Goal: Transaction & Acquisition: Download file/media

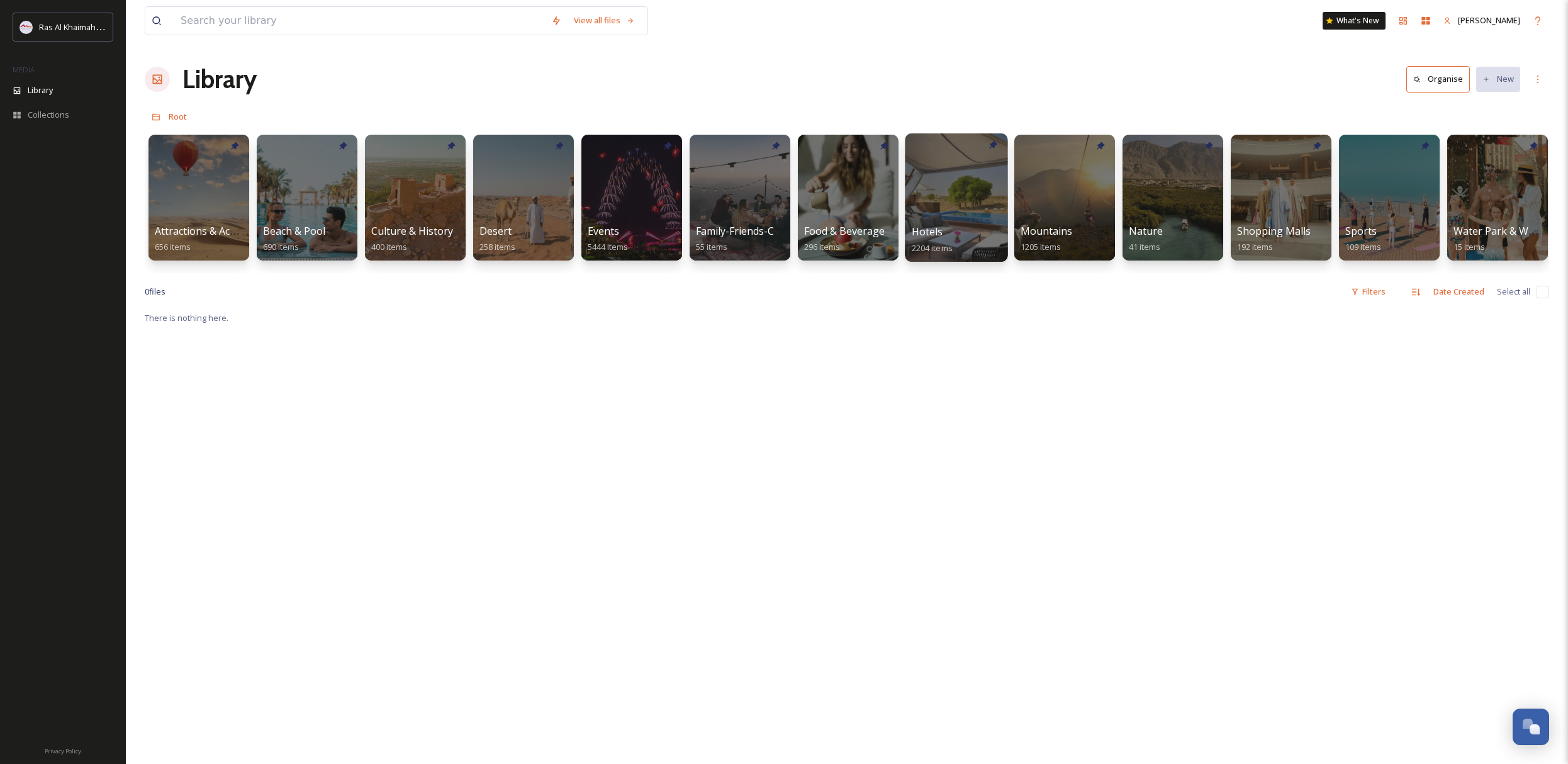
click at [975, 225] on div "Hotels 2204 items" at bounding box center [956, 240] width 90 height 31
click at [962, 225] on div "Hotels 2204 items" at bounding box center [956, 240] width 90 height 31
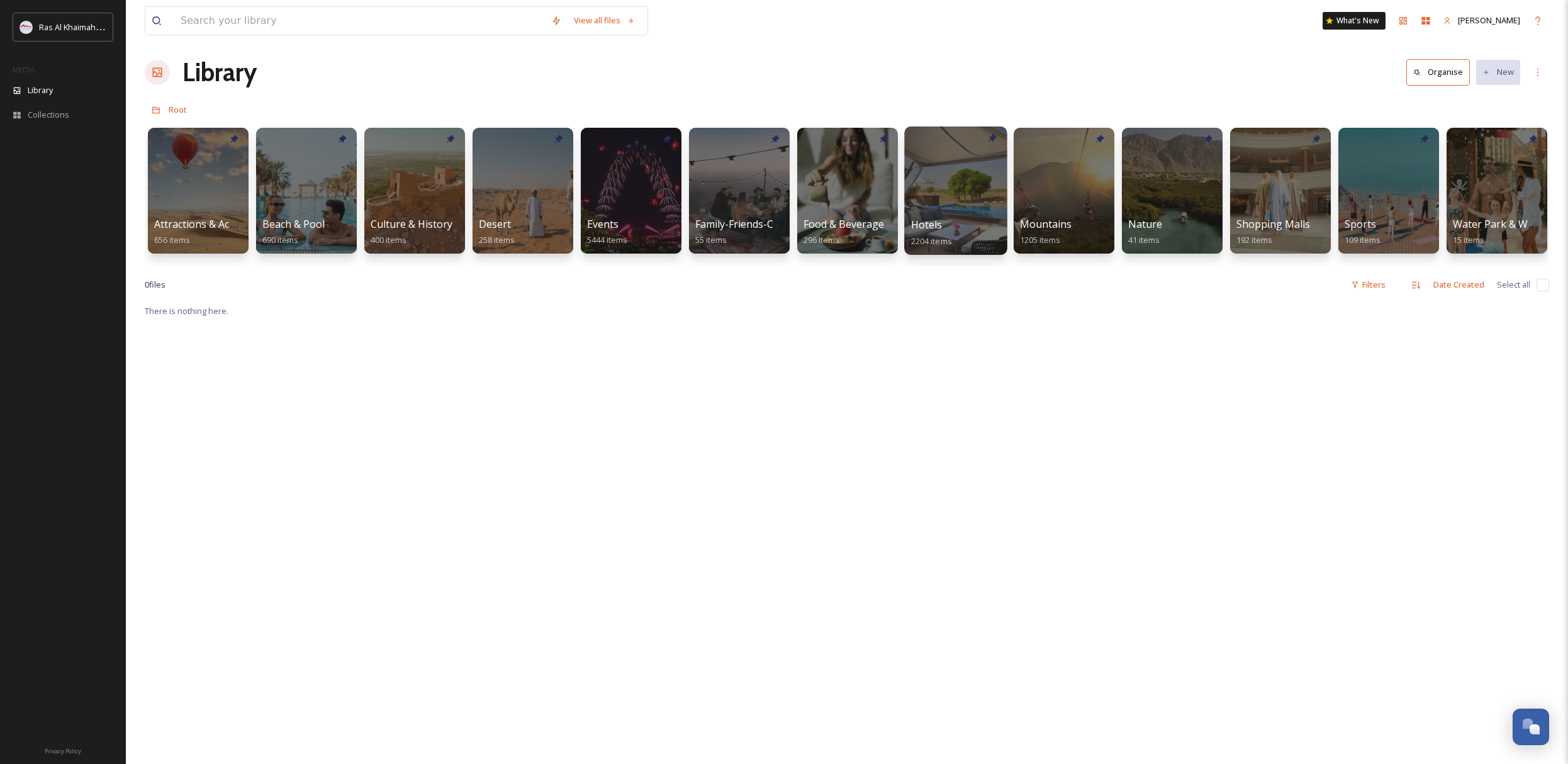
click at [955, 203] on div at bounding box center [955, 190] width 103 height 128
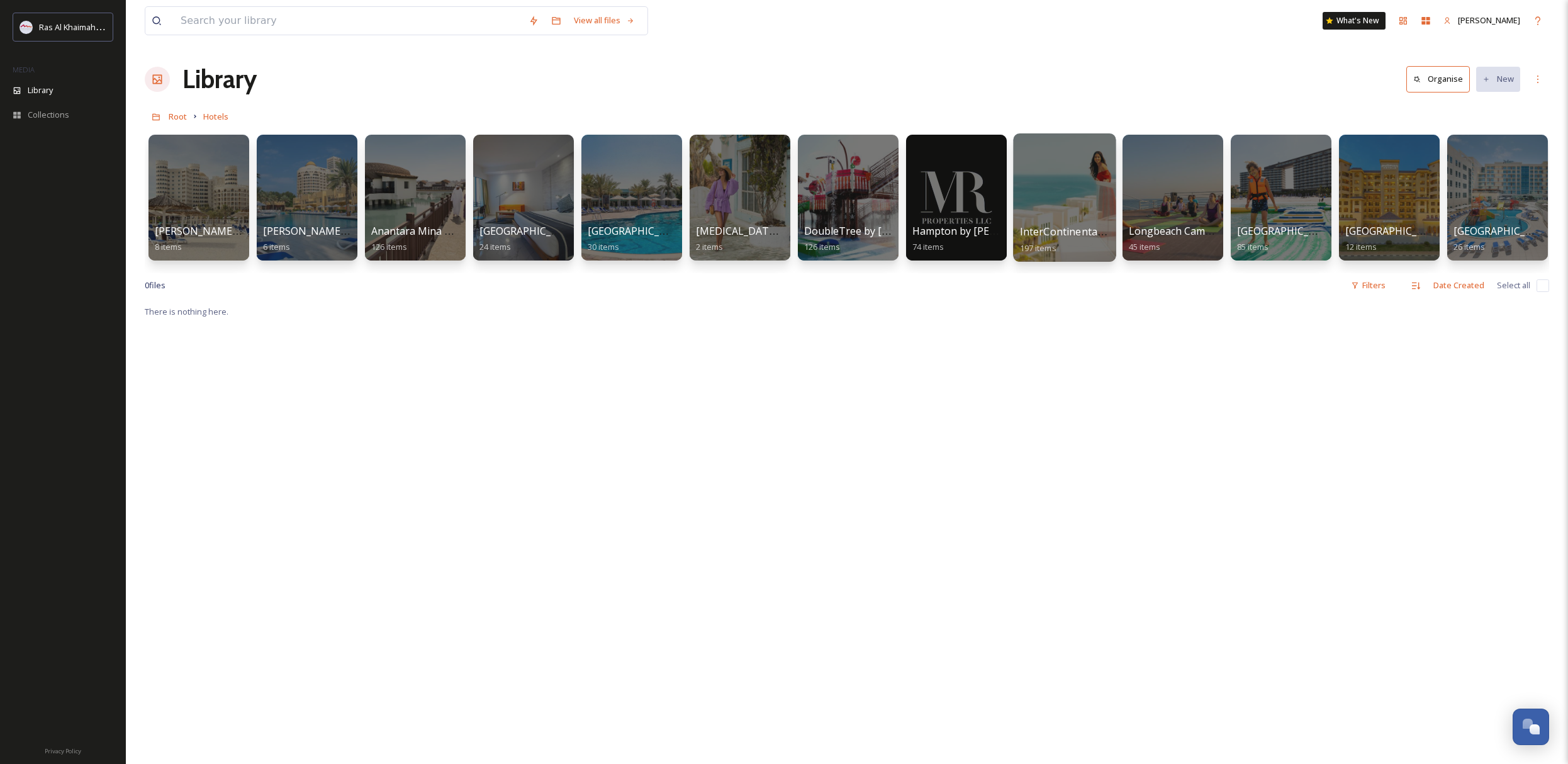
scroll to position [0, 1085]
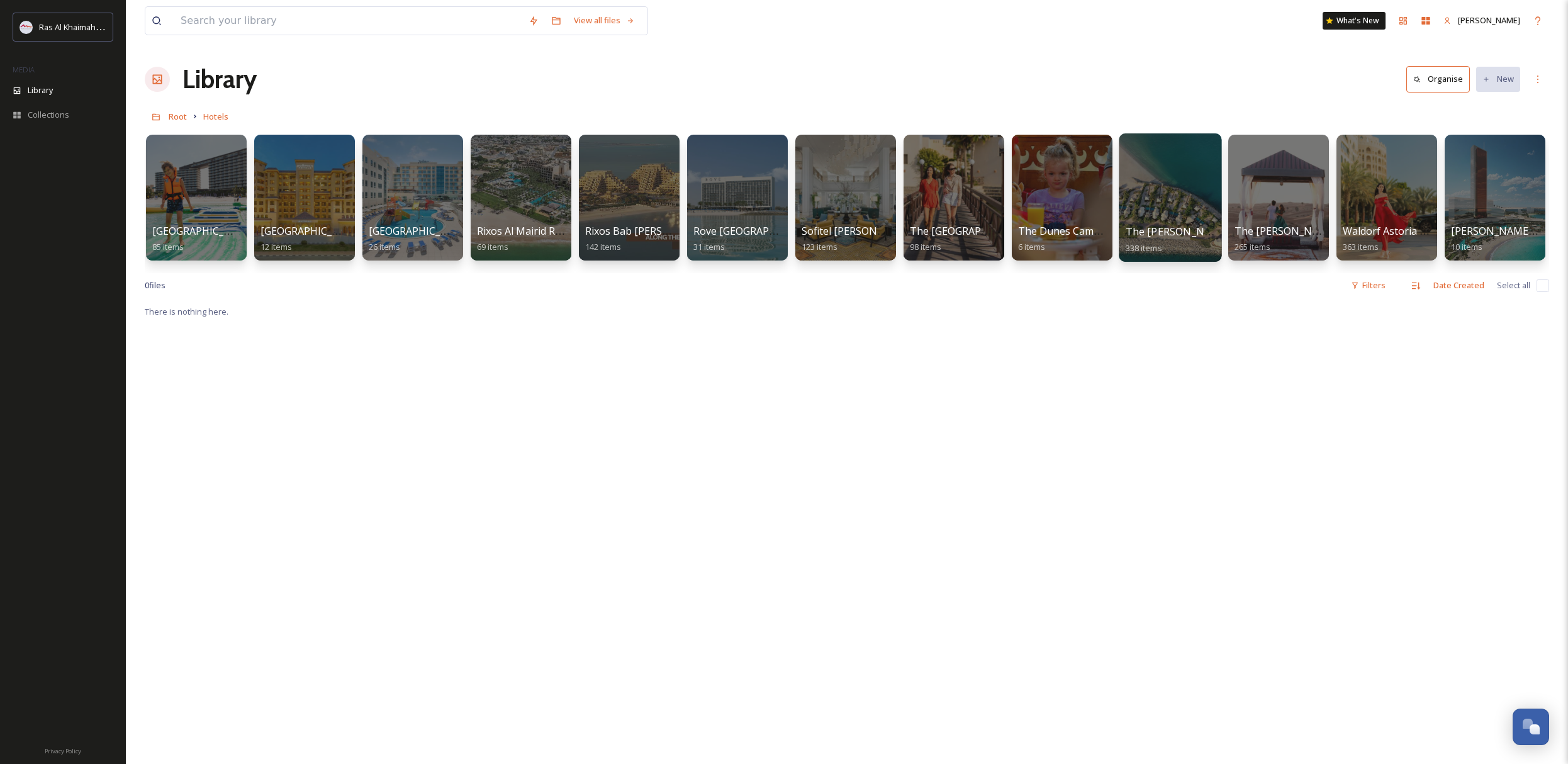
click at [1174, 210] on div at bounding box center [1170, 197] width 103 height 128
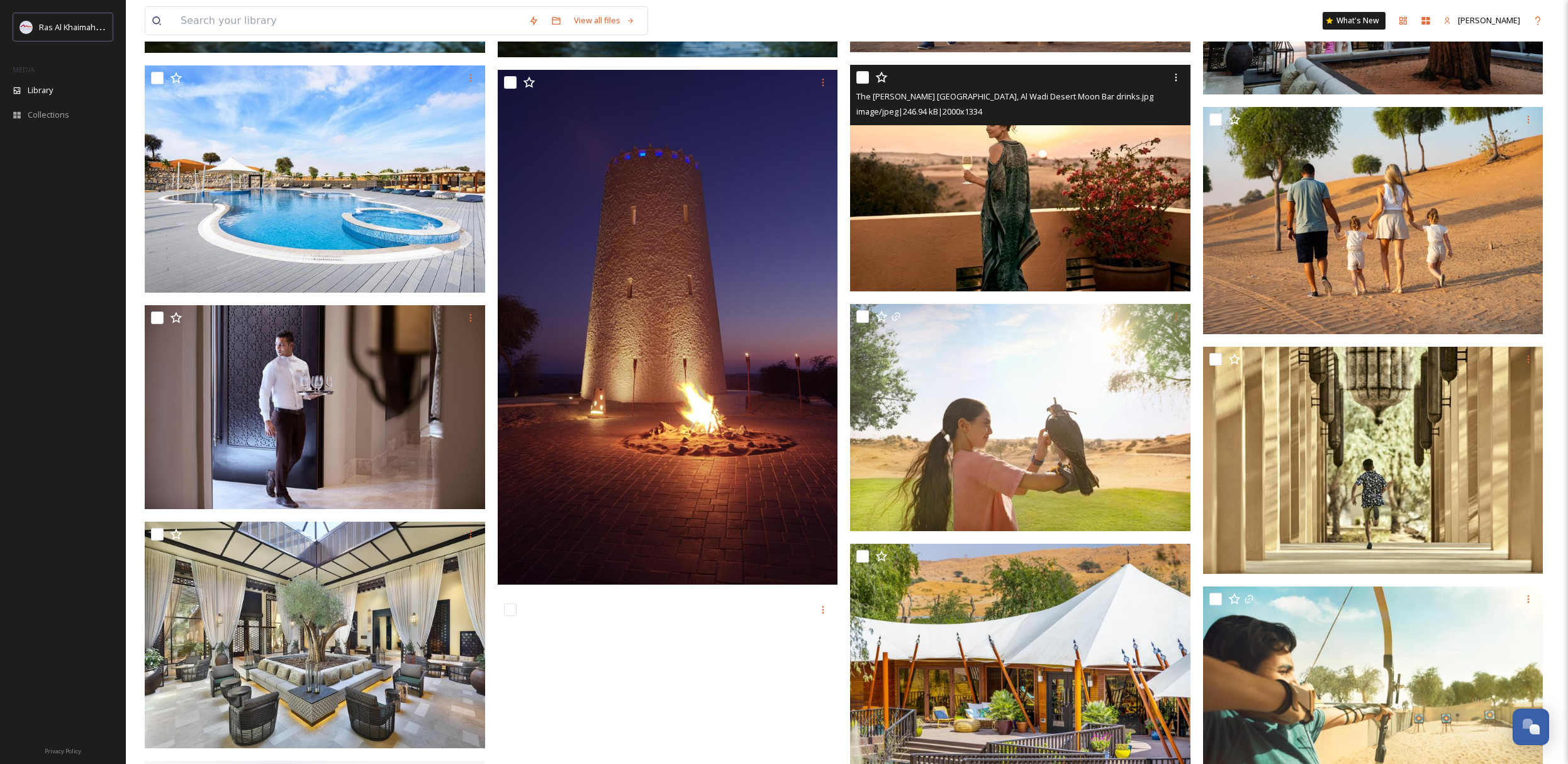
scroll to position [1218, 0]
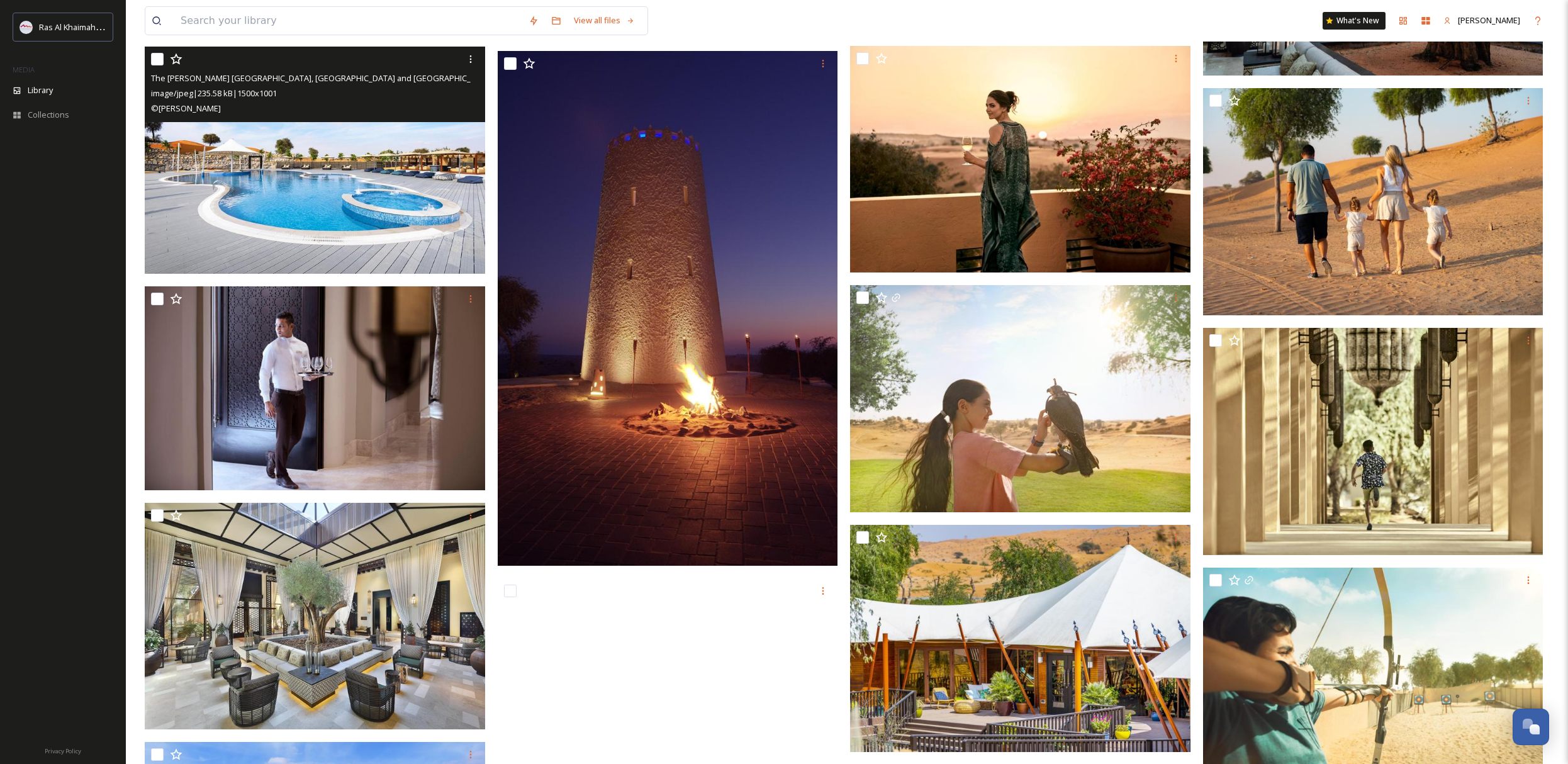
click at [314, 193] on img at bounding box center [315, 160] width 341 height 227
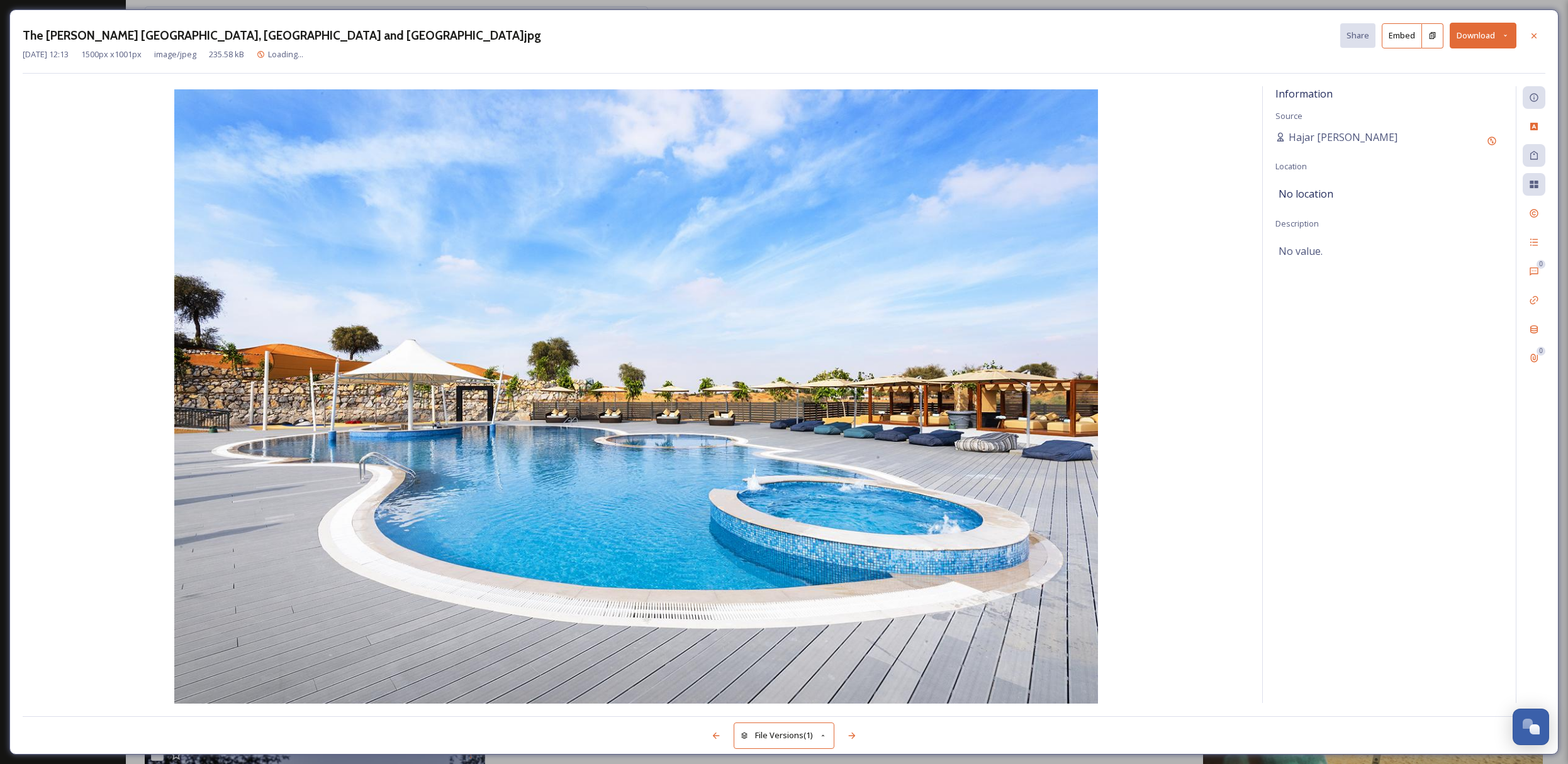
click at [1465, 26] on button "Download" at bounding box center [1483, 35] width 67 height 26
click at [1467, 84] on span "Download Medium (1080 x 721)" at bounding box center [1448, 88] width 117 height 12
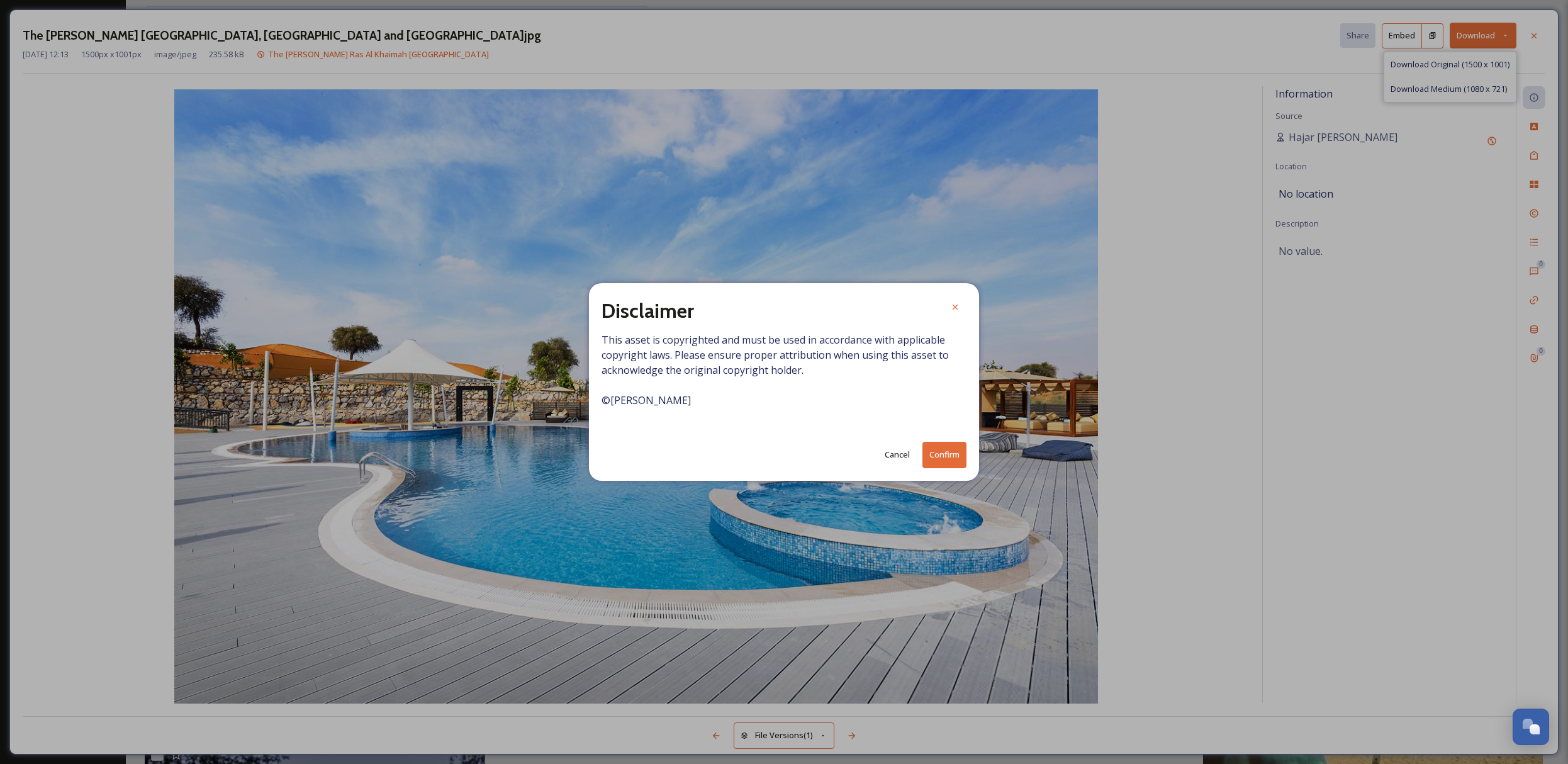
click at [956, 448] on button "Confirm" at bounding box center [944, 454] width 44 height 26
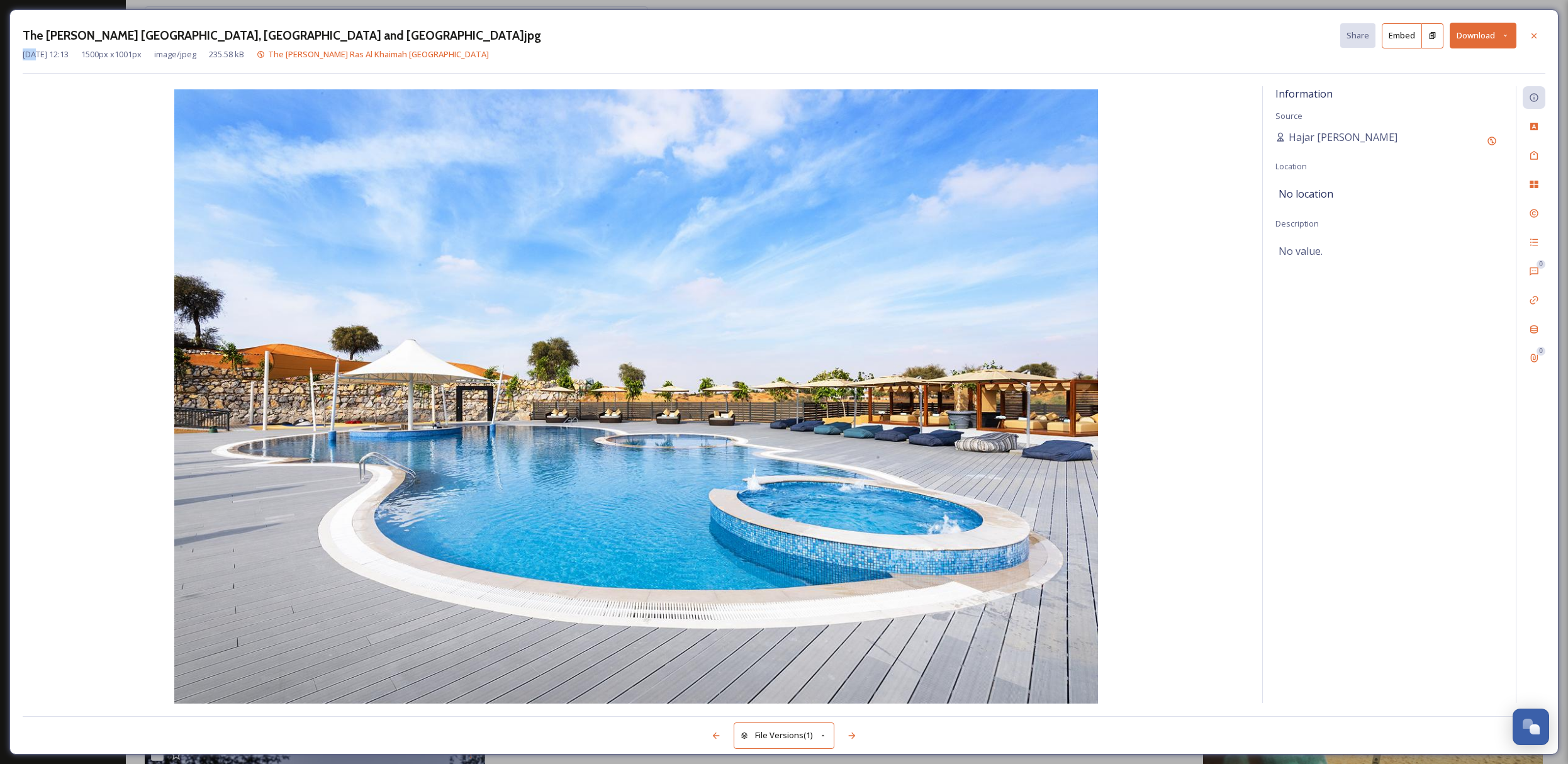
click at [1535, 35] on icon at bounding box center [1534, 36] width 10 height 10
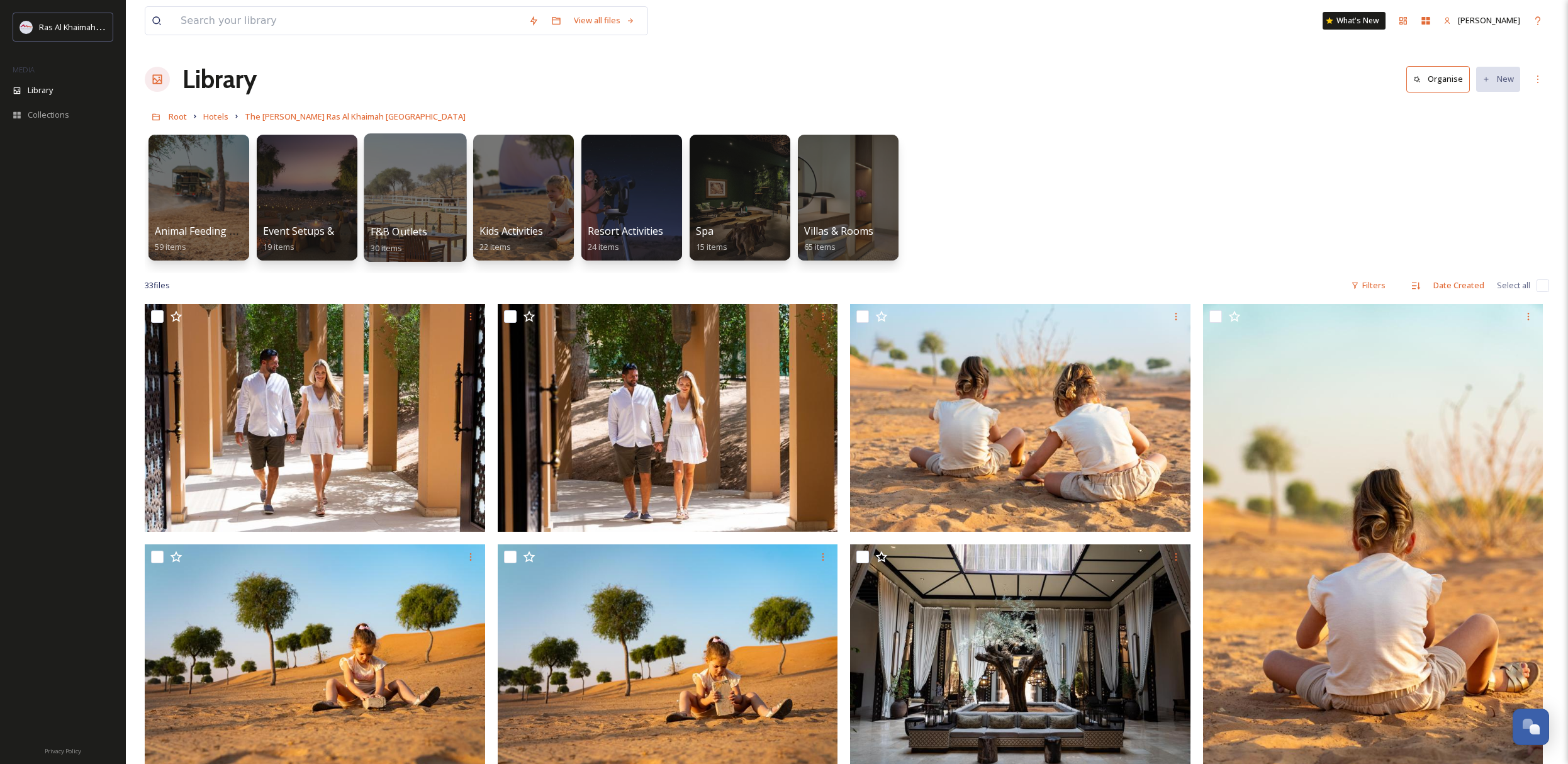
click at [409, 185] on div at bounding box center [415, 197] width 103 height 128
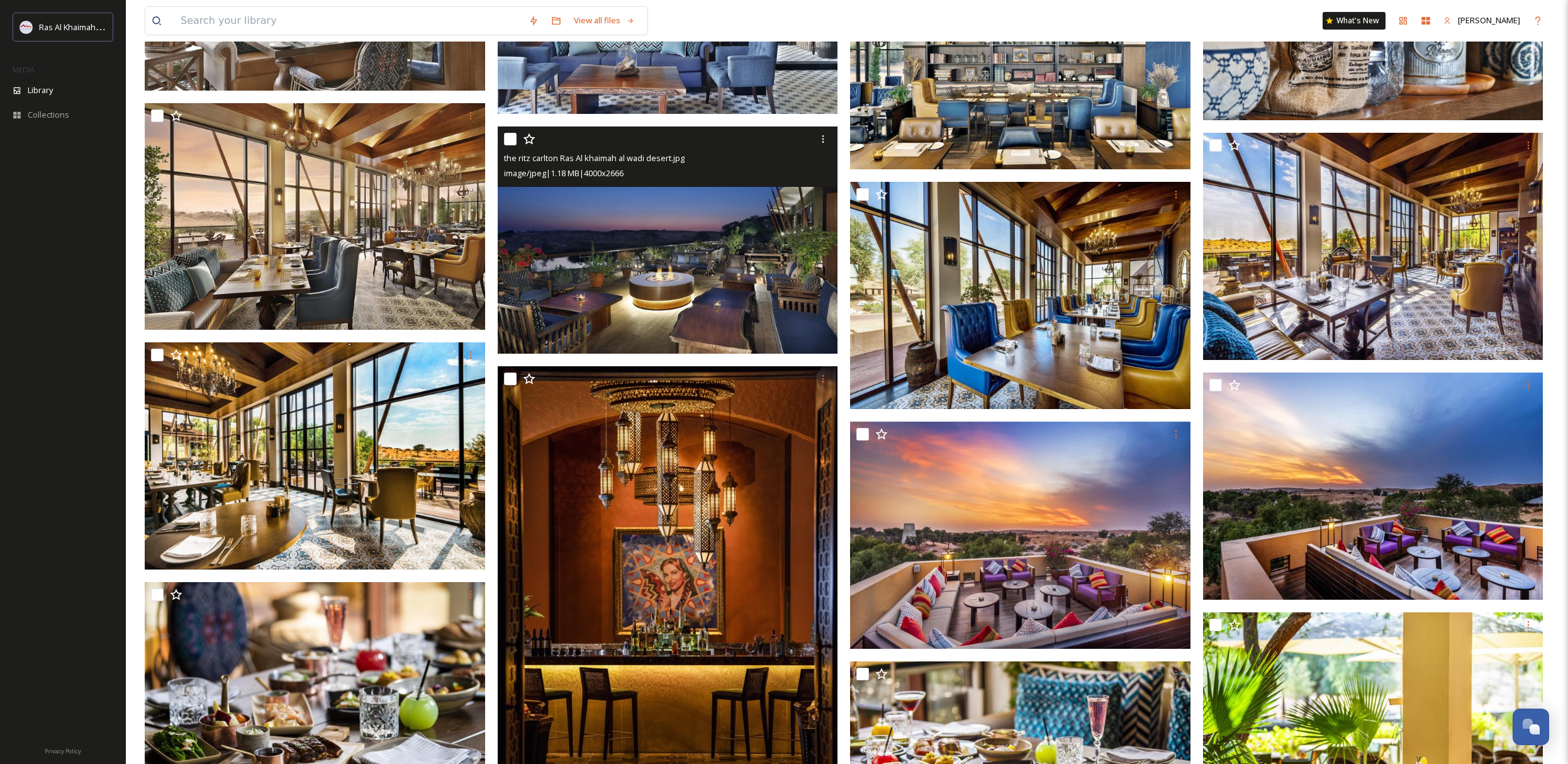
scroll to position [1001, 0]
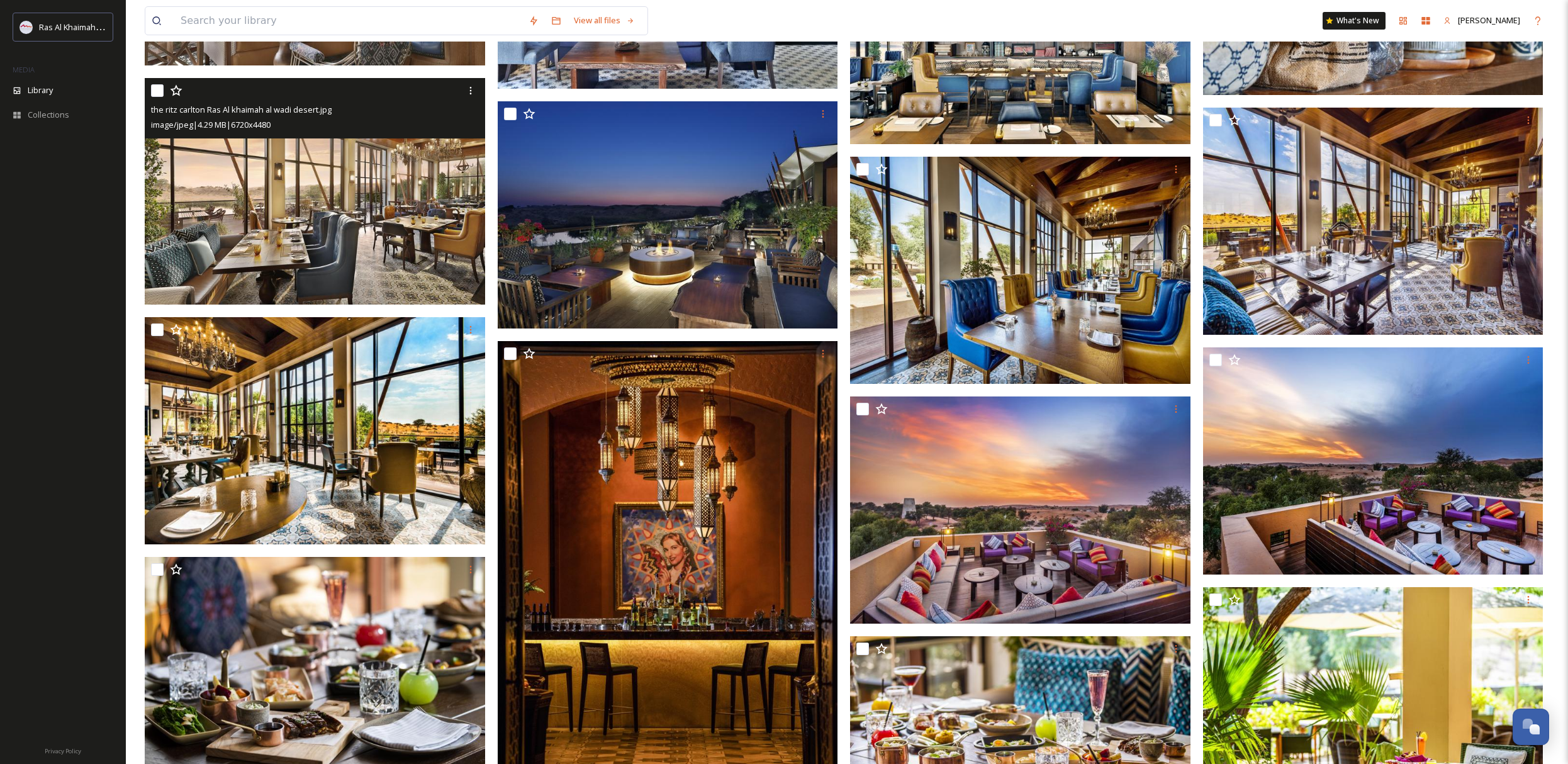
click at [331, 170] on img at bounding box center [315, 191] width 341 height 227
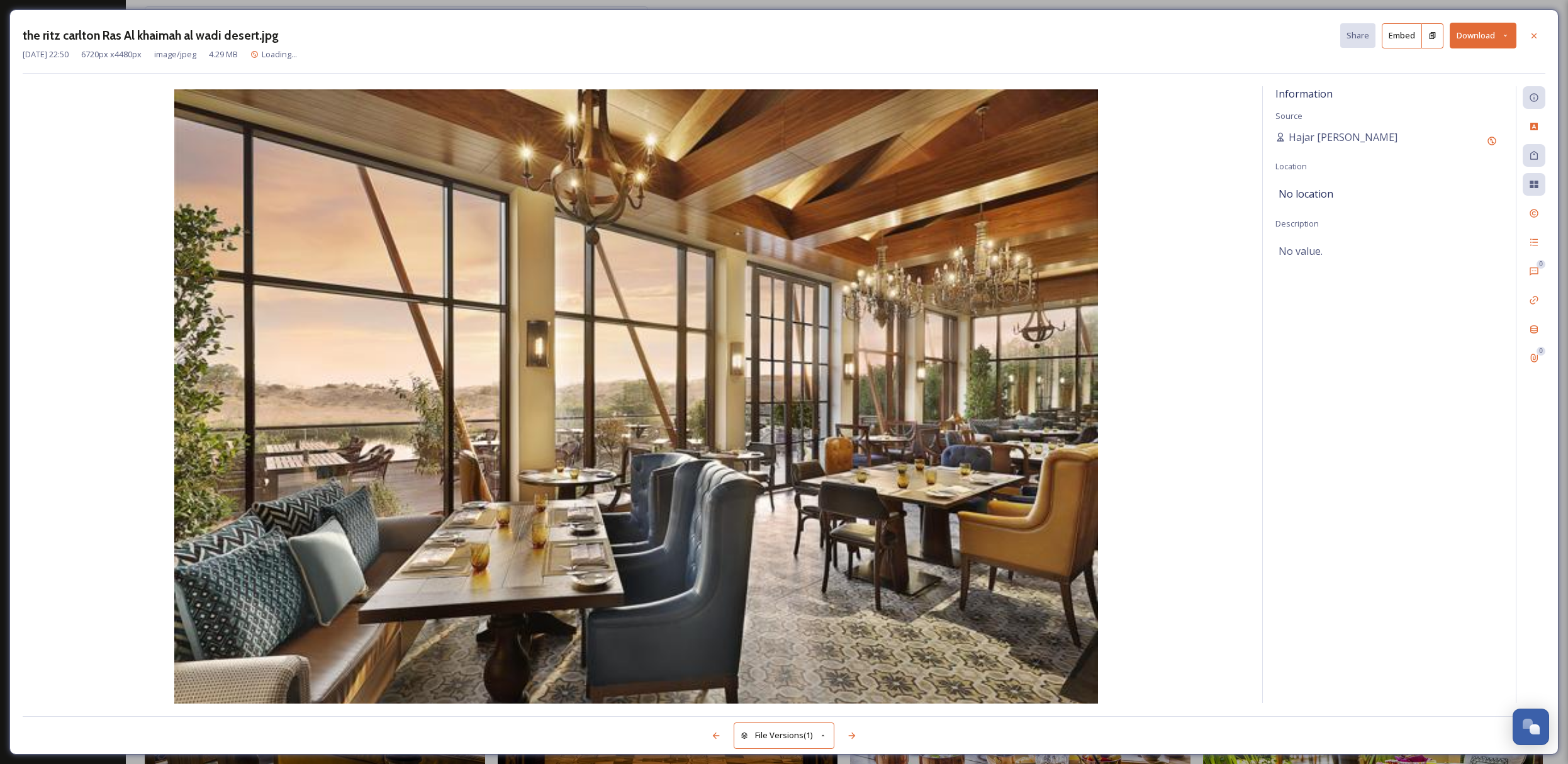
click at [1495, 46] on button "Download" at bounding box center [1483, 35] width 67 height 26
drag, startPoint x: 1479, startPoint y: 91, endPoint x: 1527, endPoint y: 40, distance: 70.0
click at [1480, 90] on span "Download Large (2000 x 1333)" at bounding box center [1446, 88] width 111 height 12
click at [1535, 34] on icon at bounding box center [1534, 36] width 10 height 10
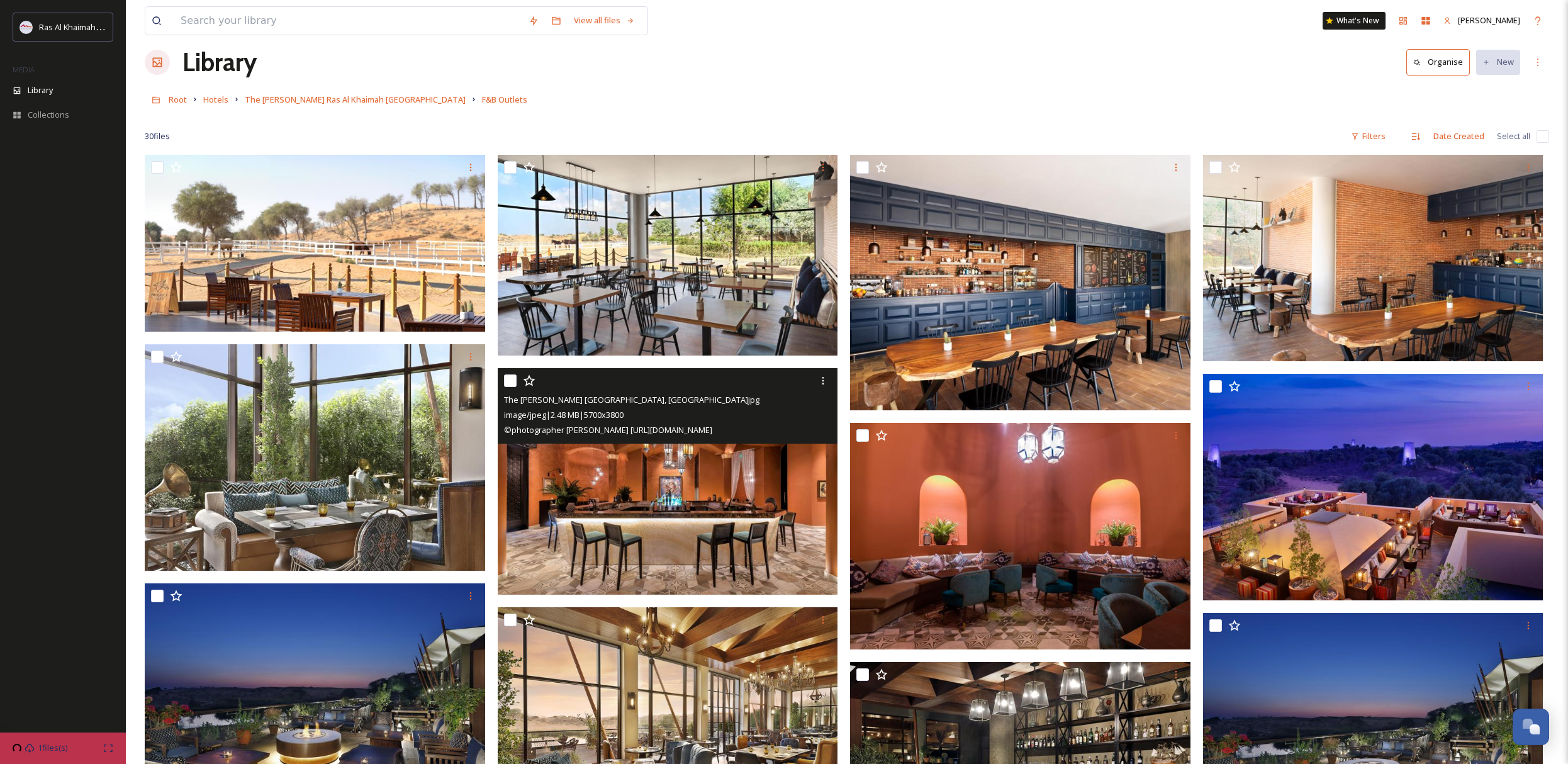
scroll to position [36, 0]
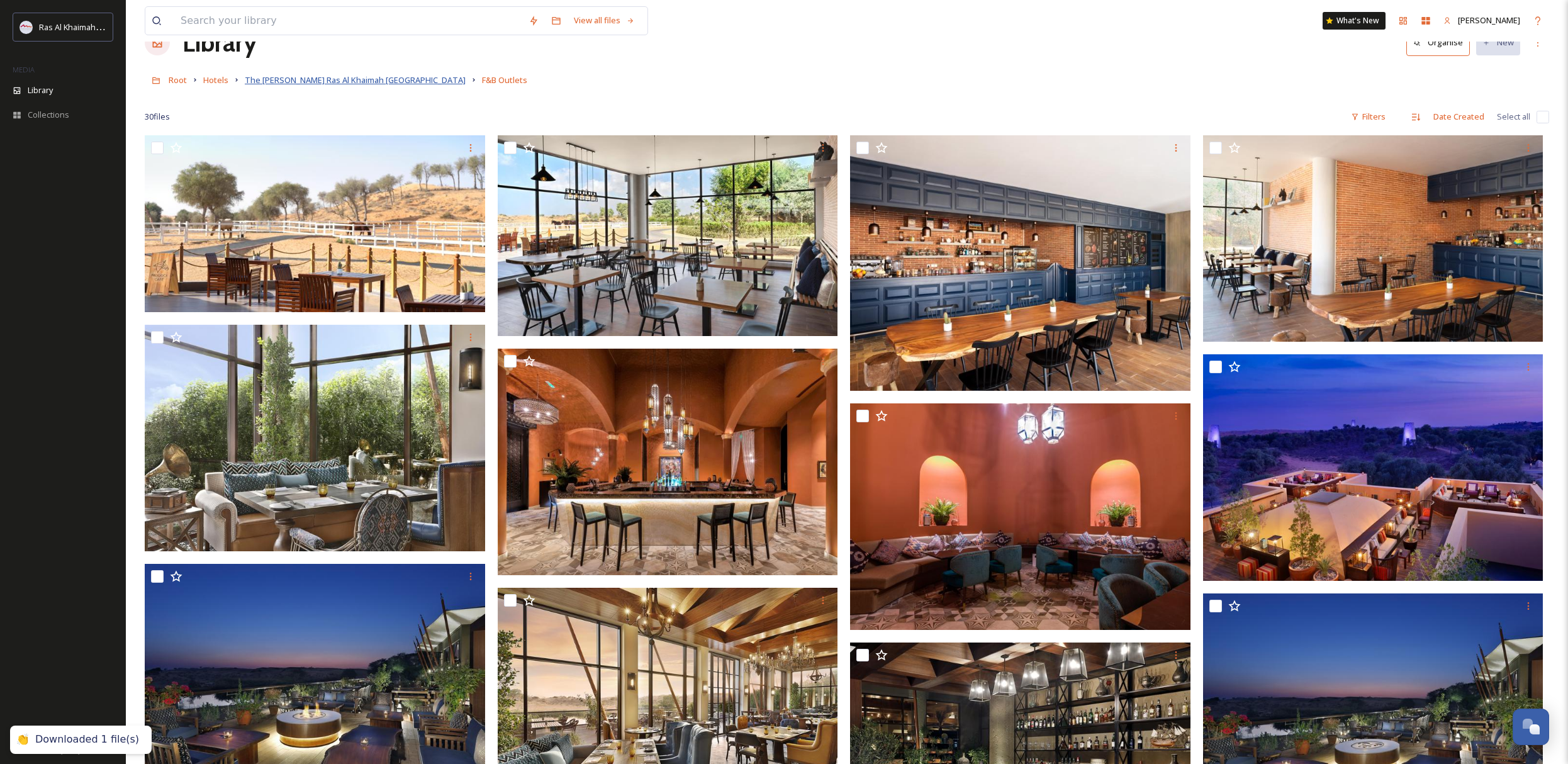
click at [357, 76] on span "The [PERSON_NAME] Ras Al Khaimah [GEOGRAPHIC_DATA]" at bounding box center [355, 80] width 221 height 12
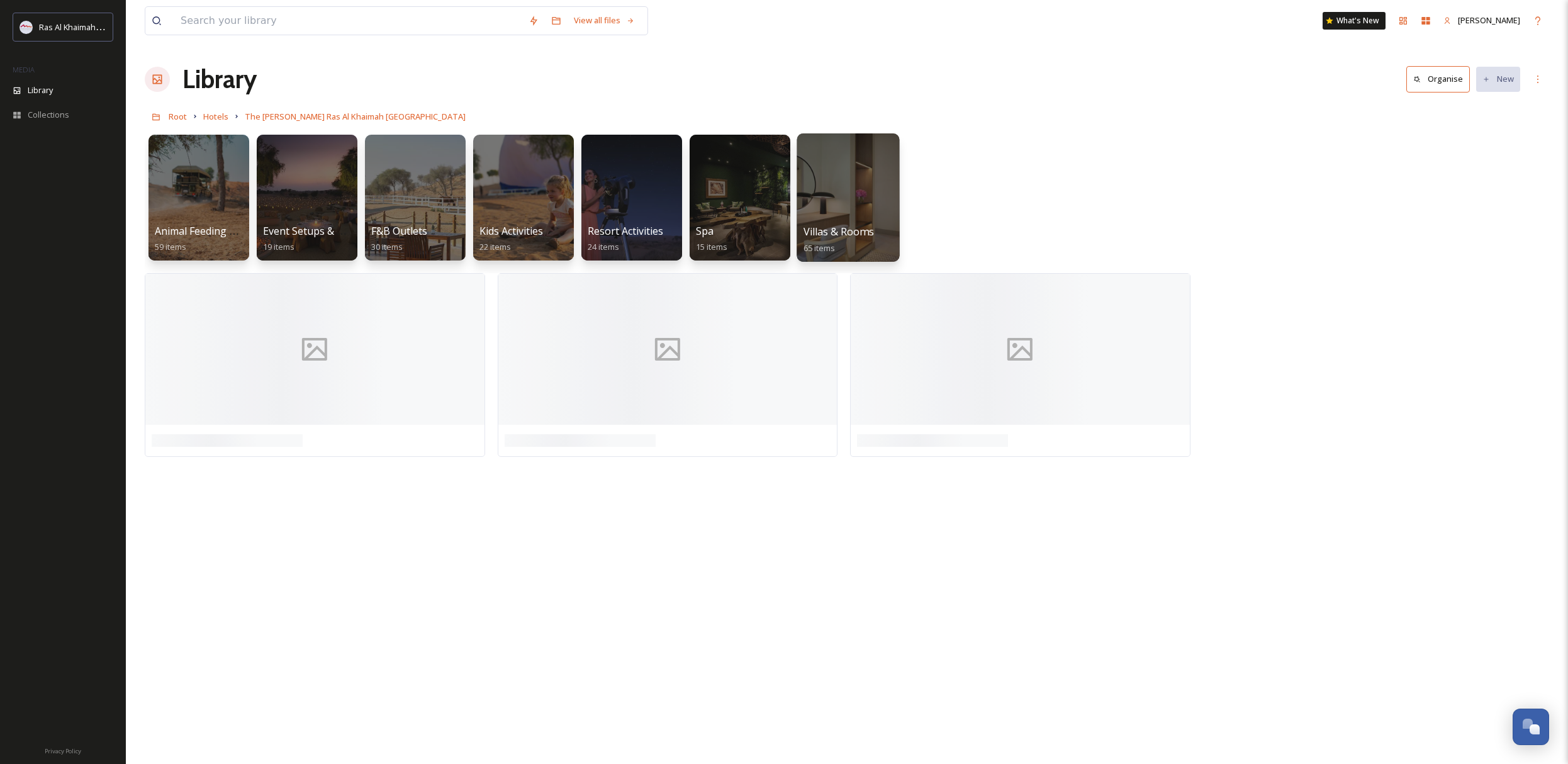
click at [849, 173] on div at bounding box center [848, 197] width 103 height 128
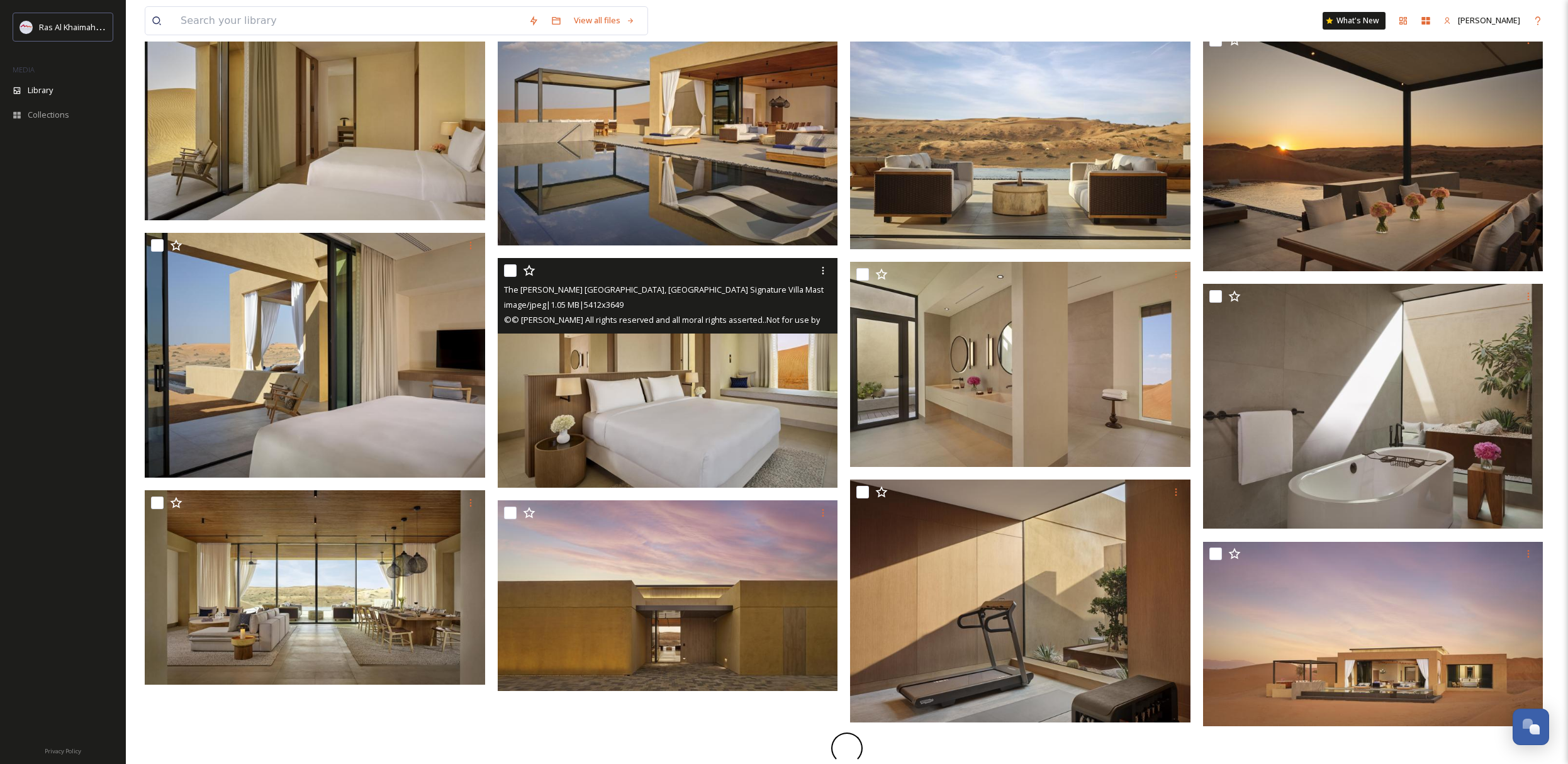
scroll to position [643, 0]
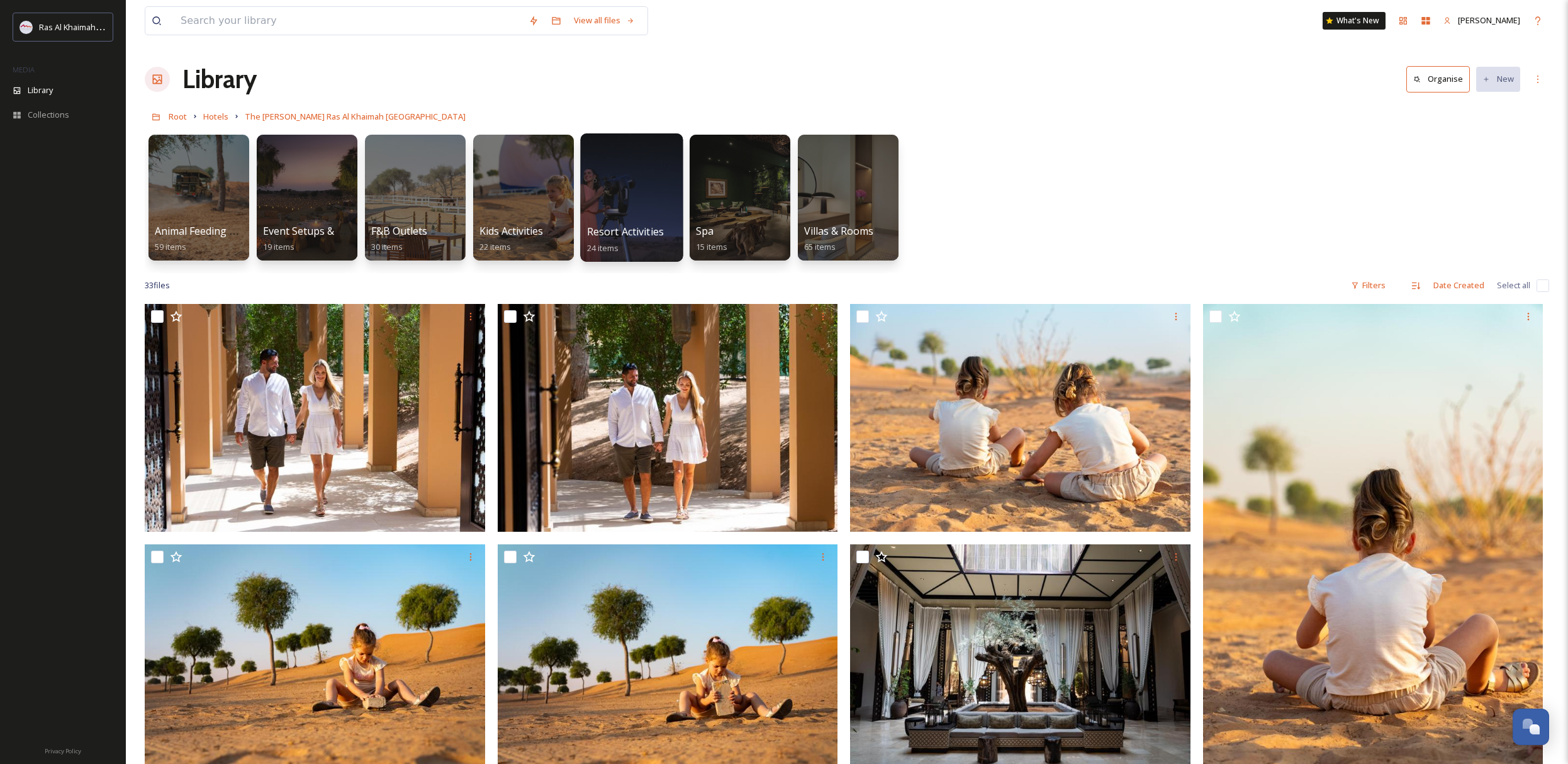
click at [646, 191] on div at bounding box center [631, 197] width 103 height 128
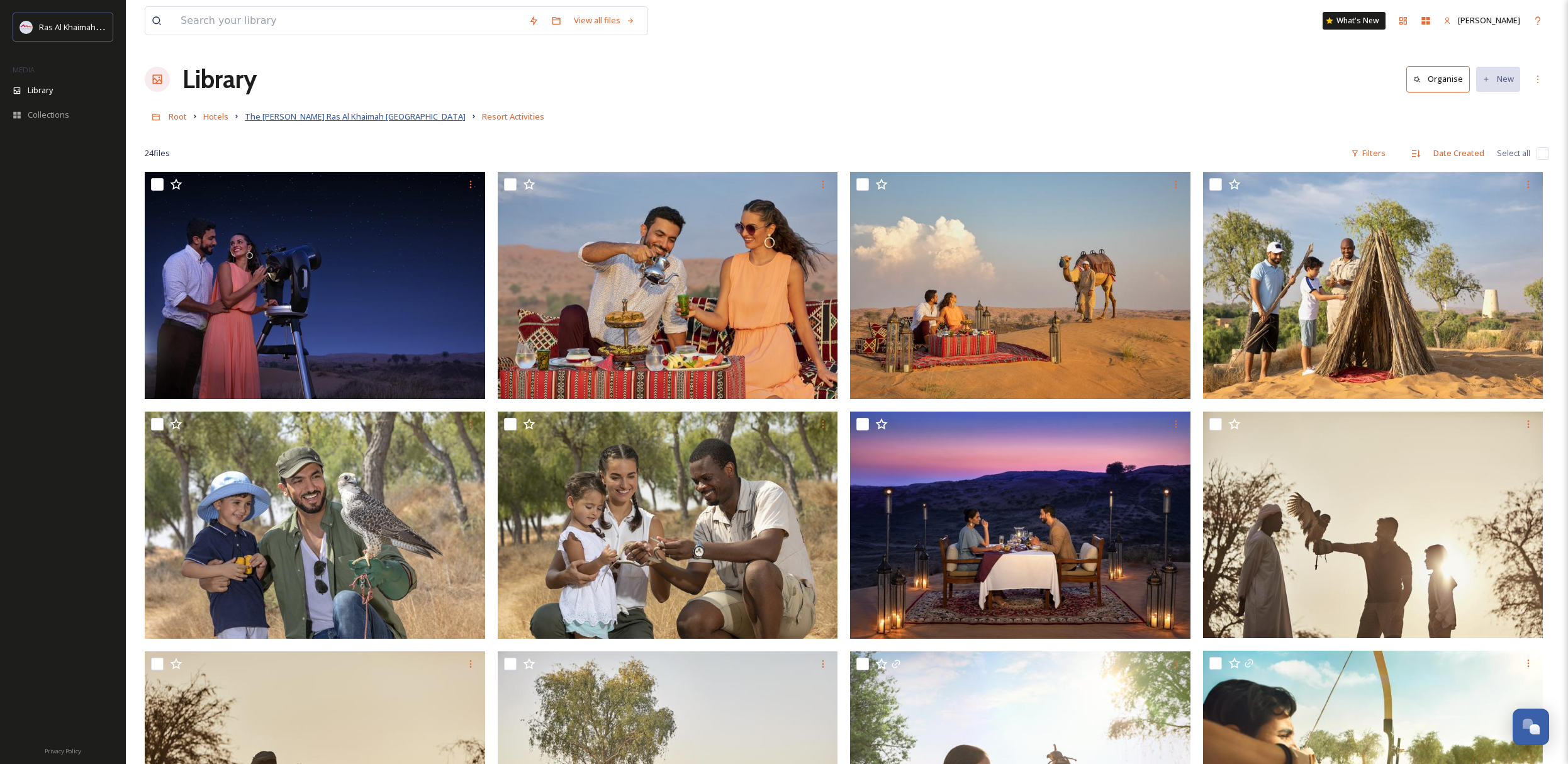
click at [280, 119] on span "The [PERSON_NAME] Ras Al Khaimah [GEOGRAPHIC_DATA]" at bounding box center [355, 117] width 221 height 12
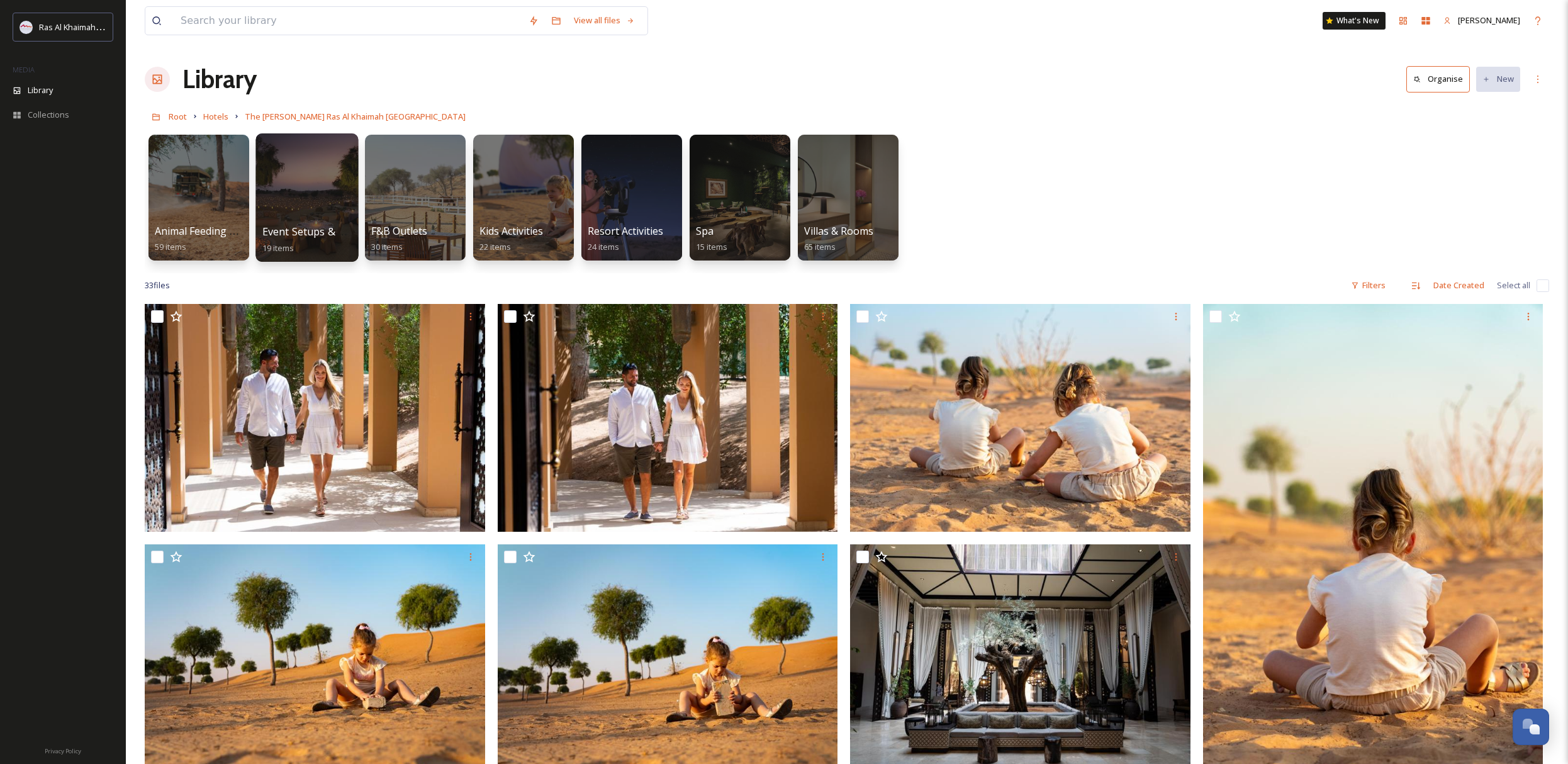
click at [270, 188] on div at bounding box center [307, 197] width 103 height 128
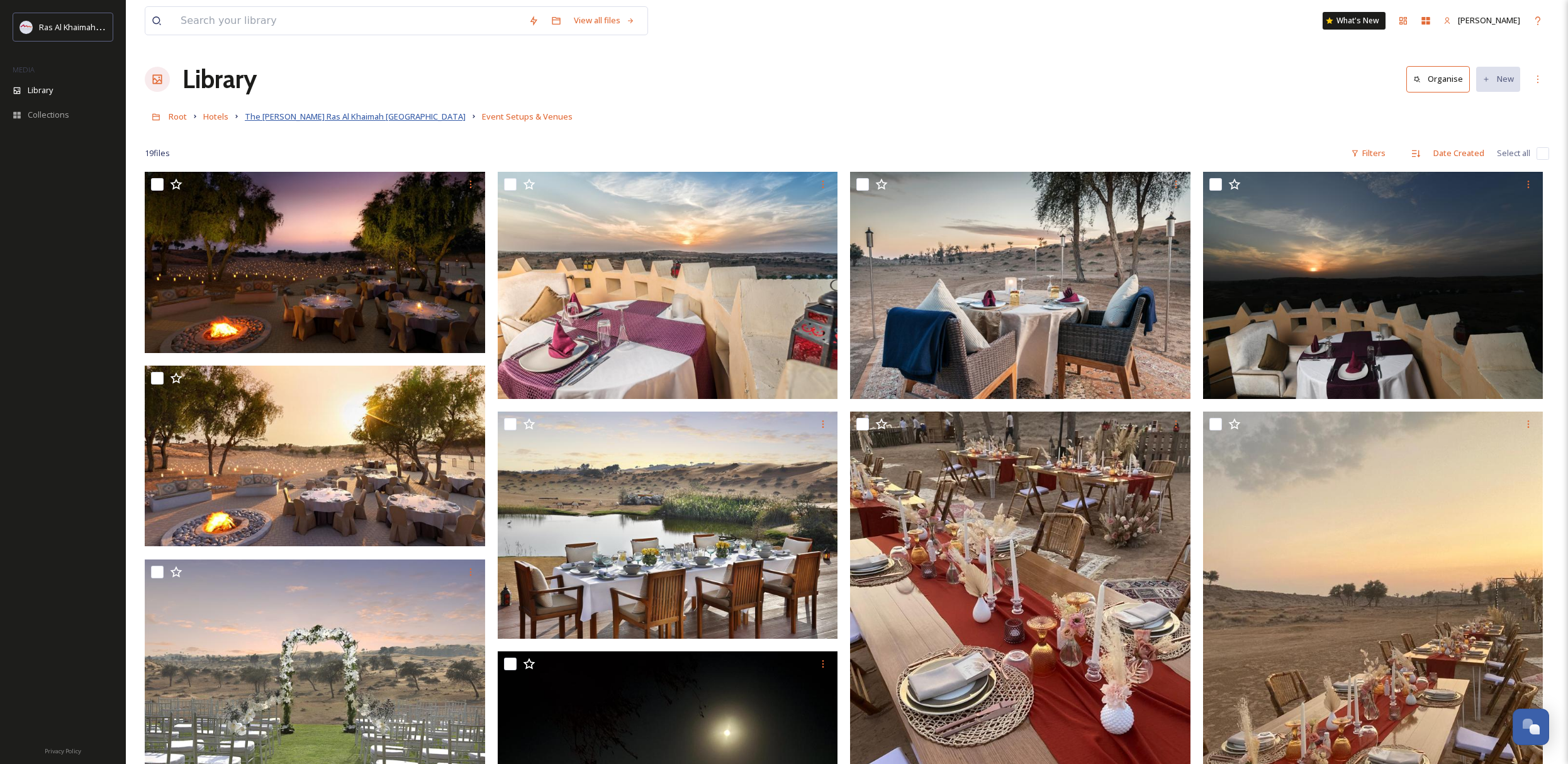
click at [300, 114] on span "The [PERSON_NAME] Ras Al Khaimah [GEOGRAPHIC_DATA]" at bounding box center [355, 117] width 221 height 12
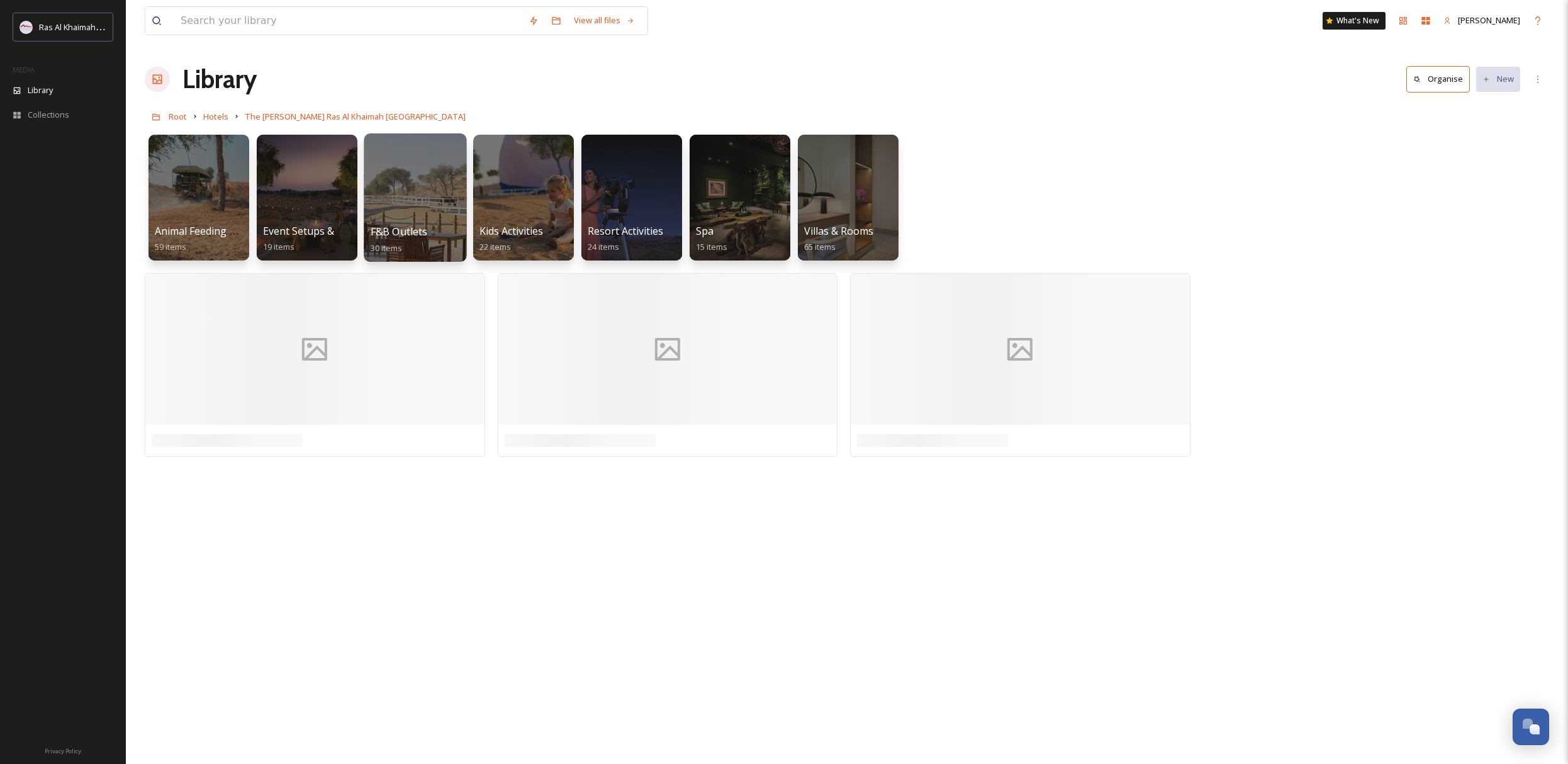
click at [412, 202] on div at bounding box center [415, 197] width 103 height 128
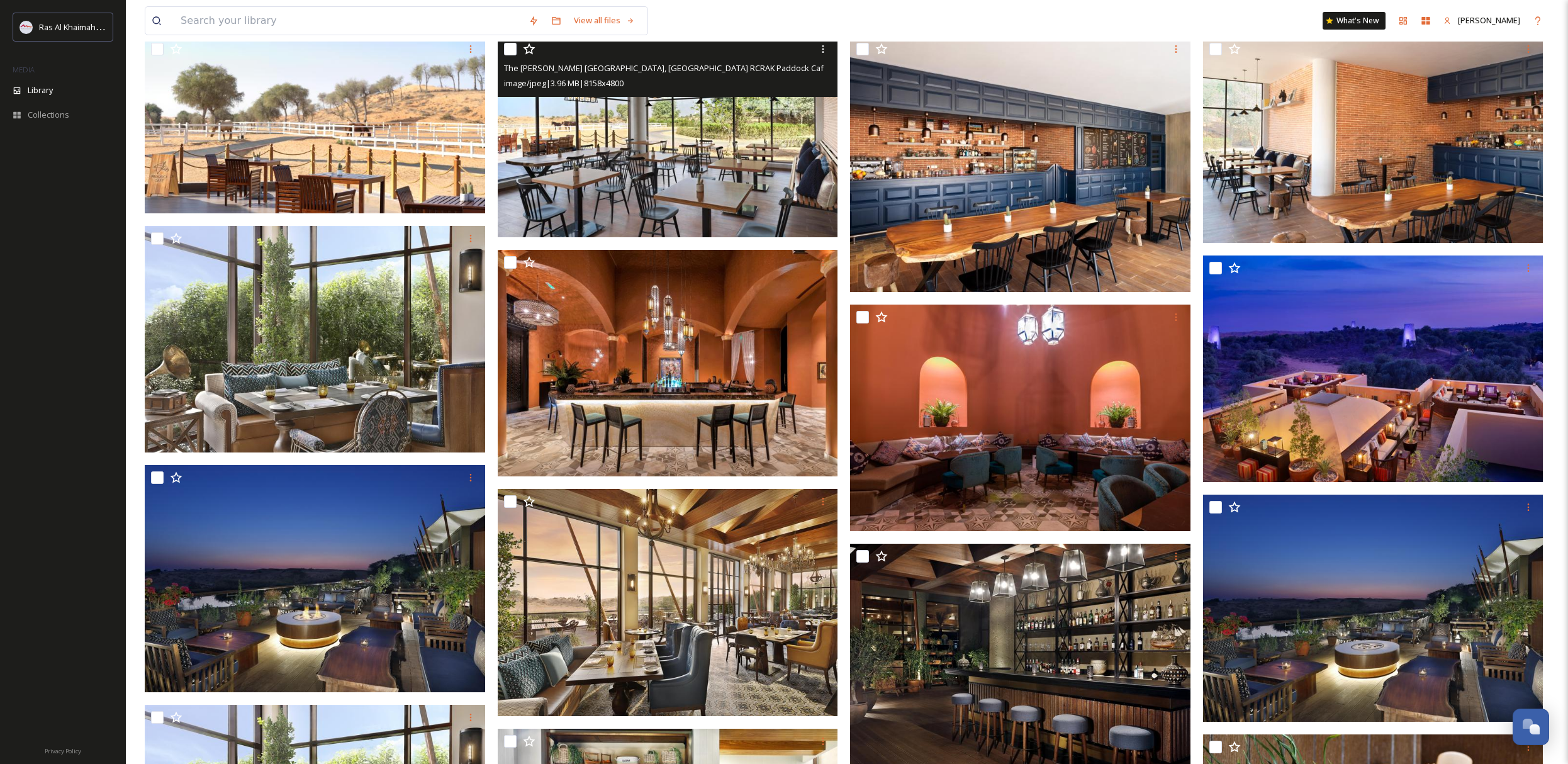
scroll to position [342, 0]
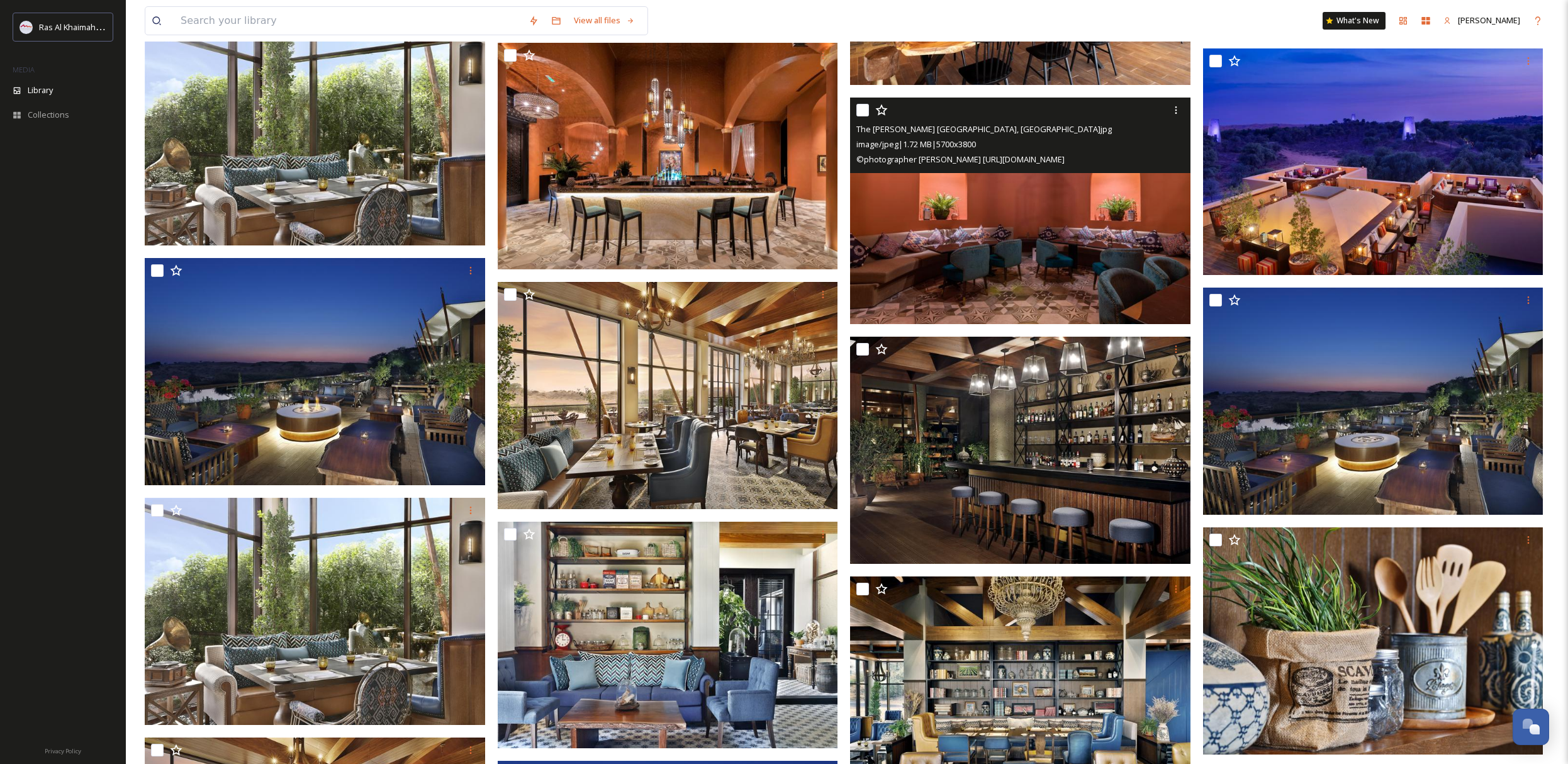
click at [1092, 228] on img at bounding box center [1021, 211] width 341 height 227
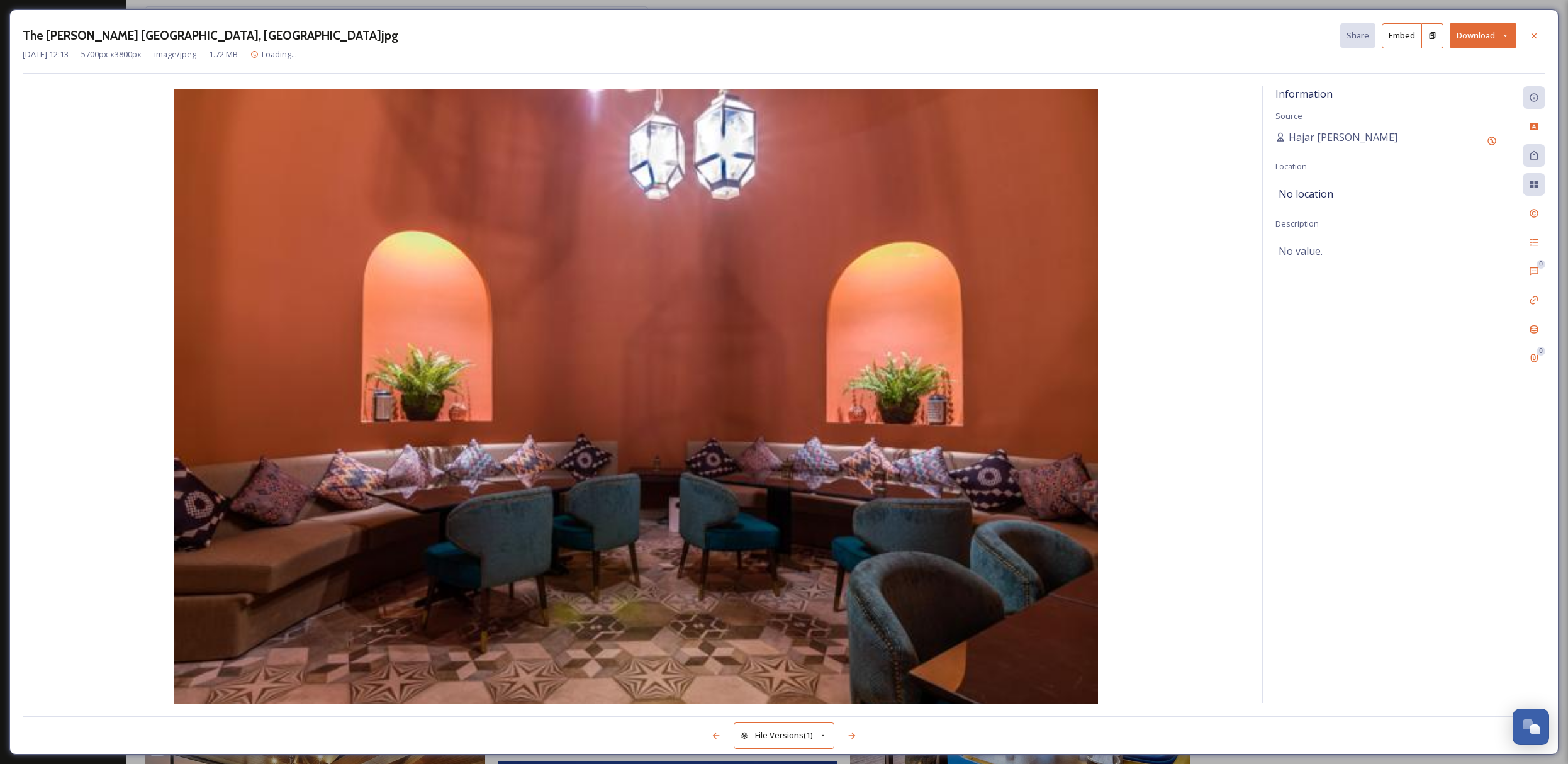
click at [1490, 33] on button "Download" at bounding box center [1483, 35] width 67 height 26
click at [1437, 92] on span "Download Large (2000 x 1333)" at bounding box center [1446, 88] width 111 height 12
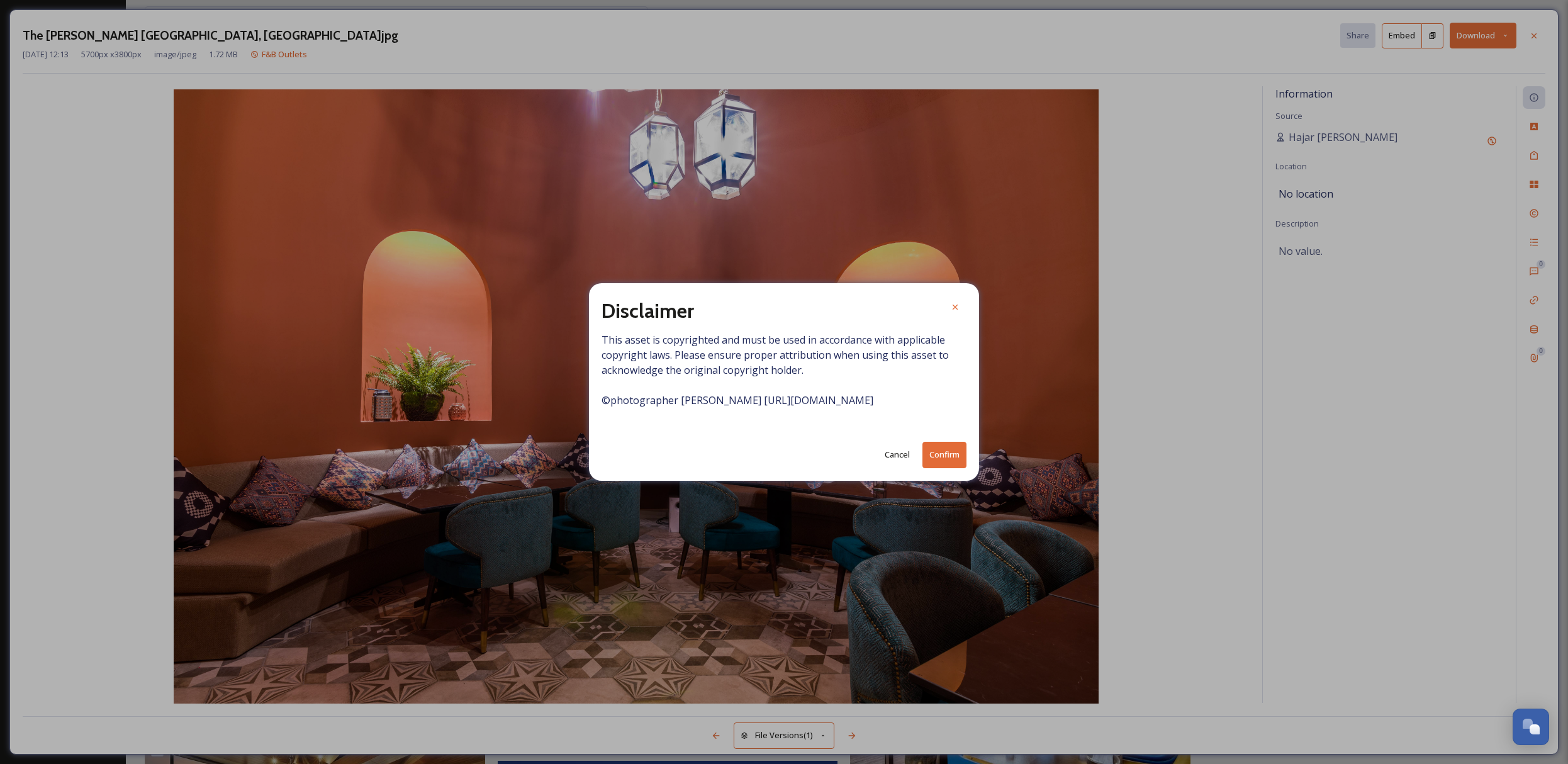
click at [943, 461] on button "Confirm" at bounding box center [944, 454] width 44 height 26
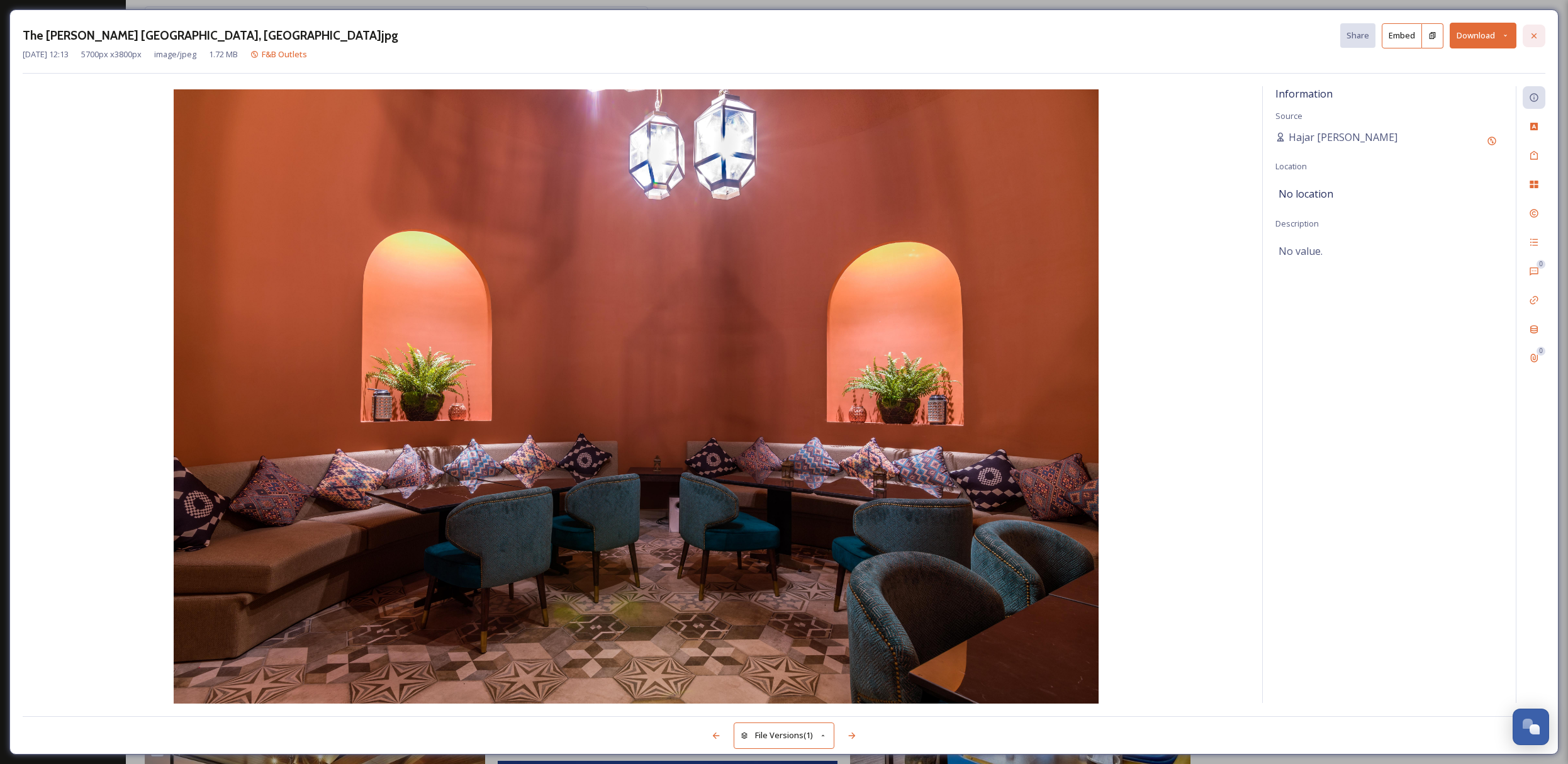
click at [1532, 36] on icon at bounding box center [1534, 36] width 10 height 10
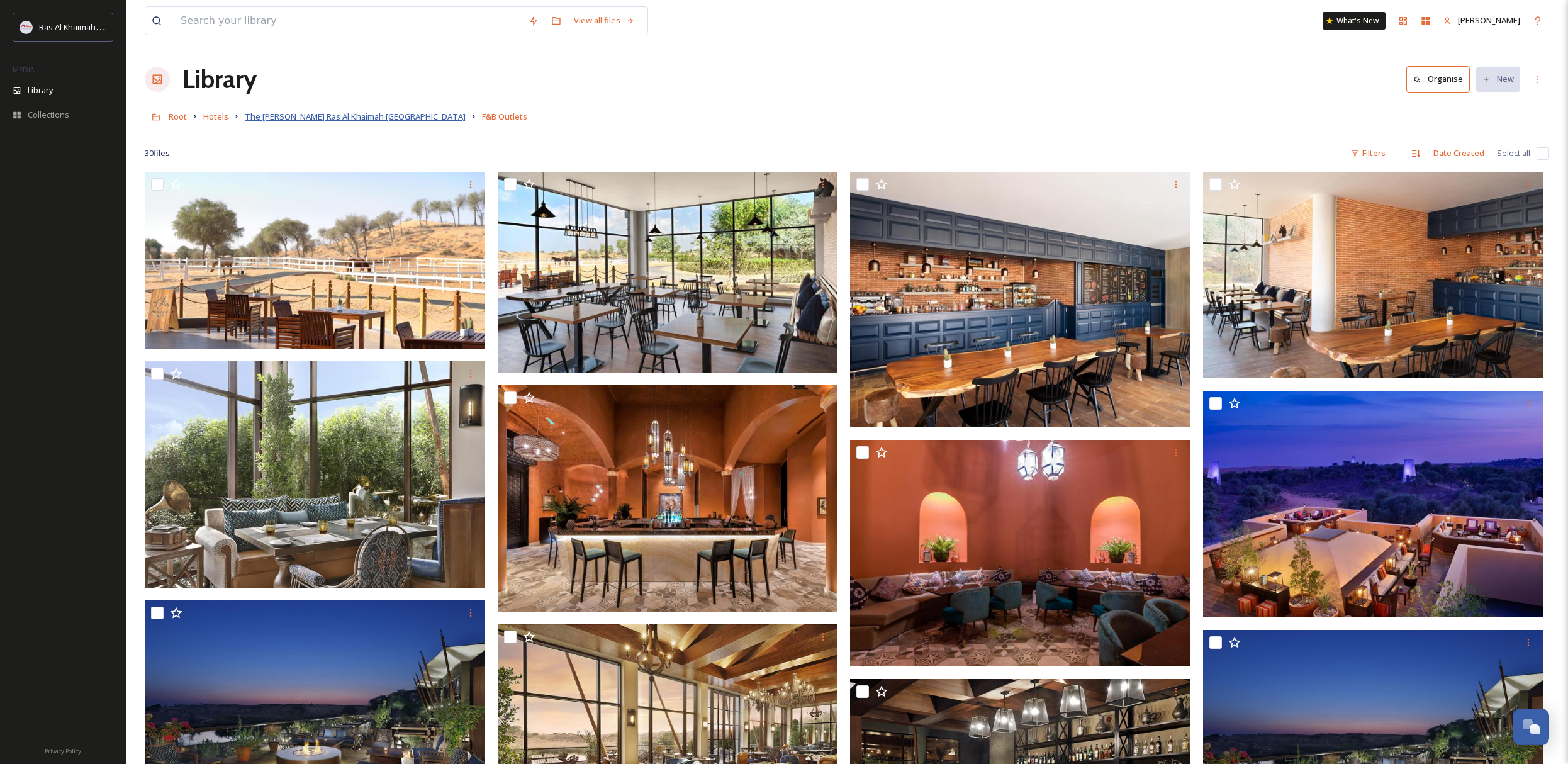
click at [404, 120] on span "The [PERSON_NAME] Ras Al Khaimah [GEOGRAPHIC_DATA]" at bounding box center [355, 117] width 221 height 12
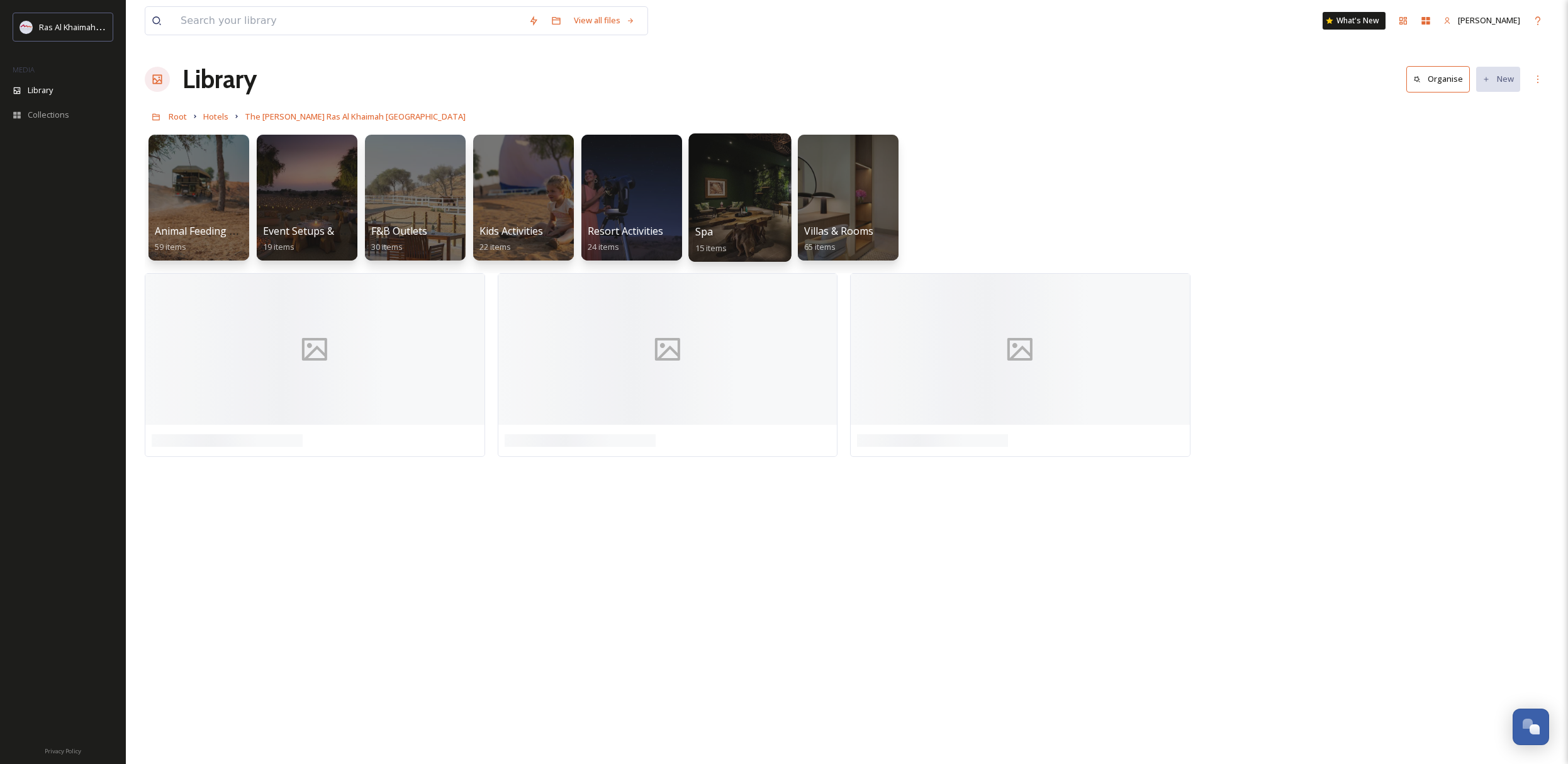
click at [753, 178] on div at bounding box center [739, 197] width 103 height 128
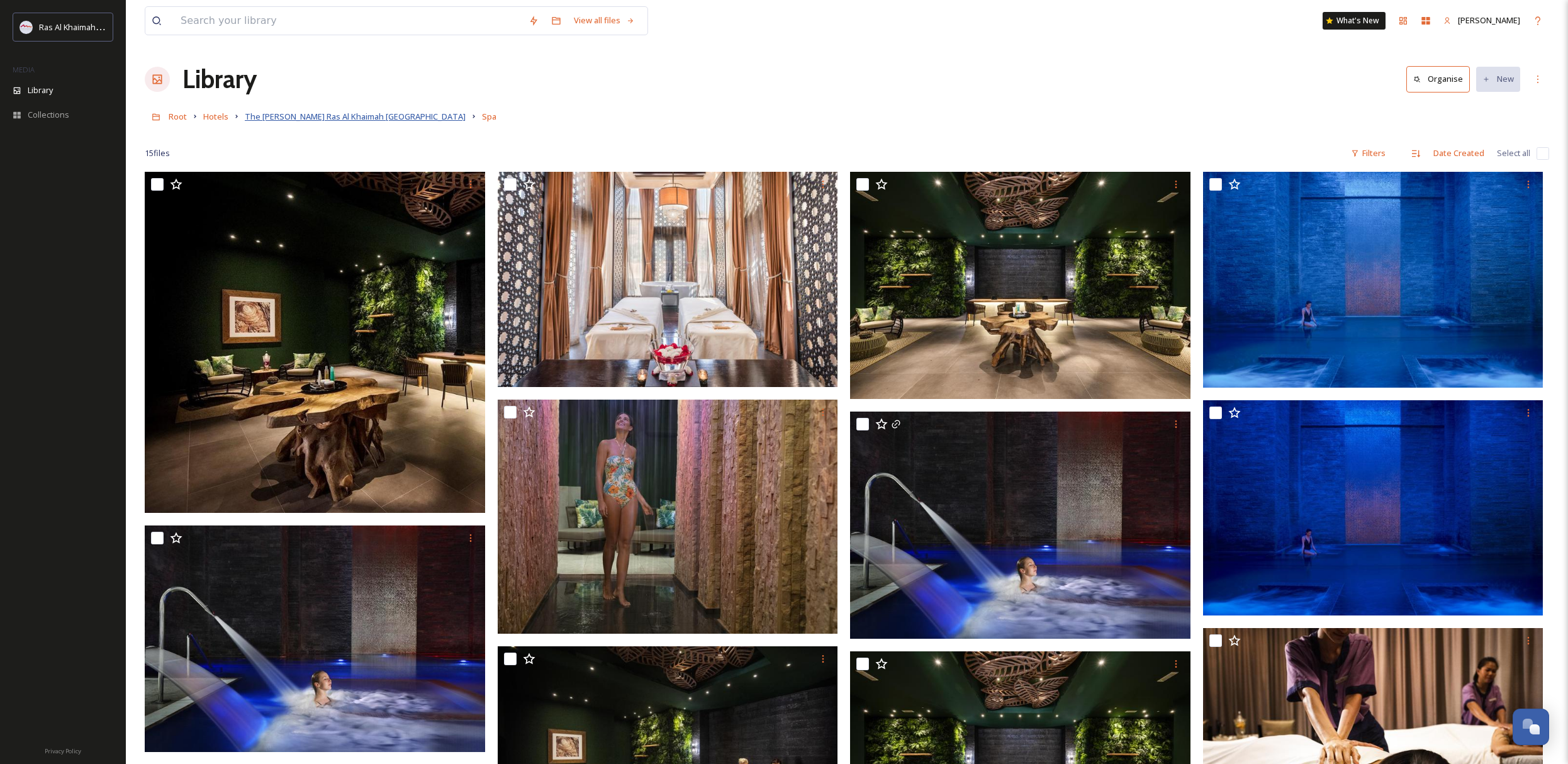
click at [362, 122] on span "The [PERSON_NAME] Ras Al Khaimah [GEOGRAPHIC_DATA]" at bounding box center [355, 117] width 221 height 12
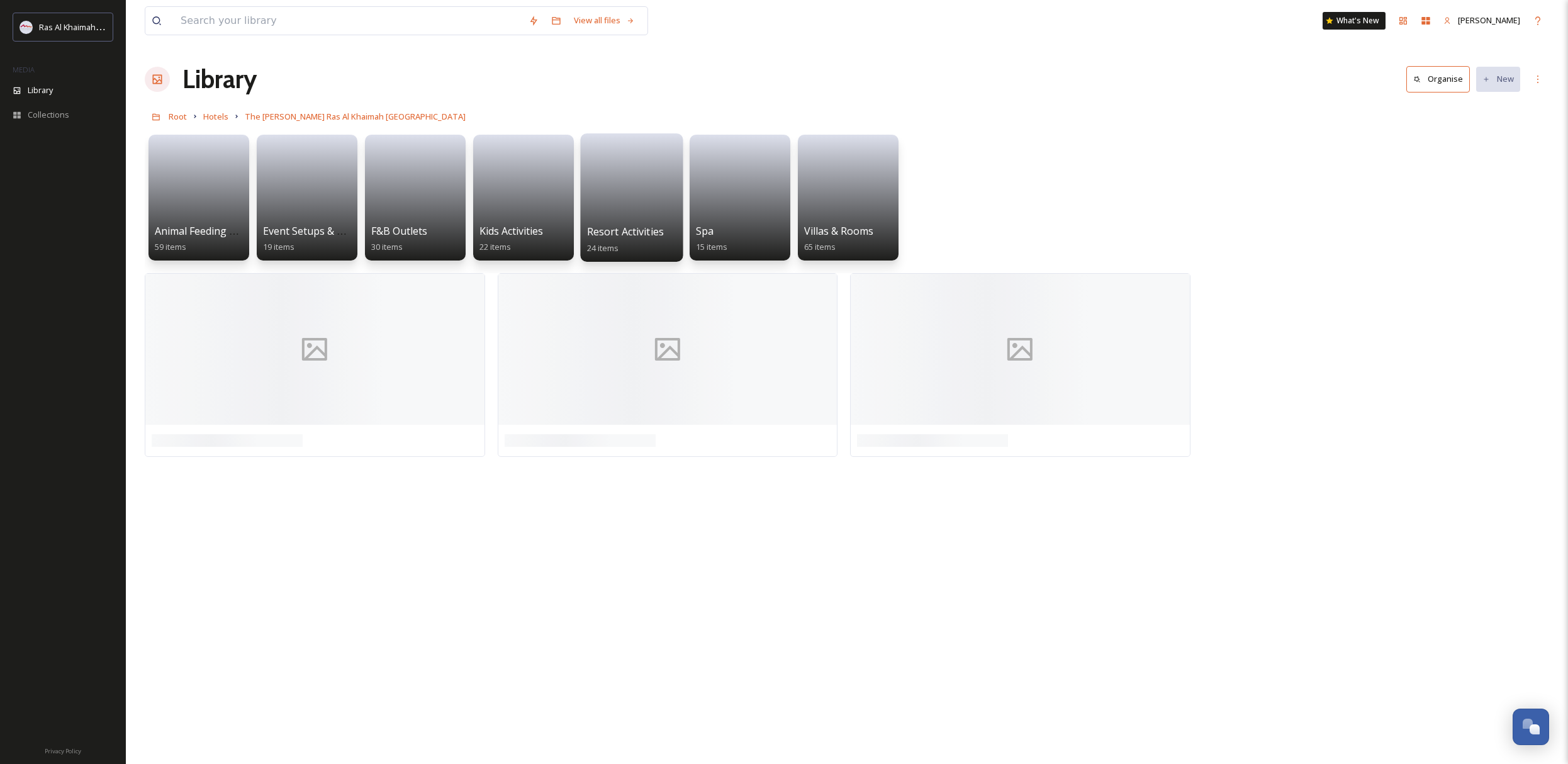
click at [612, 196] on link at bounding box center [632, 182] width 90 height 84
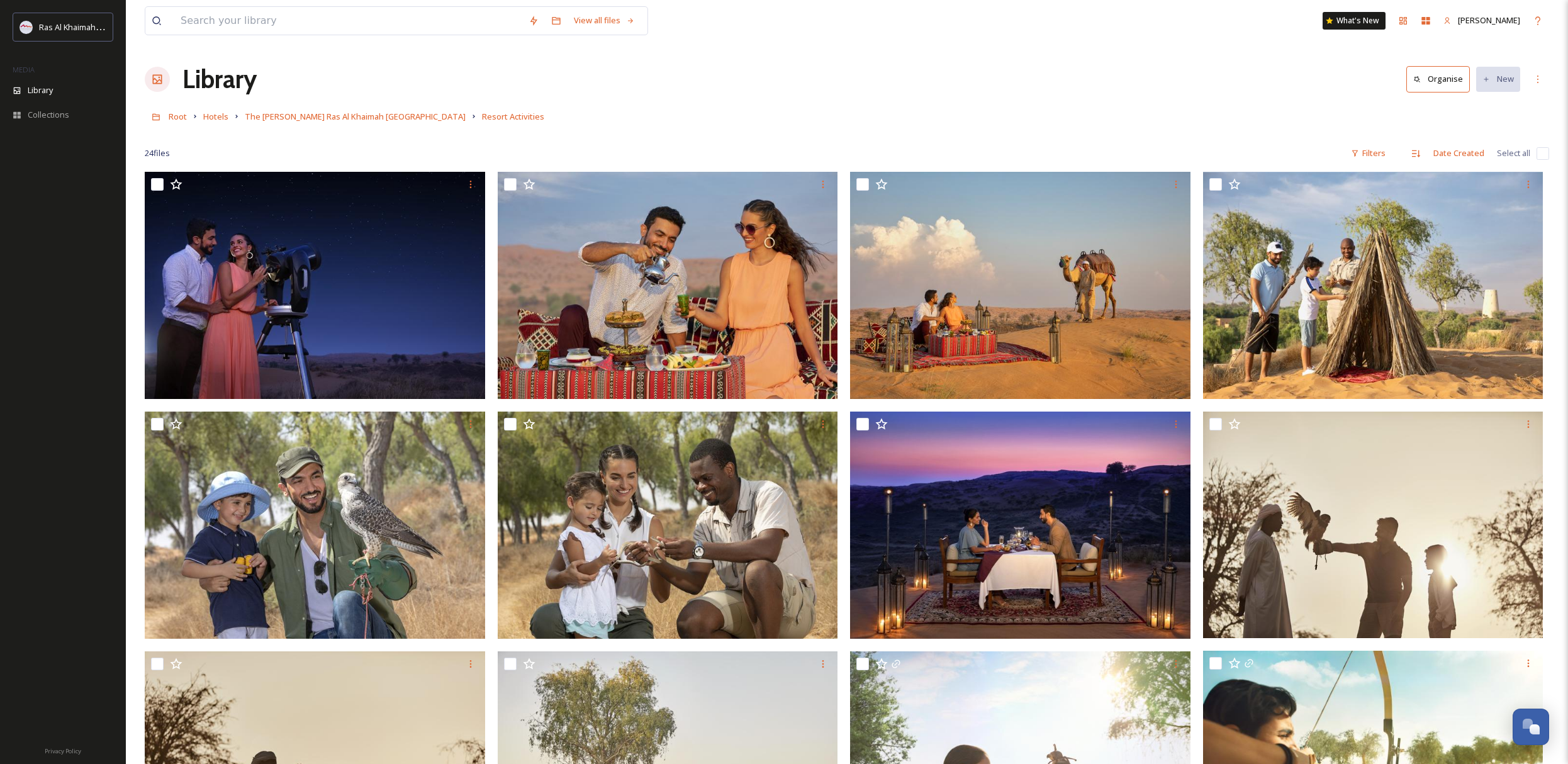
click at [677, 294] on img at bounding box center [668, 285] width 341 height 227
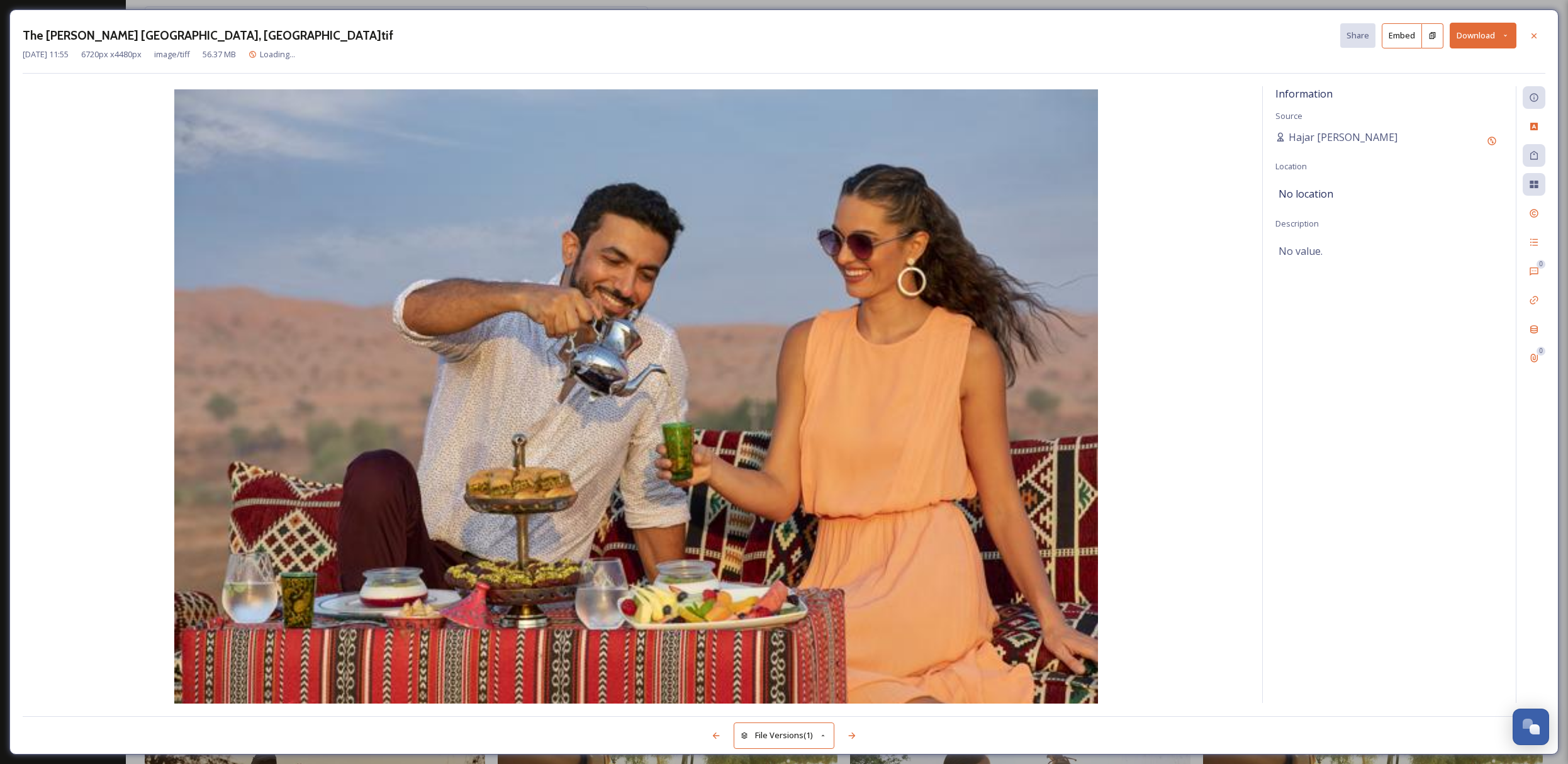
click at [1471, 45] on button "Download" at bounding box center [1483, 35] width 67 height 26
drag, startPoint x: 1461, startPoint y: 86, endPoint x: 1514, endPoint y: 44, distance: 67.6
click at [1461, 86] on span "Download Large (2000 x 1333)" at bounding box center [1446, 88] width 111 height 12
click at [1539, 35] on div at bounding box center [1533, 36] width 22 height 22
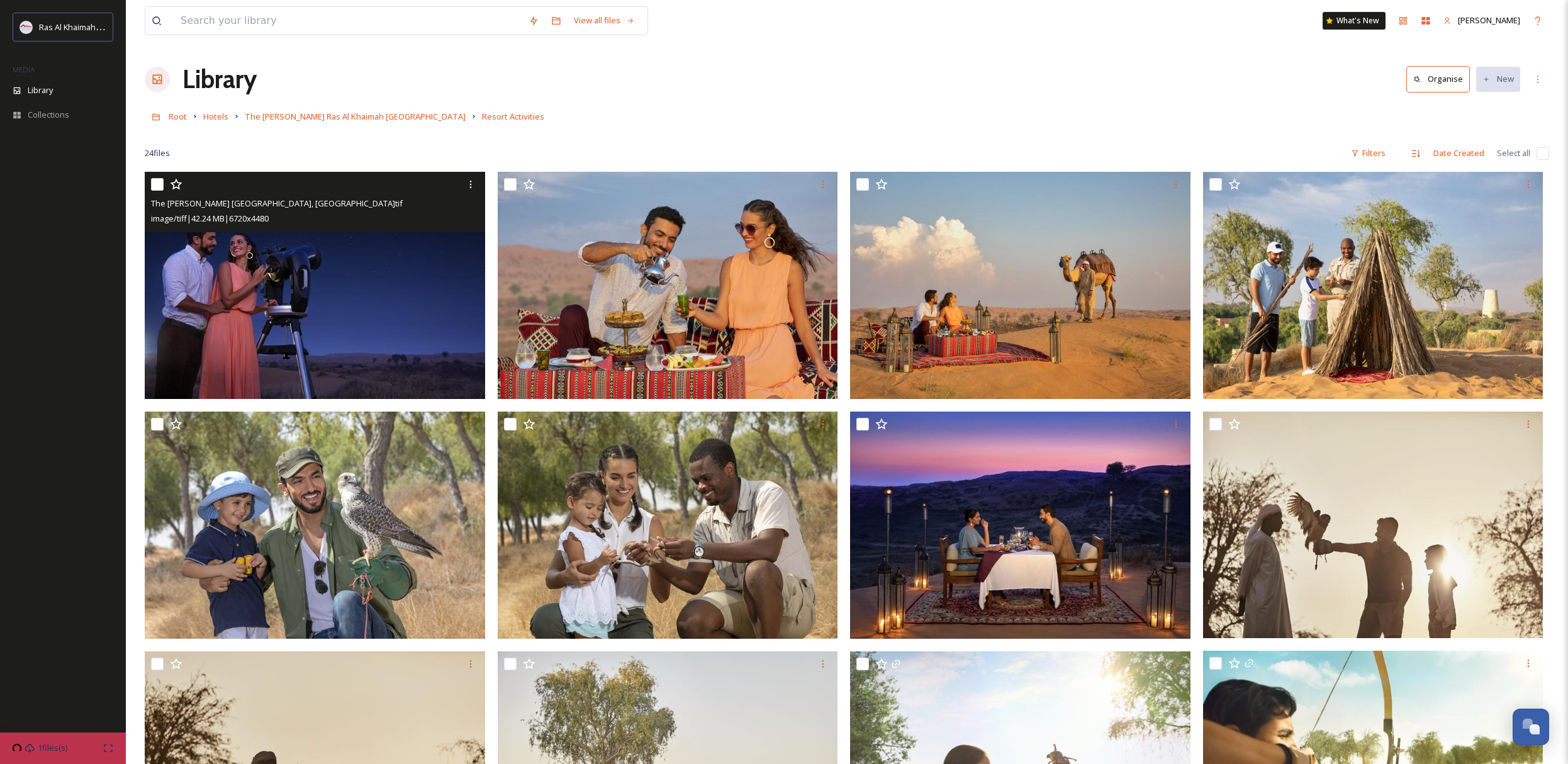
click at [336, 309] on img at bounding box center [315, 285] width 341 height 227
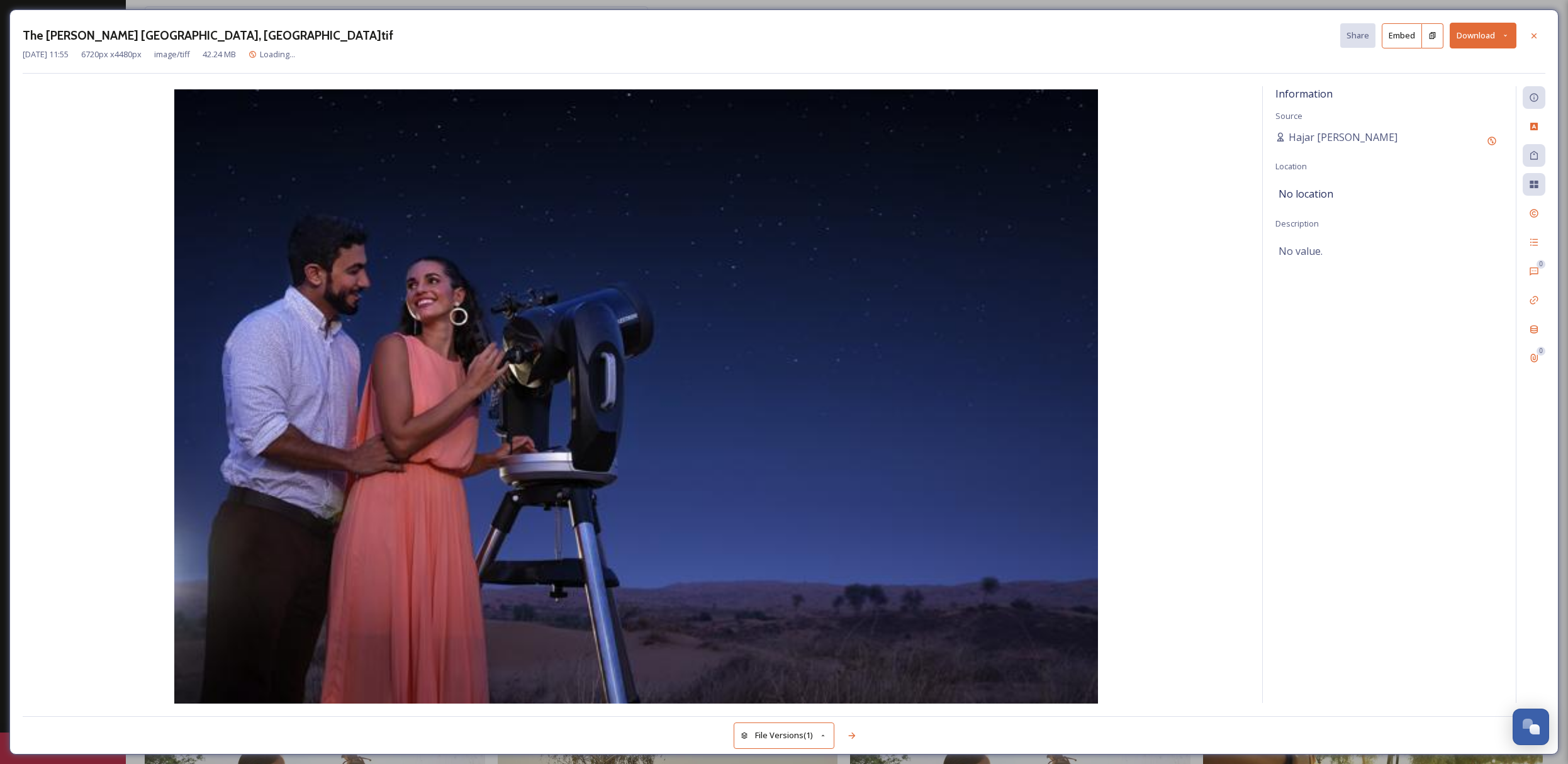
click at [1484, 36] on button "Download" at bounding box center [1483, 35] width 67 height 26
click at [1474, 64] on span "Download Original (6720 x 4480)" at bounding box center [1450, 64] width 119 height 12
click at [1530, 36] on icon at bounding box center [1534, 36] width 10 height 10
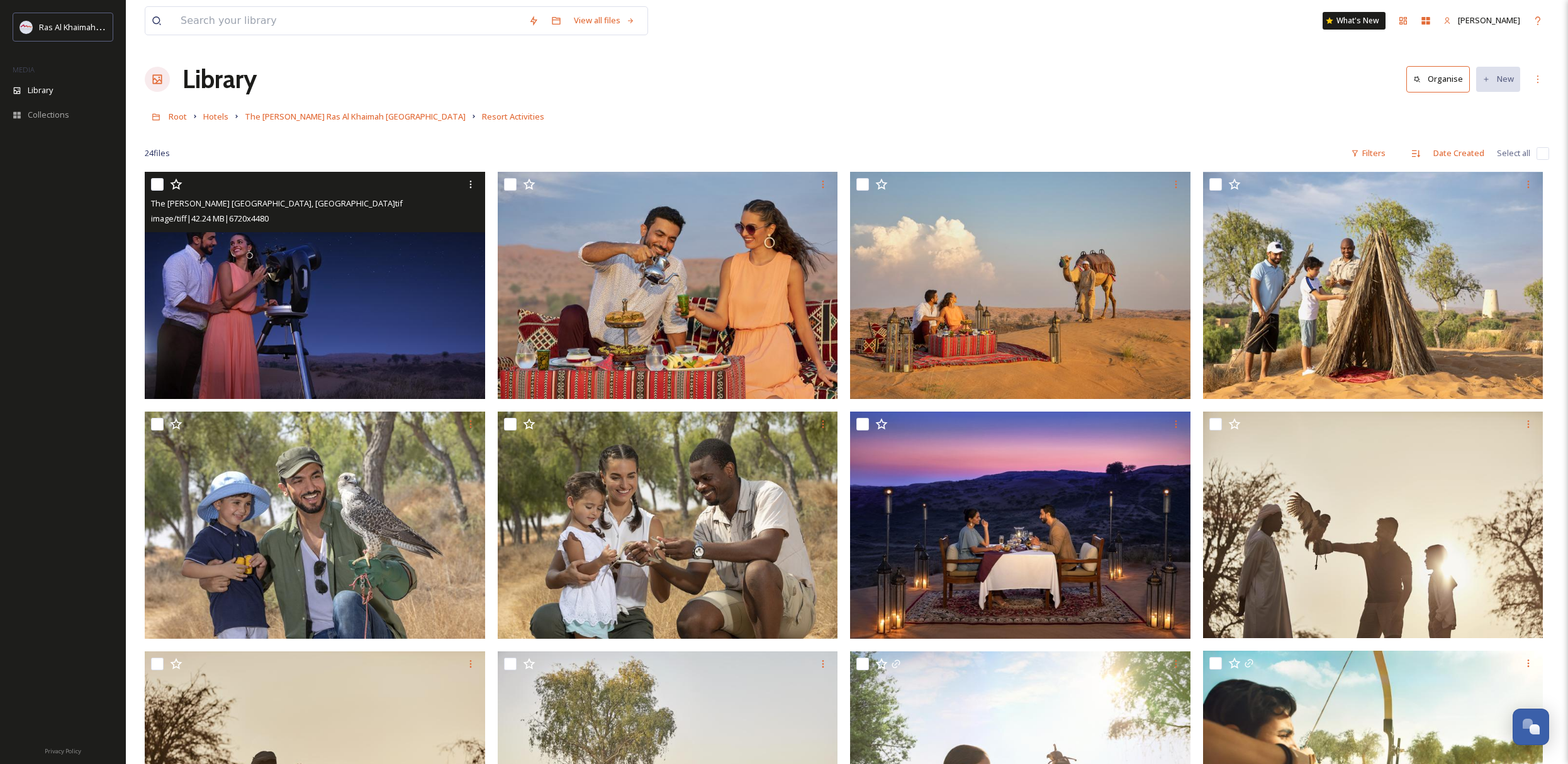
click at [402, 299] on img at bounding box center [315, 285] width 341 height 227
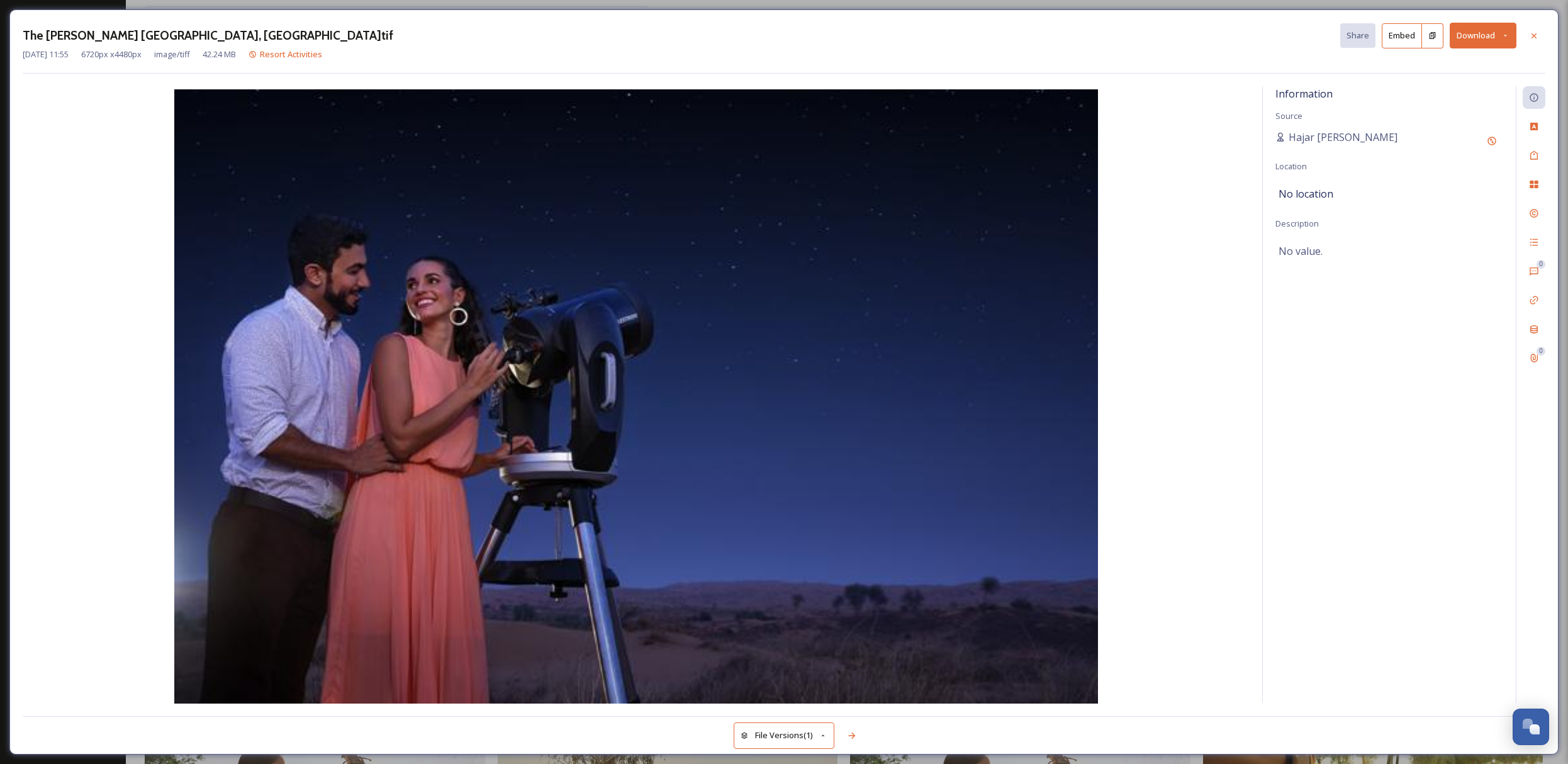
click at [1487, 38] on button "Download" at bounding box center [1483, 35] width 67 height 26
click at [1475, 88] on span "Download Large (2000 x 1333)" at bounding box center [1446, 88] width 111 height 12
click at [1485, 32] on button "Download" at bounding box center [1483, 35] width 67 height 26
click at [1468, 61] on span "Download Original (6720 x 4480)" at bounding box center [1450, 64] width 119 height 12
drag, startPoint x: 1486, startPoint y: 28, endPoint x: 1484, endPoint y: 43, distance: 15.1
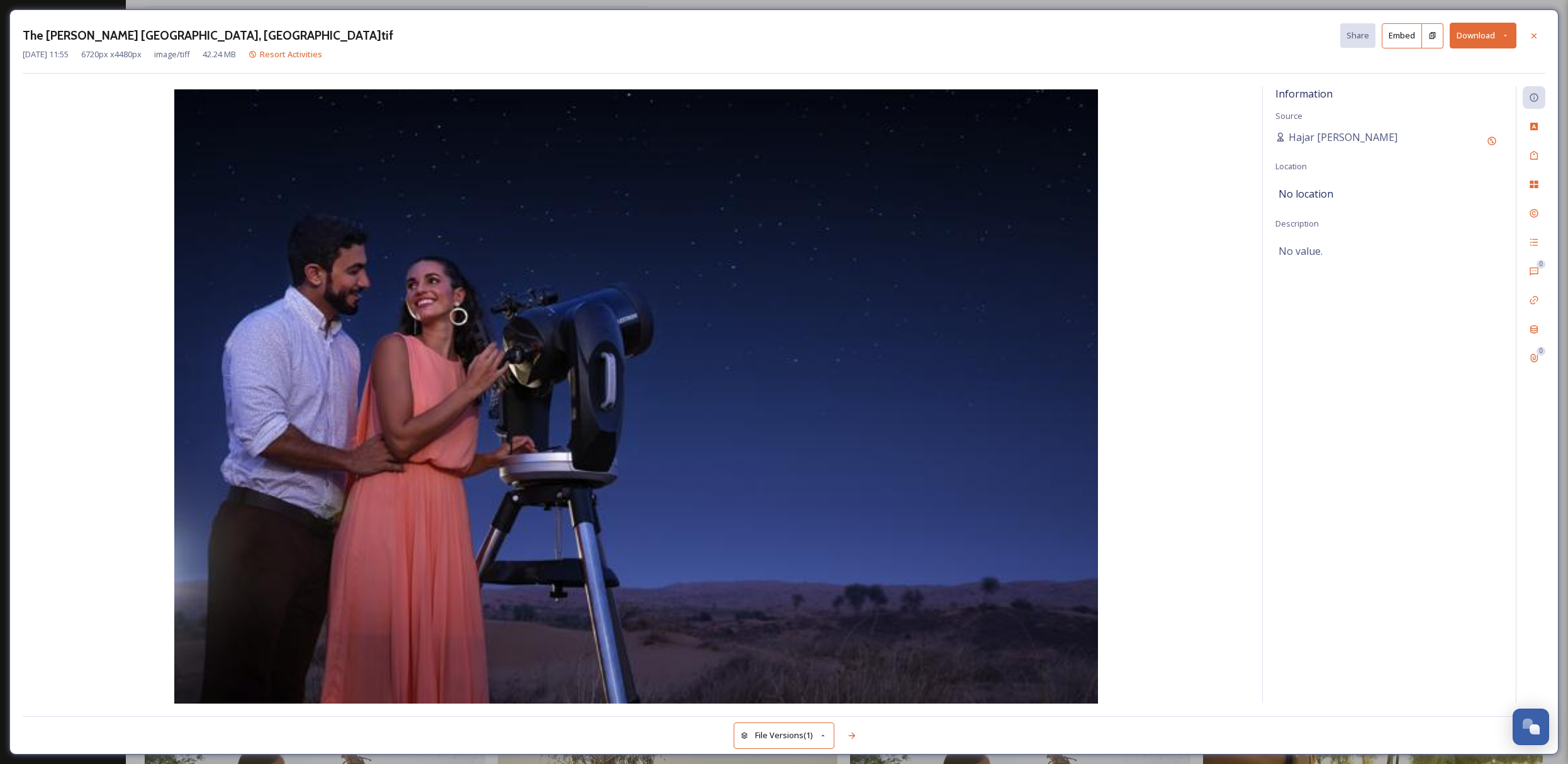
click at [1486, 29] on button "Download" at bounding box center [1483, 35] width 67 height 26
click at [1471, 102] on div "Download Medium (1080 x 720)" at bounding box center [1450, 114] width 131 height 25
click at [1470, 103] on div "Information Source Hajar Al Shehhi Location No location Description No value." at bounding box center [1389, 394] width 253 height 617
click at [1480, 28] on button "Download" at bounding box center [1483, 35] width 67 height 26
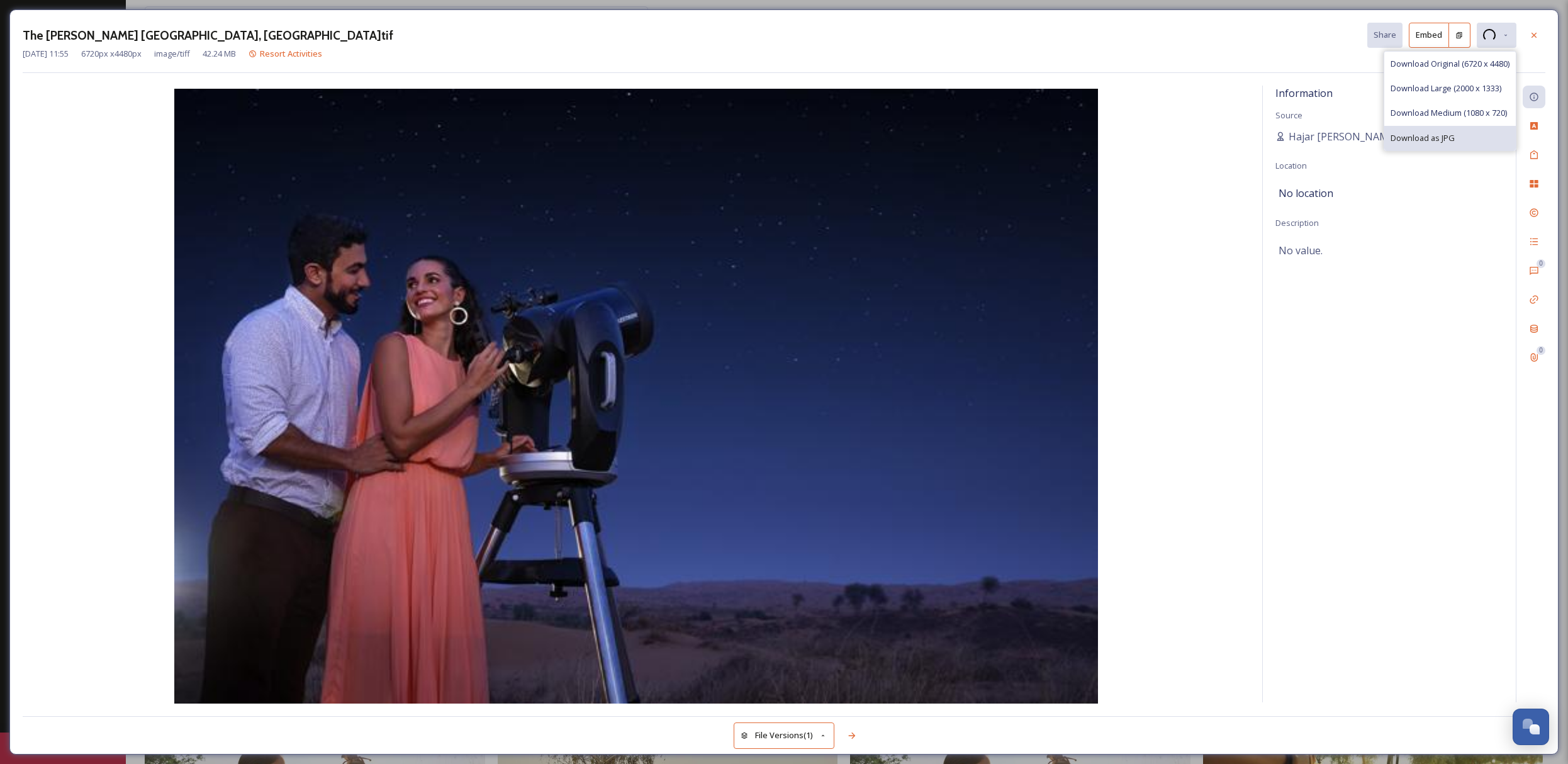
click at [1437, 143] on span "Download as JPG" at bounding box center [1422, 138] width 65 height 12
click at [1538, 31] on icon at bounding box center [1534, 36] width 10 height 10
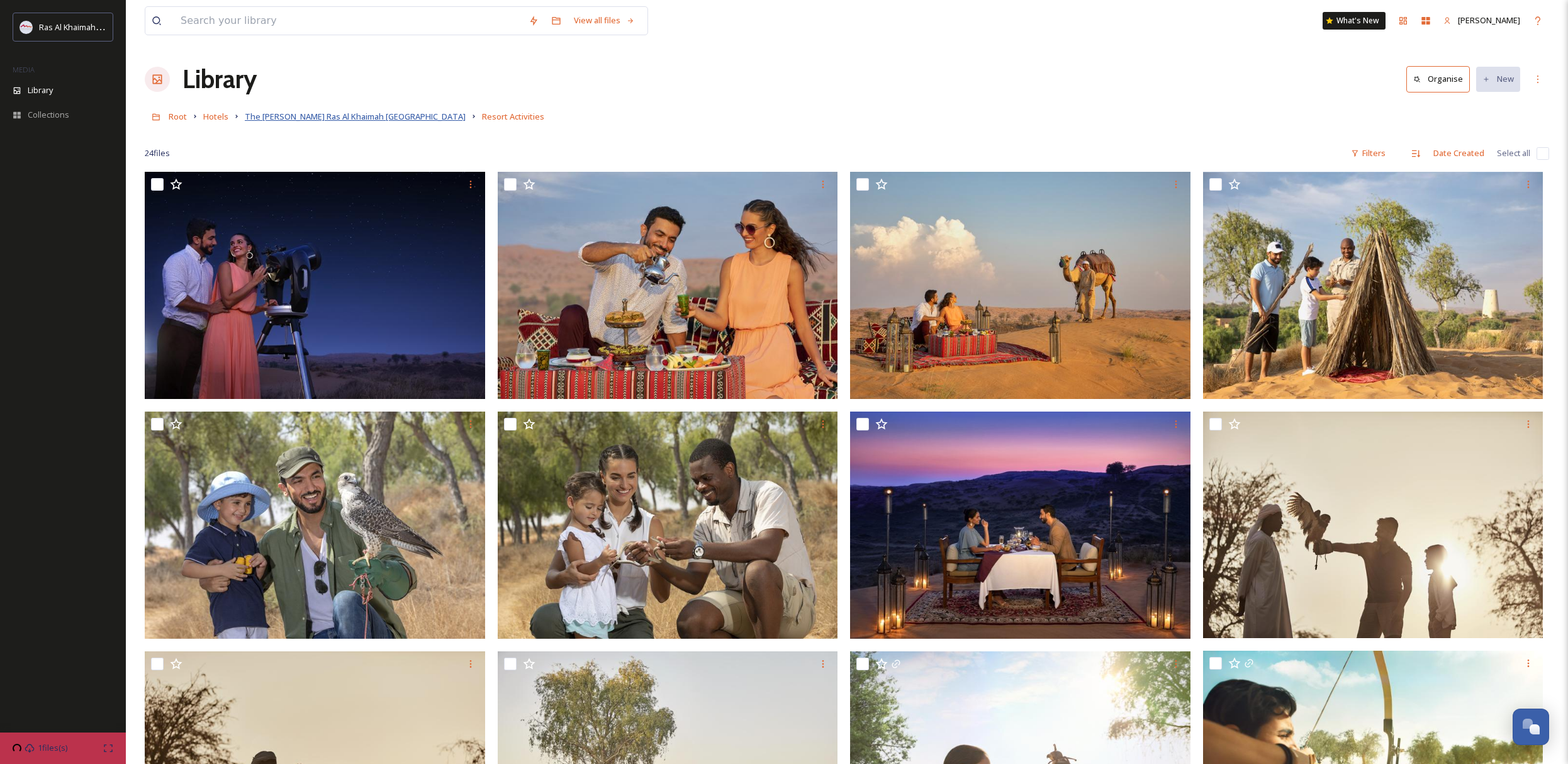
click at [380, 117] on span "The [PERSON_NAME] Ras Al Khaimah [GEOGRAPHIC_DATA]" at bounding box center [355, 117] width 221 height 12
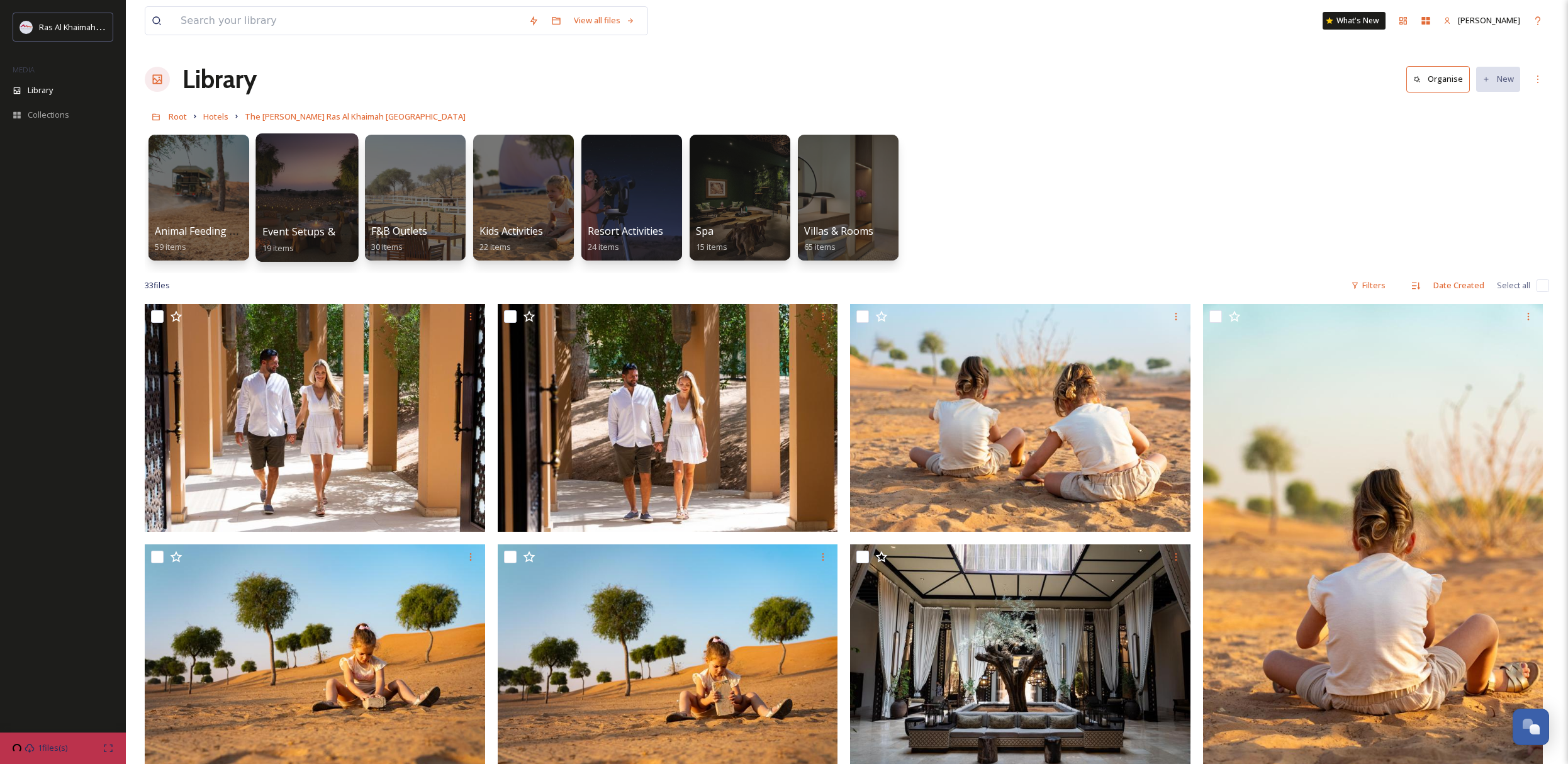
click at [307, 209] on div at bounding box center [307, 197] width 103 height 128
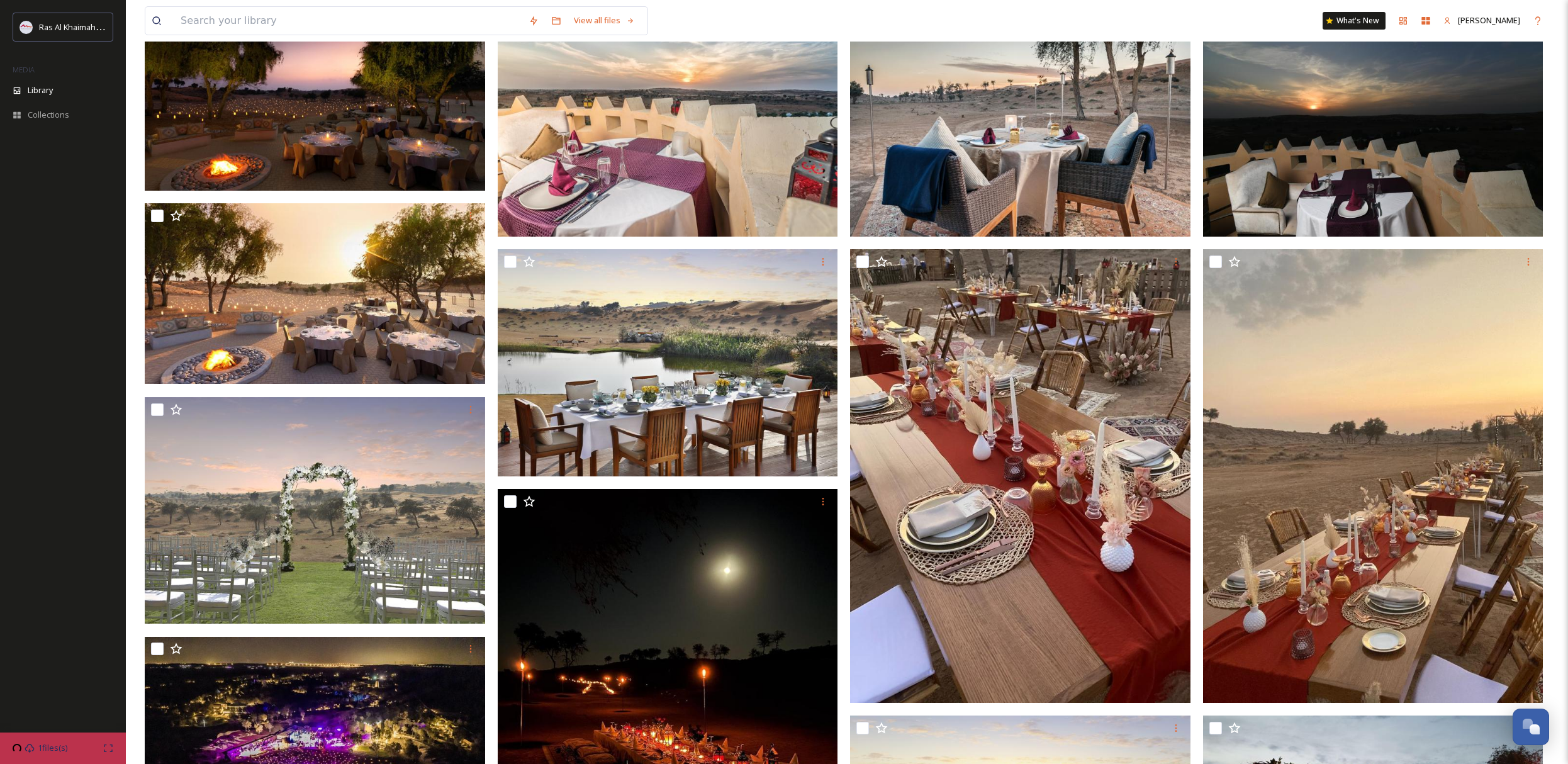
scroll to position [152, 0]
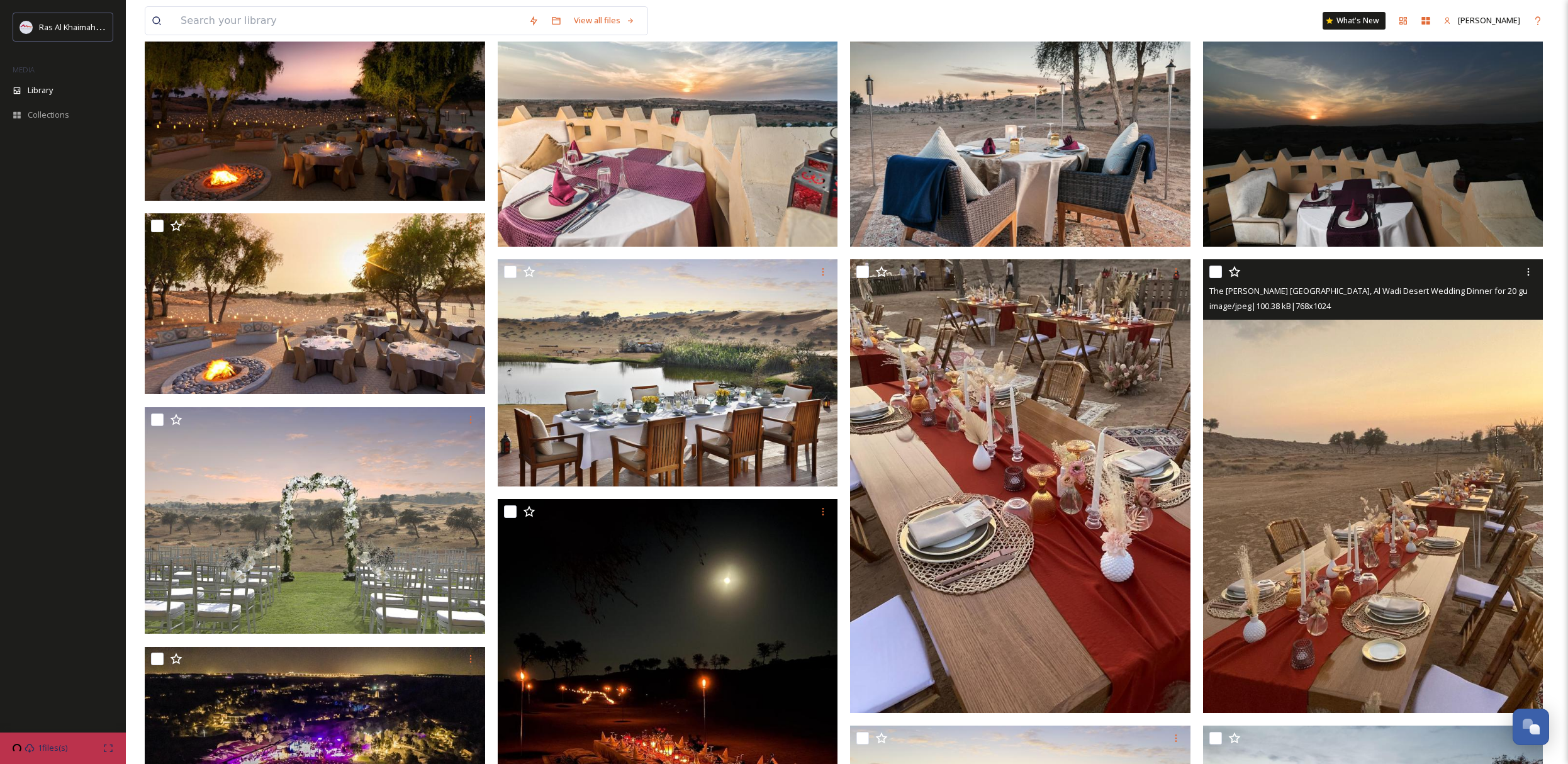
click at [1442, 453] on img at bounding box center [1374, 485] width 341 height 454
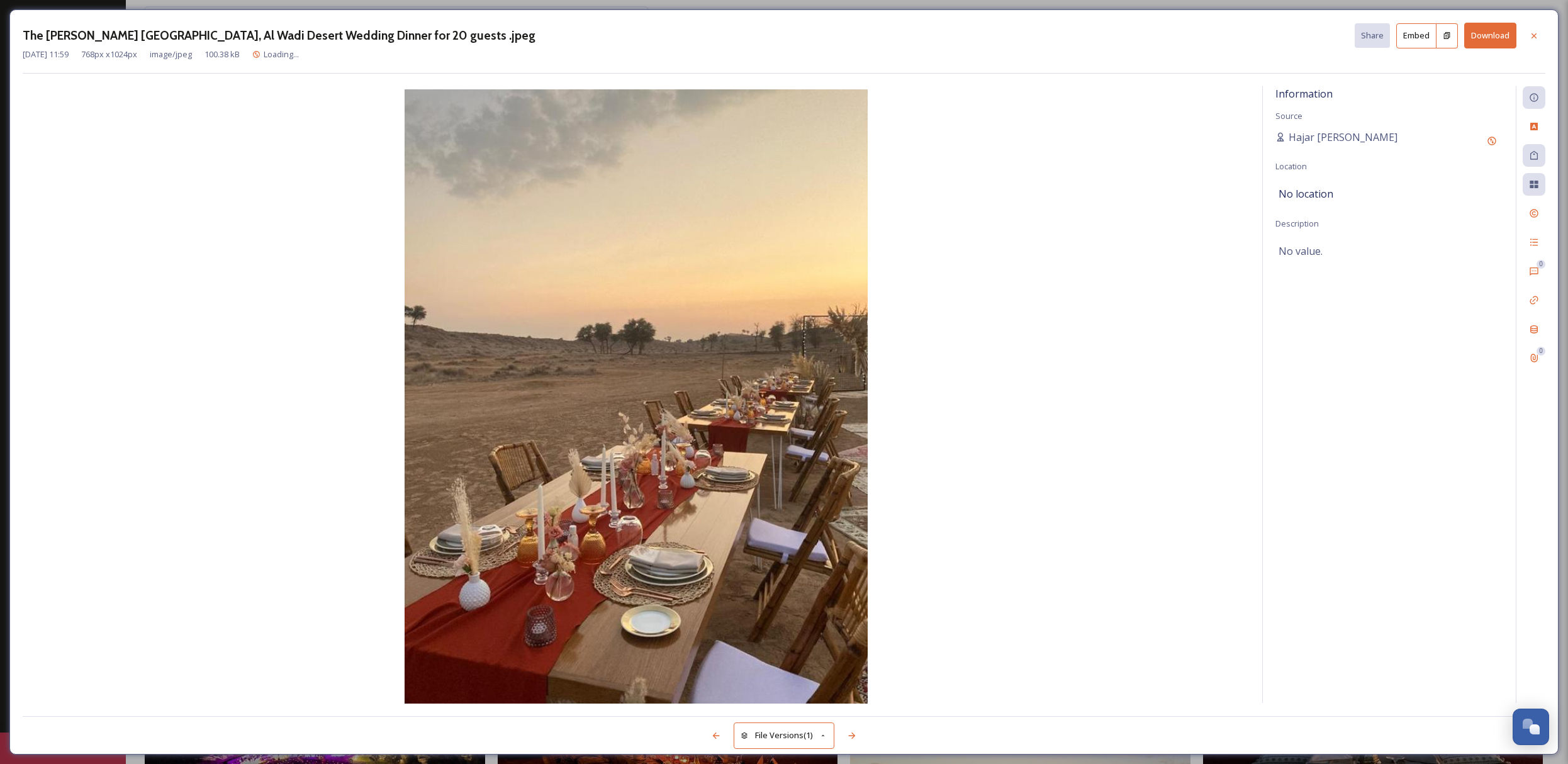
click at [1484, 45] on button "Download" at bounding box center [1489, 35] width 52 height 26
click at [1489, 36] on button "Download" at bounding box center [1489, 35] width 52 height 26
click at [1530, 33] on icon at bounding box center [1534, 36] width 10 height 10
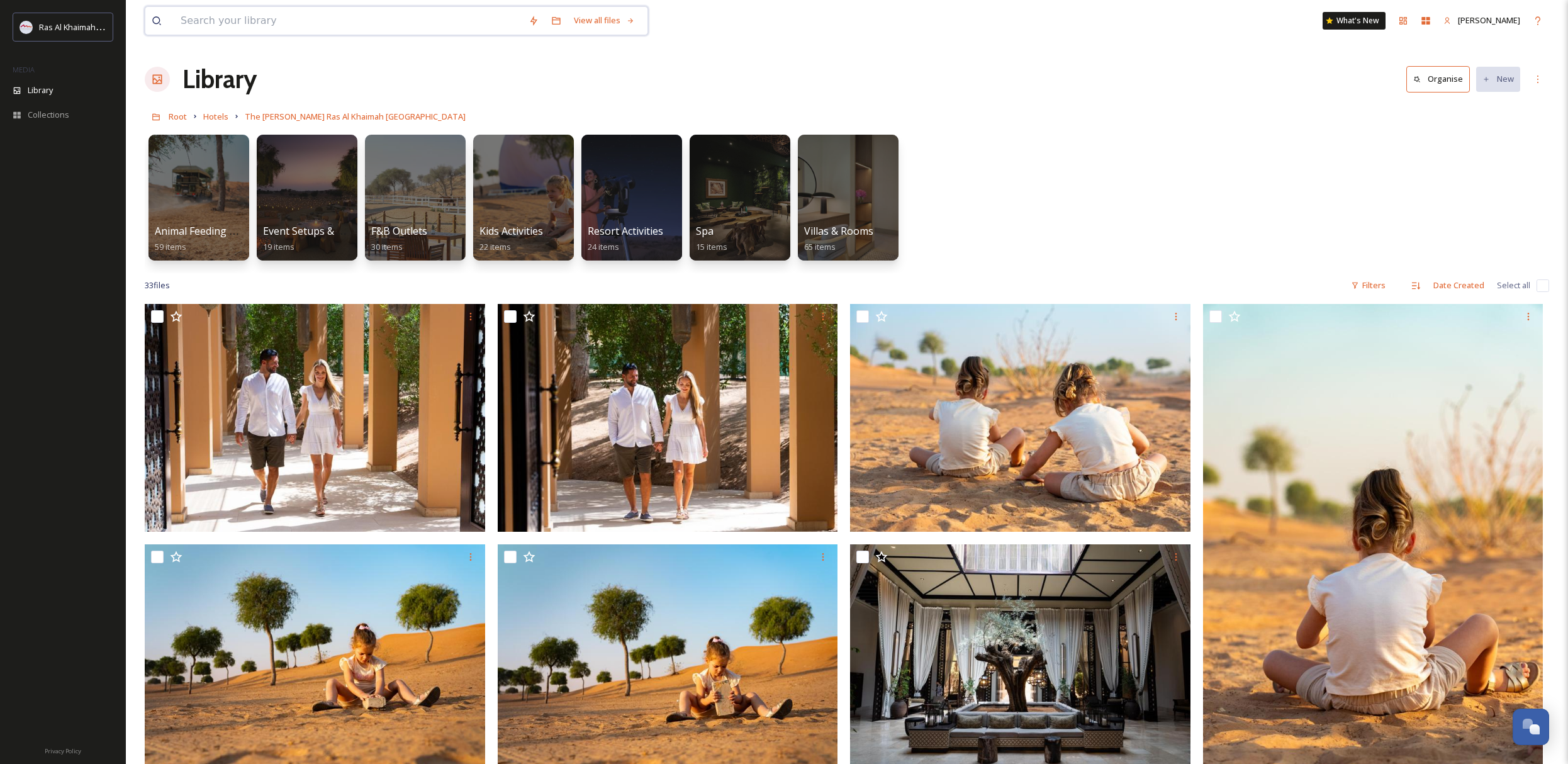
click at [317, 30] on input at bounding box center [348, 20] width 348 height 27
type input "DESERT"
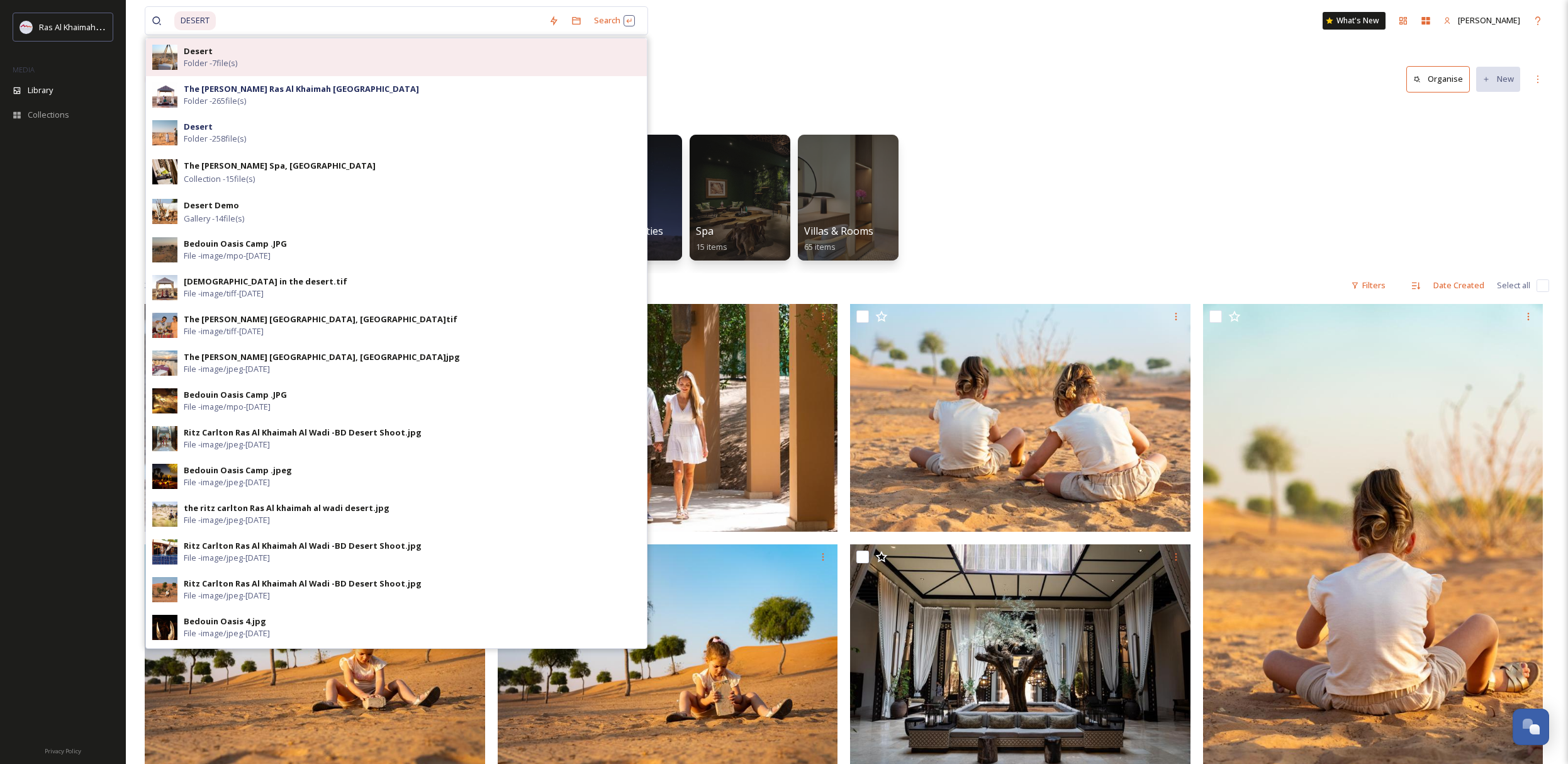
click at [307, 71] on div "Desert Folder - 7 file(s)" at bounding box center [397, 57] width 501 height 38
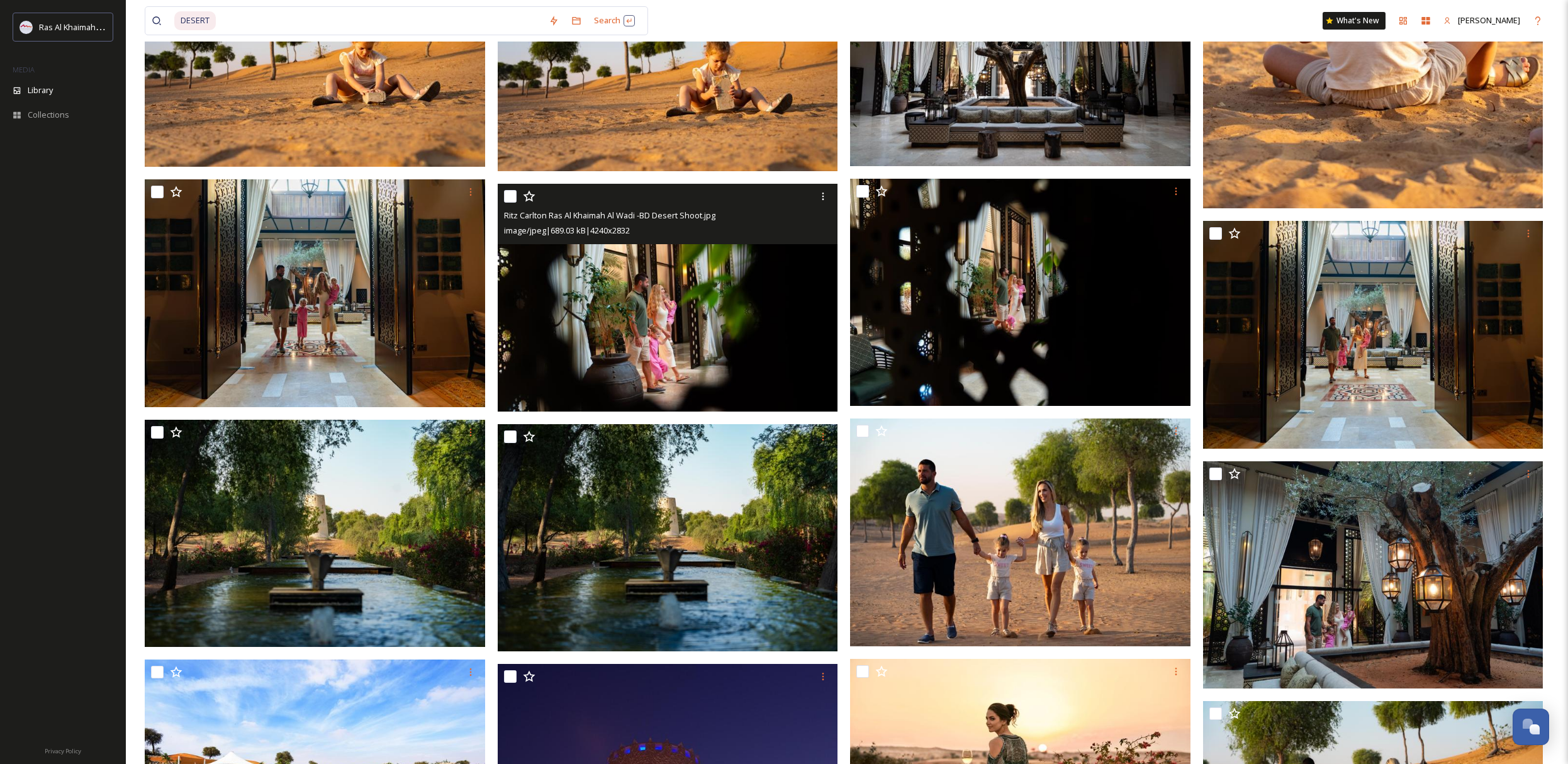
scroll to position [658, 0]
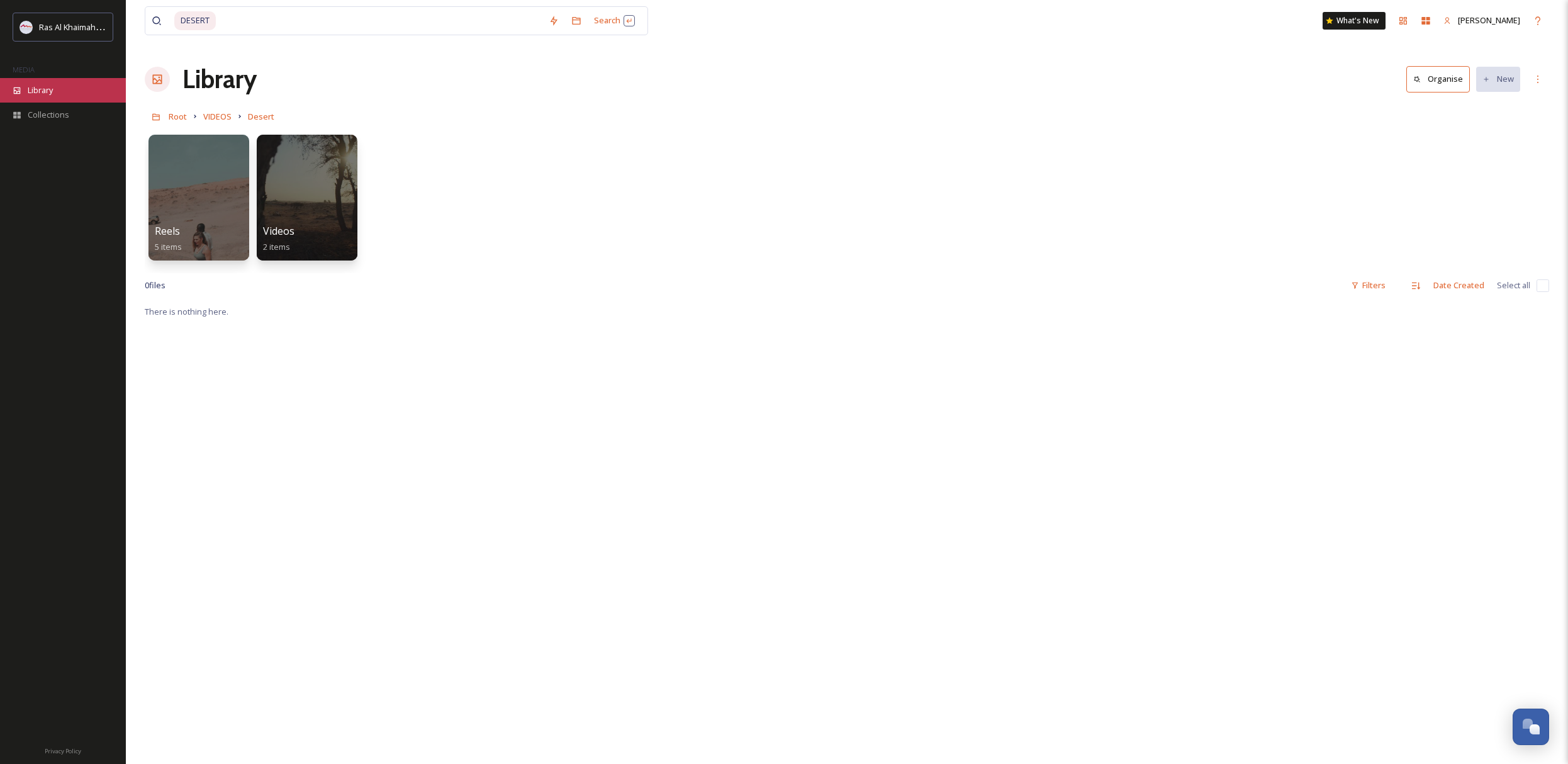
click at [59, 85] on div "Library" at bounding box center [63, 90] width 126 height 25
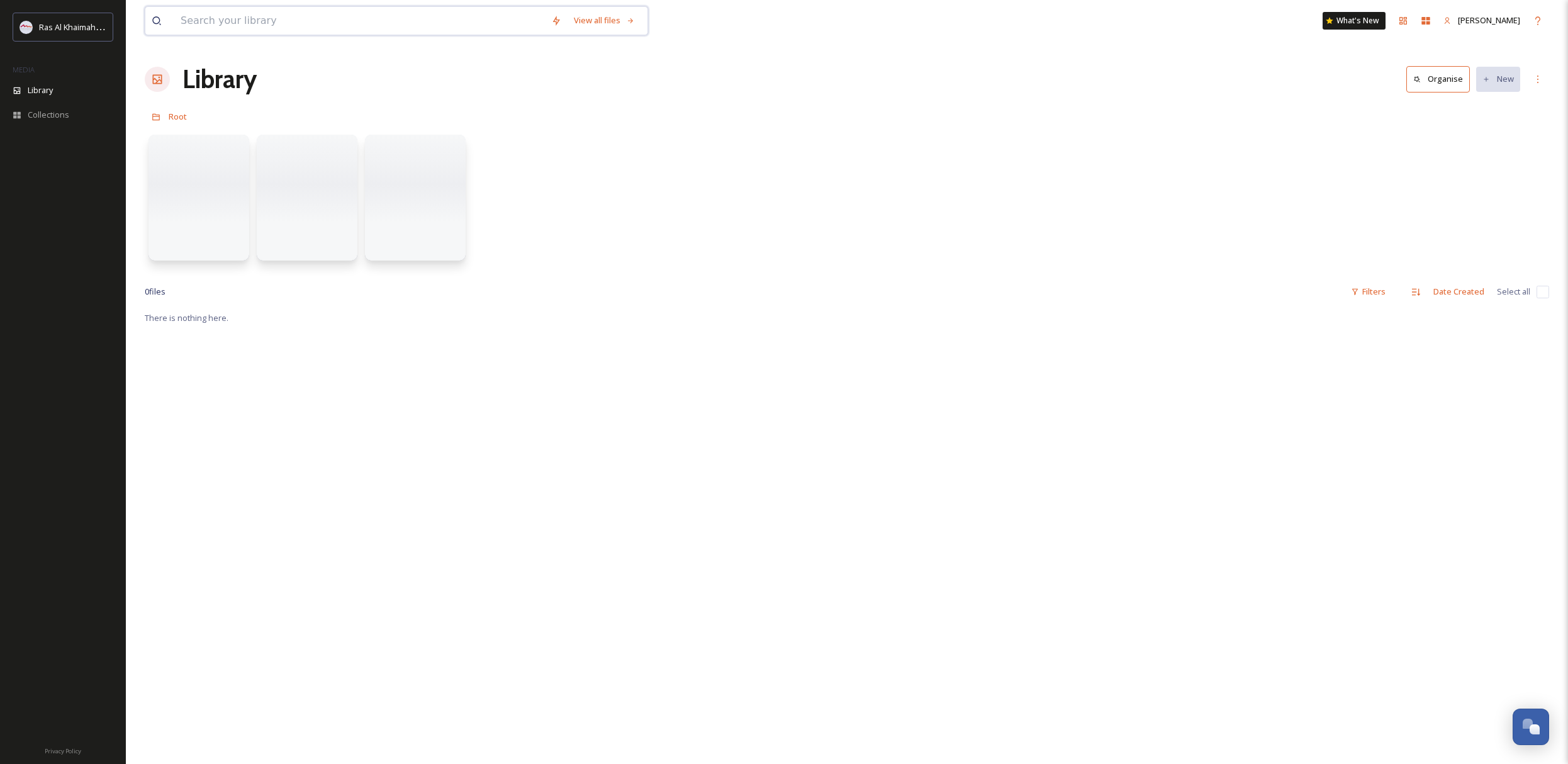
click at [248, 24] on input at bounding box center [360, 20] width 370 height 27
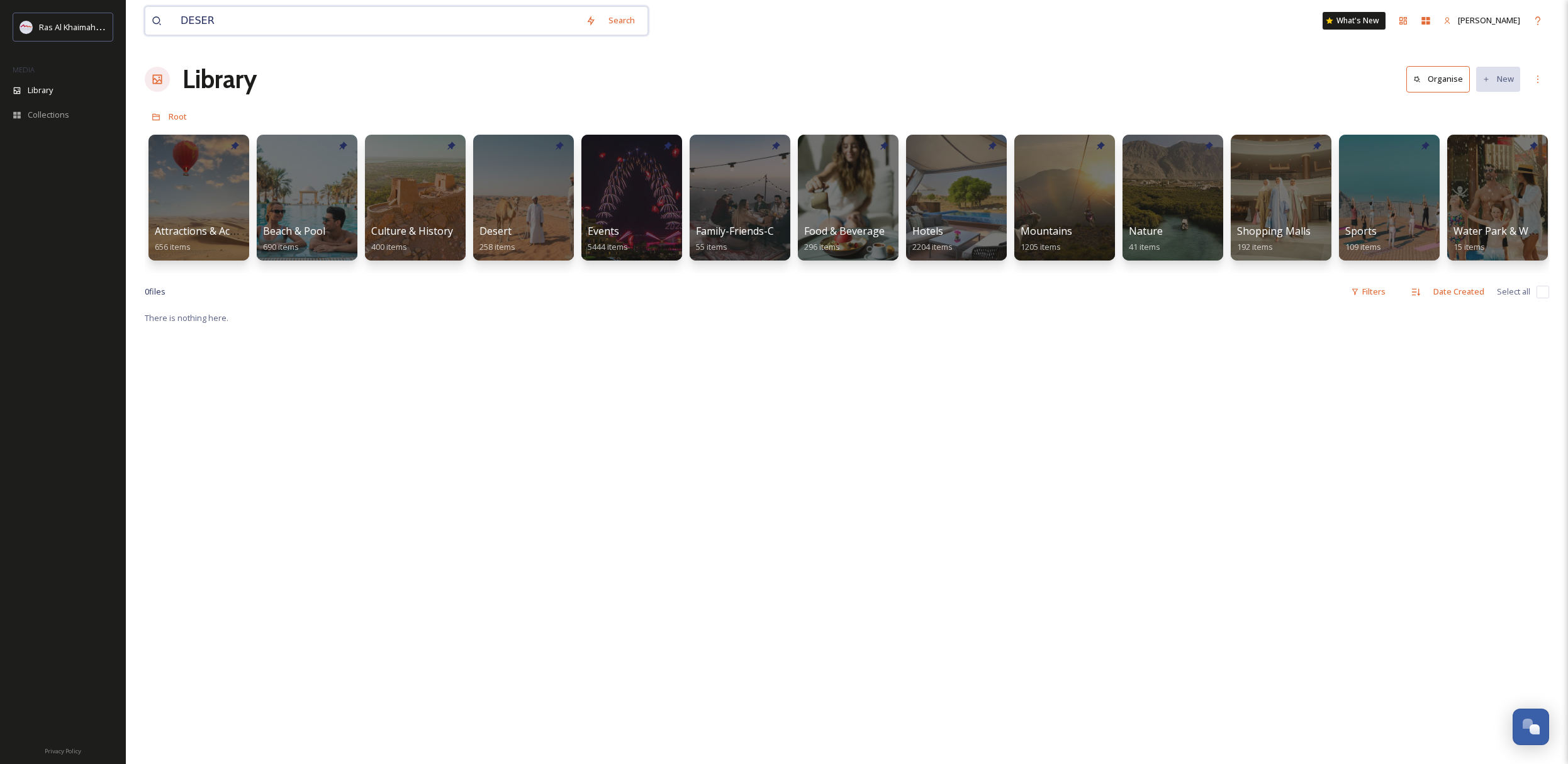
type input "DESERT"
click at [514, 232] on div "Desert 258 items" at bounding box center [523, 240] width 90 height 31
click at [521, 209] on div at bounding box center [523, 197] width 103 height 128
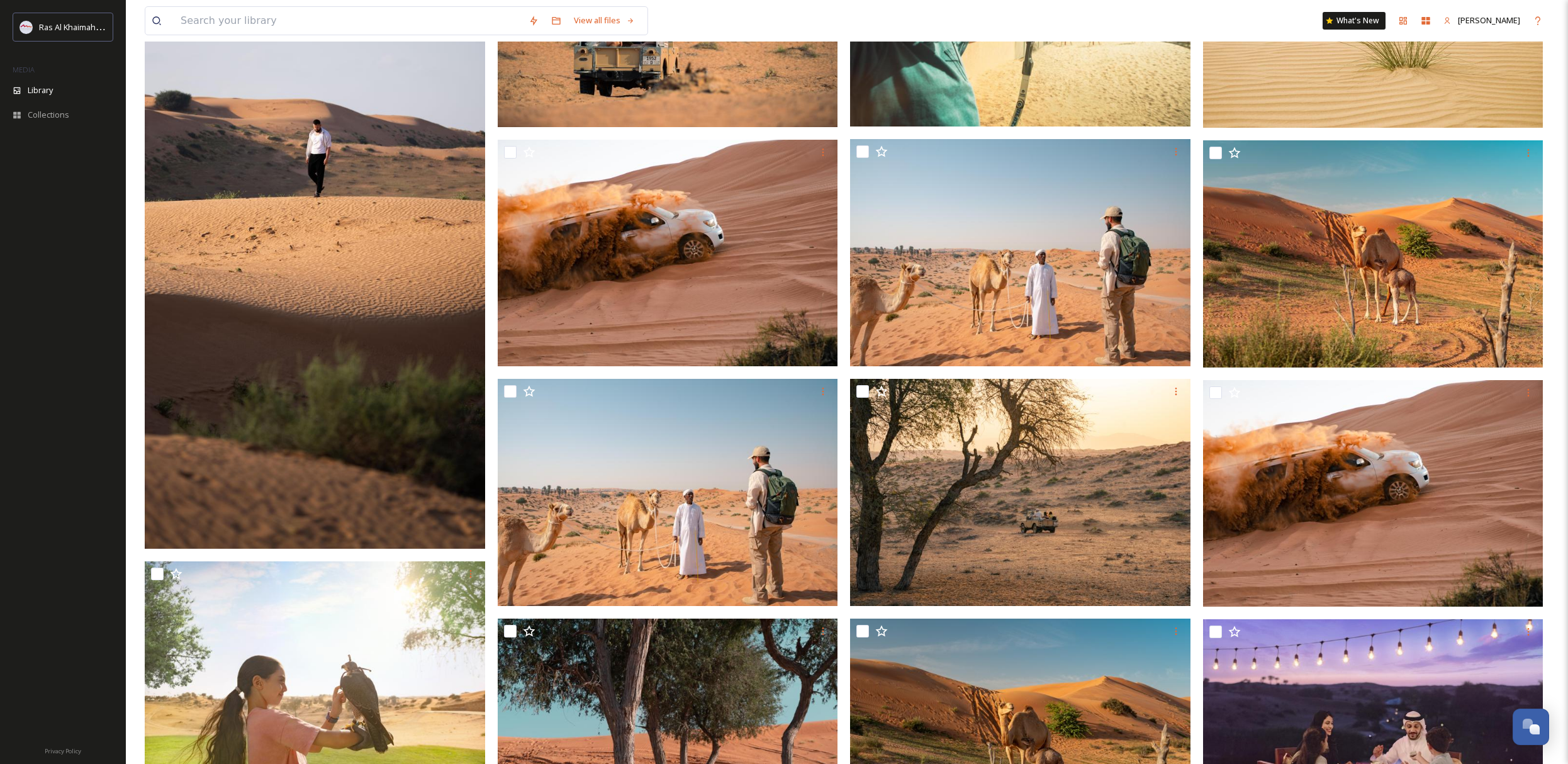
scroll to position [885, 0]
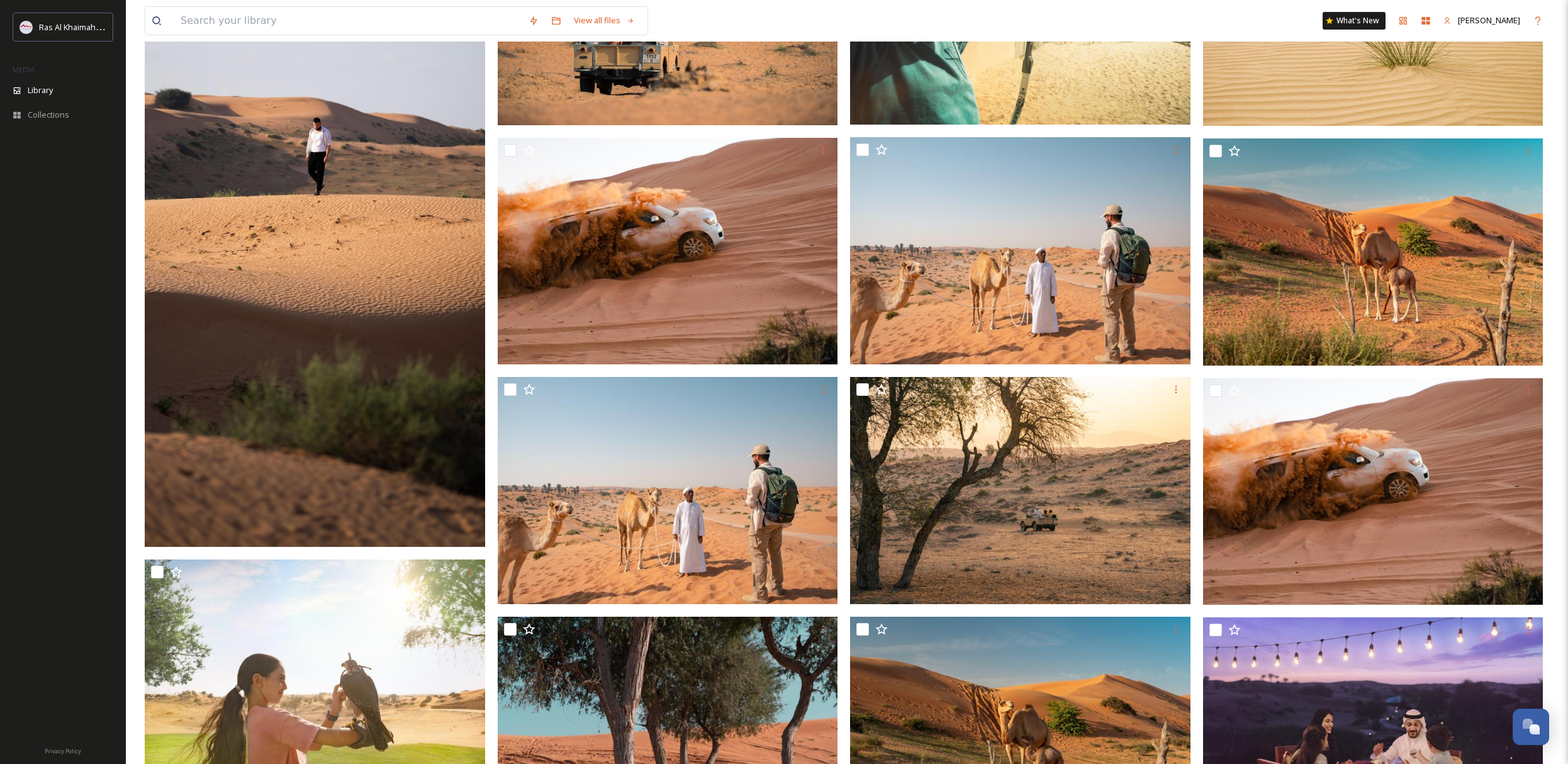
click at [347, 334] on img at bounding box center [315, 244] width 341 height 604
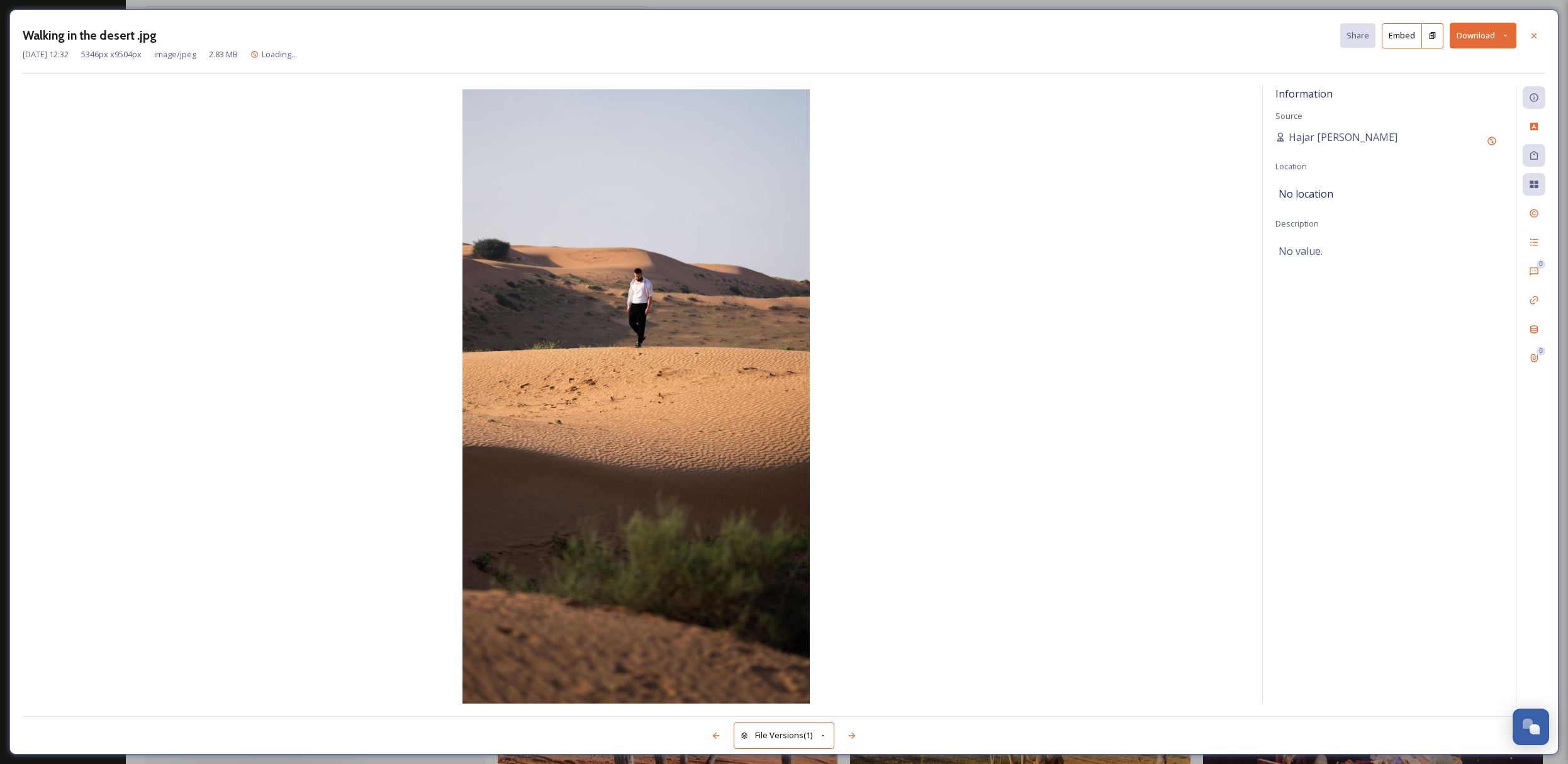
scroll to position [268, 0]
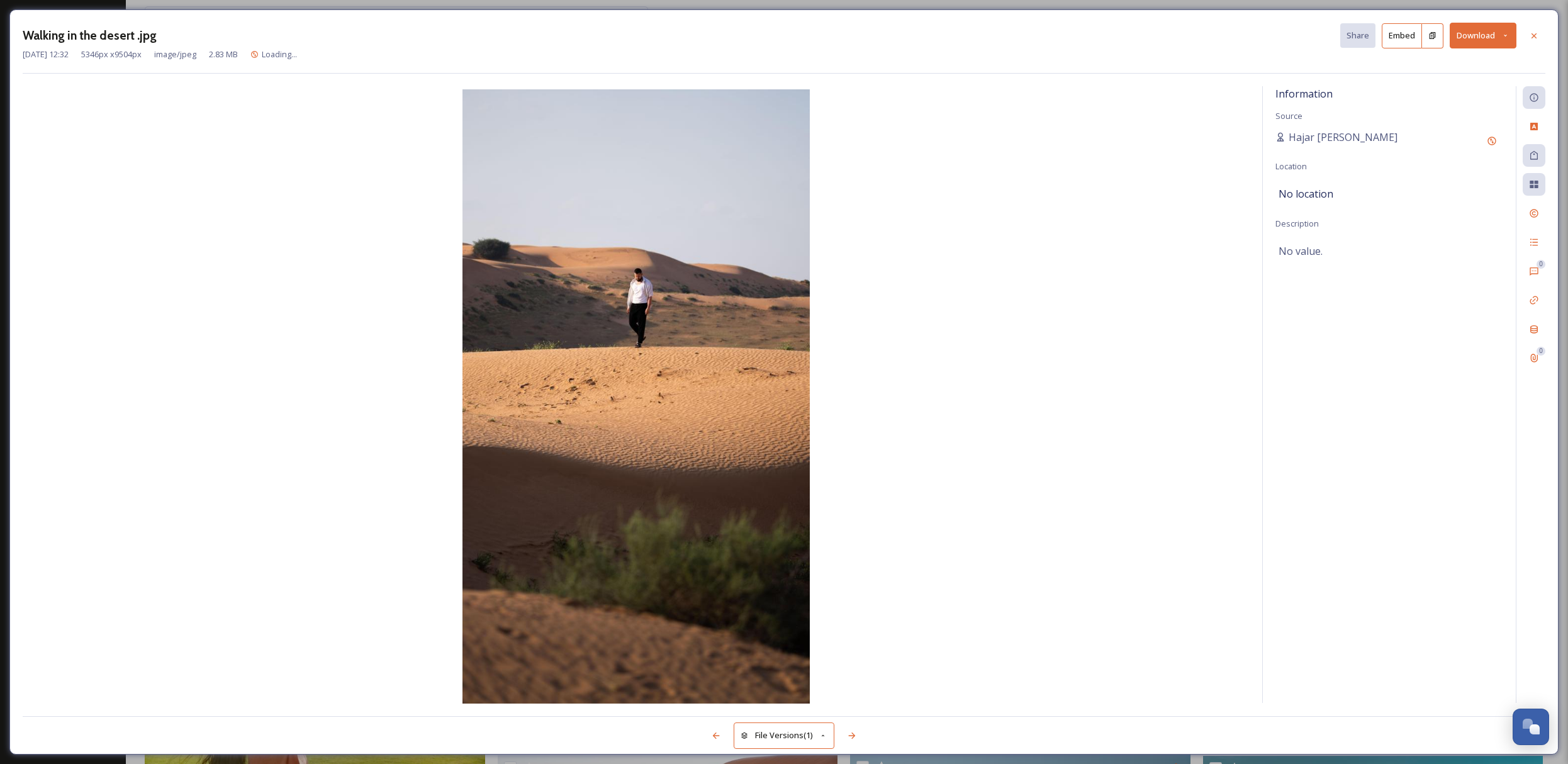
click at [1483, 42] on button "Download" at bounding box center [1483, 35] width 67 height 26
click at [1461, 91] on span "Download Large (1125 x 2000)" at bounding box center [1446, 88] width 111 height 12
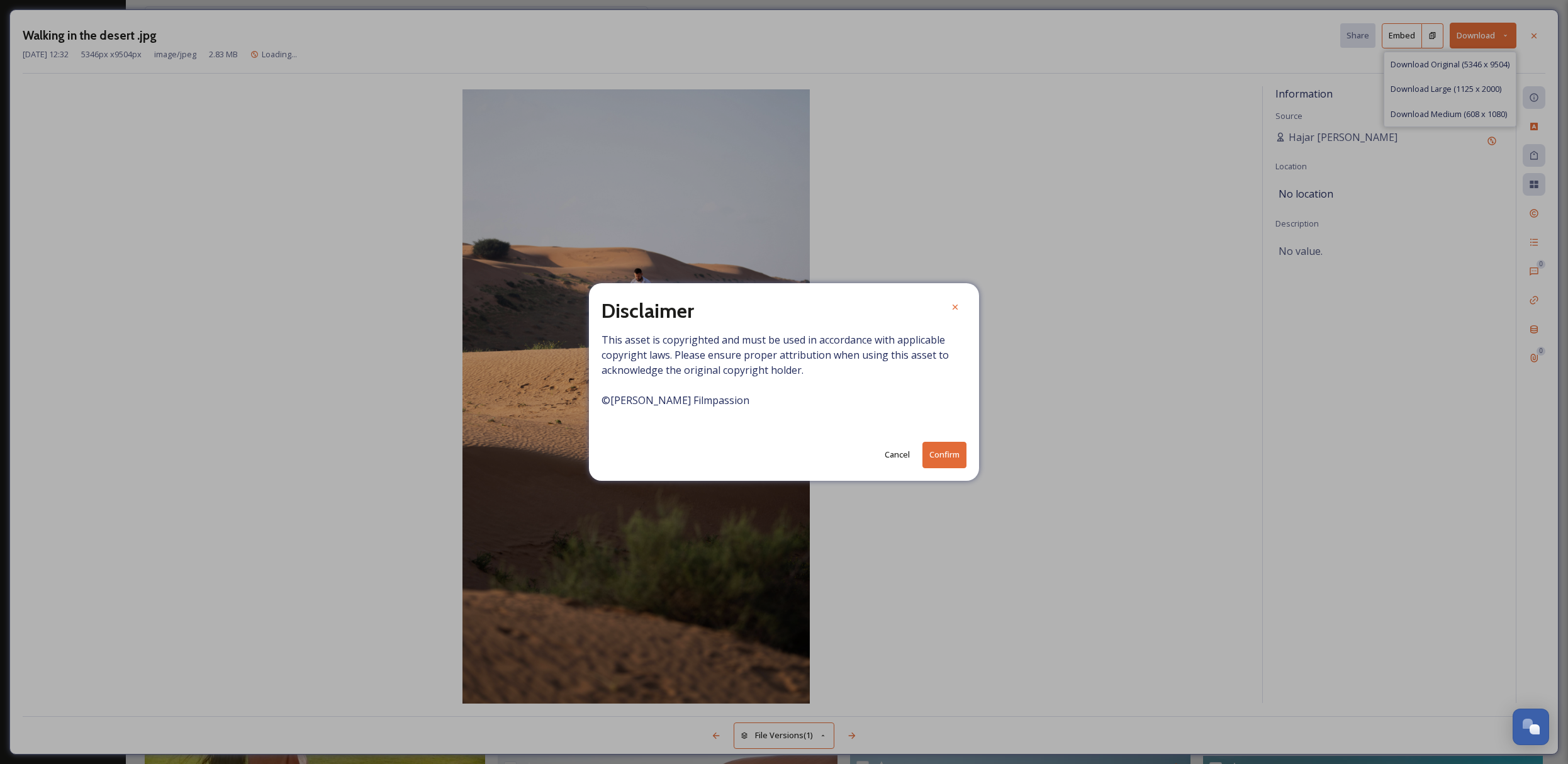
click at [953, 442] on div "Disclaimer This asset is copyrighted and must be used in accordance with applic…" at bounding box center [784, 381] width 390 height 197
click at [947, 454] on button "Confirm" at bounding box center [944, 454] width 44 height 26
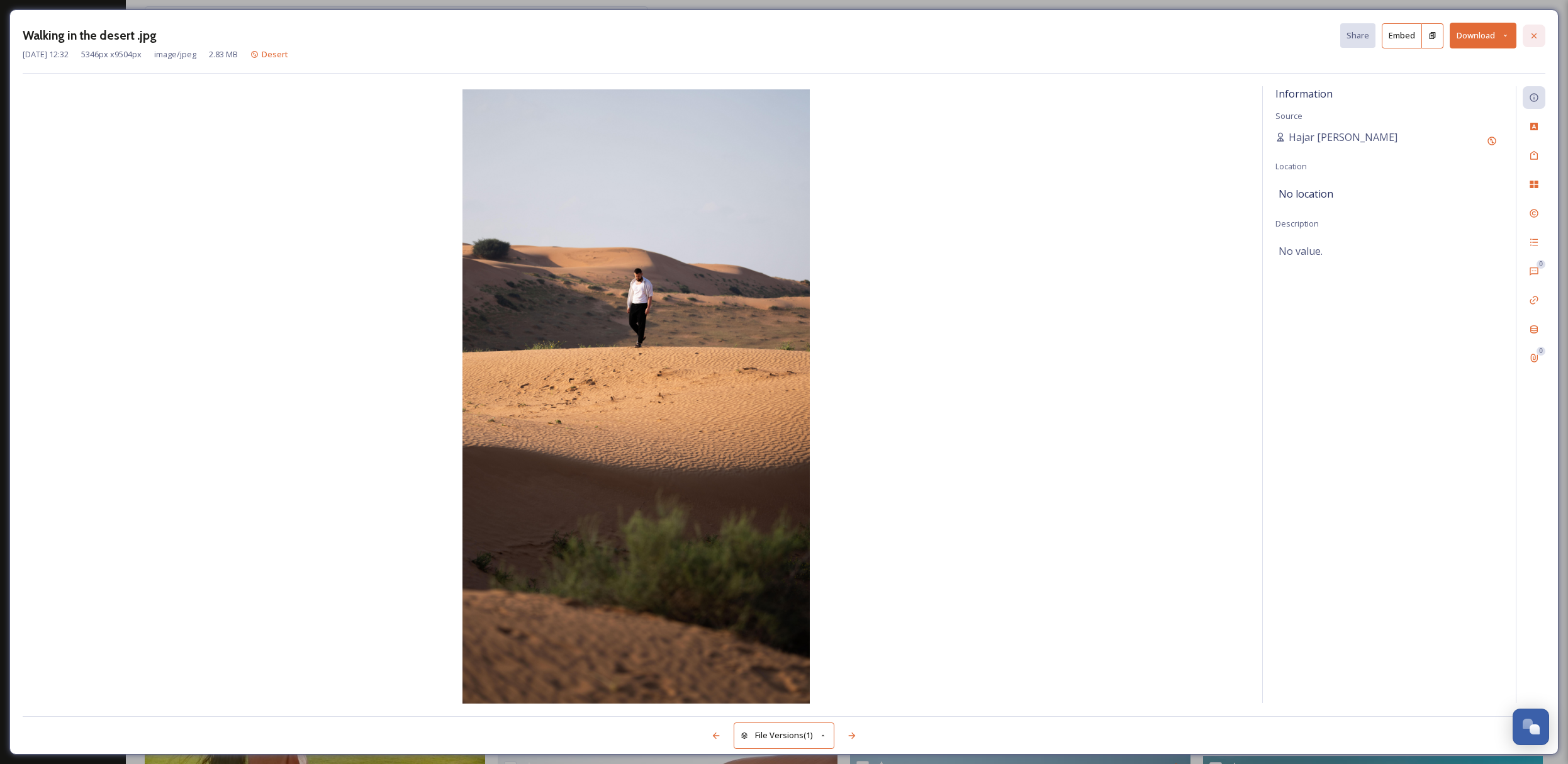
click at [1533, 36] on icon at bounding box center [1534, 36] width 10 height 10
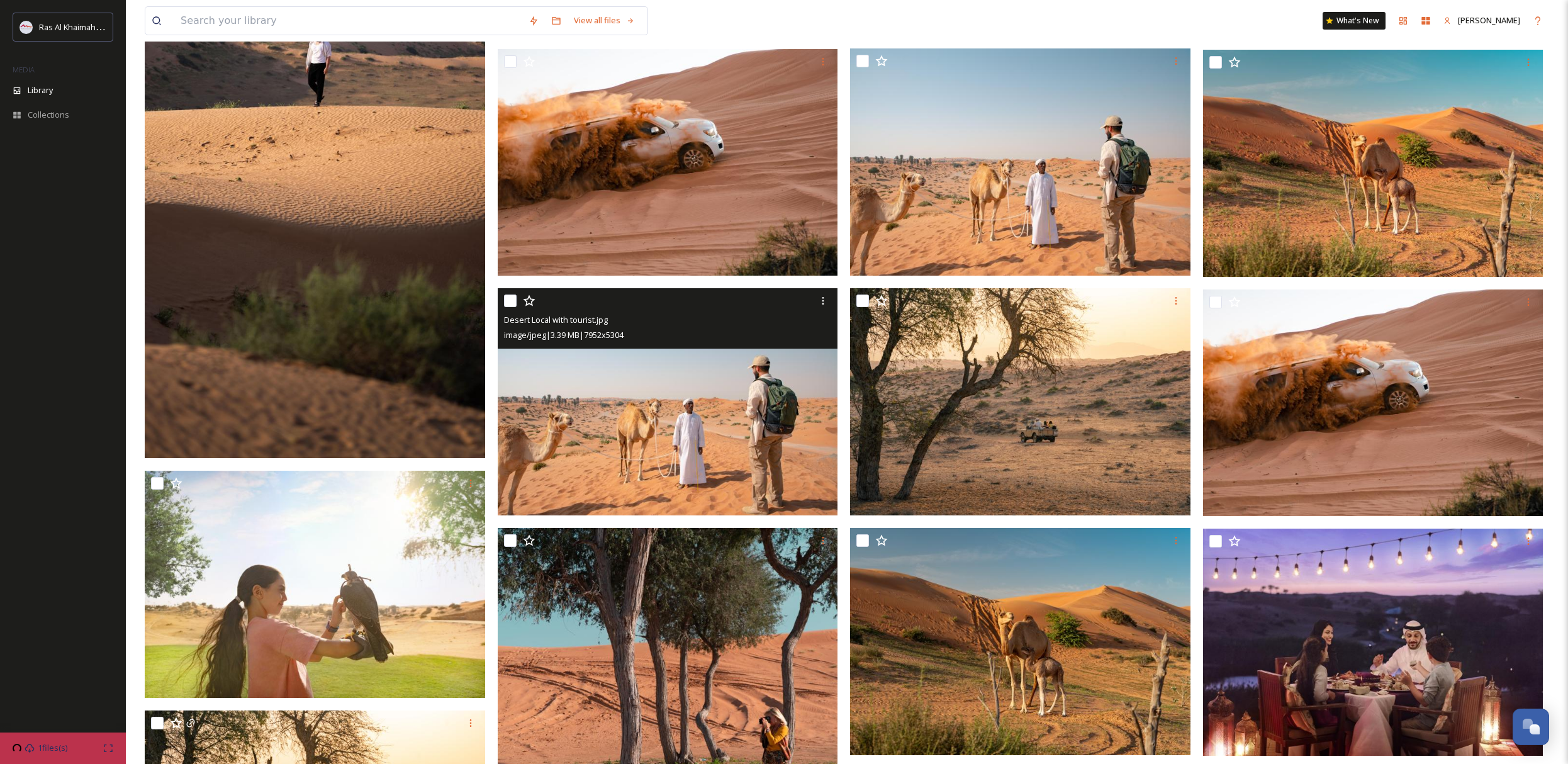
scroll to position [653, 0]
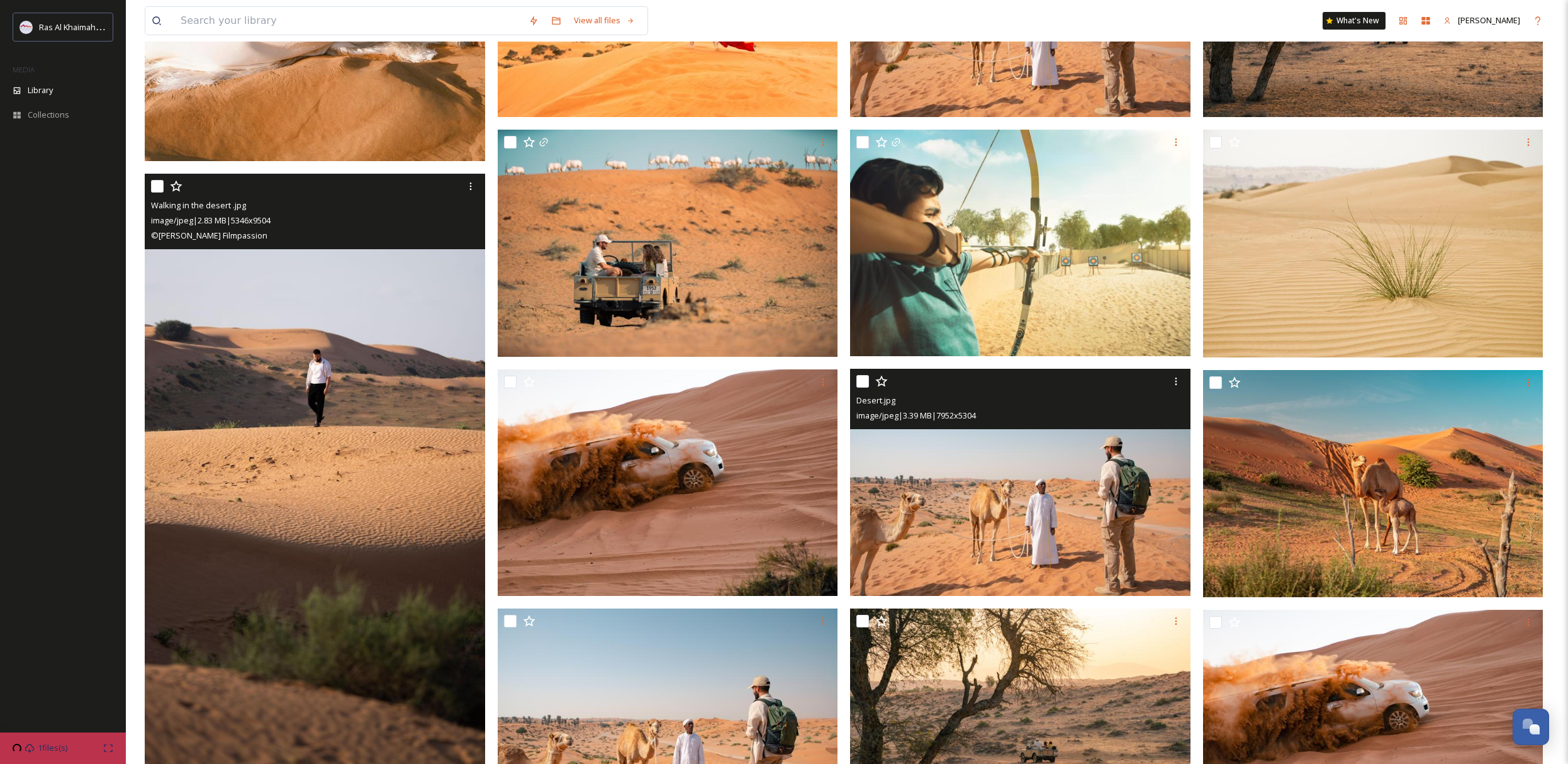
click at [1064, 507] on img at bounding box center [1021, 482] width 341 height 227
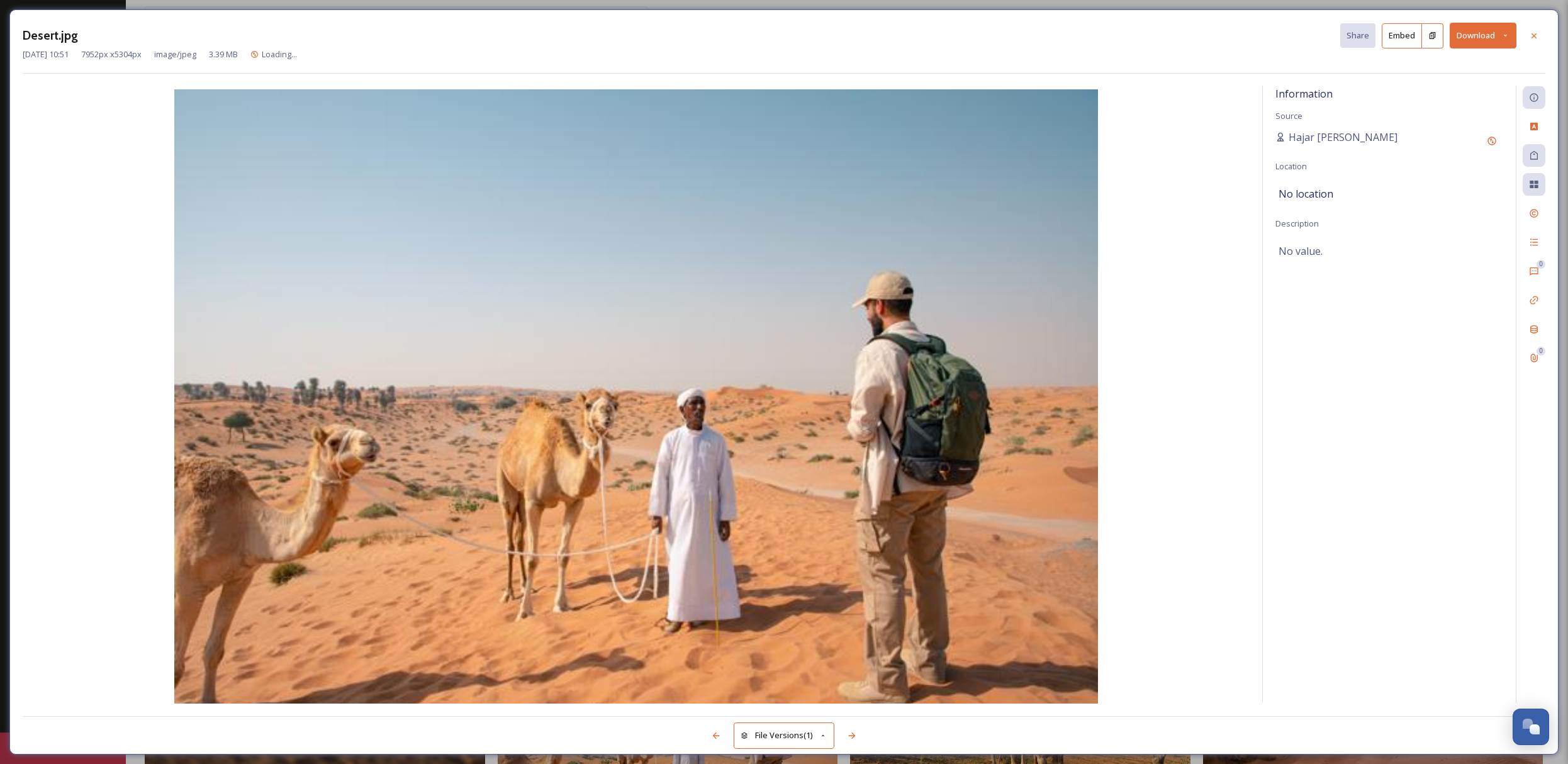
click at [1484, 31] on button "Download" at bounding box center [1483, 35] width 67 height 26
drag, startPoint x: 1475, startPoint y: 93, endPoint x: 1518, endPoint y: 39, distance: 69.0
click at [1476, 93] on span "Download Large (2000 x 1334)" at bounding box center [1446, 88] width 111 height 12
click at [1530, 34] on icon at bounding box center [1534, 36] width 10 height 10
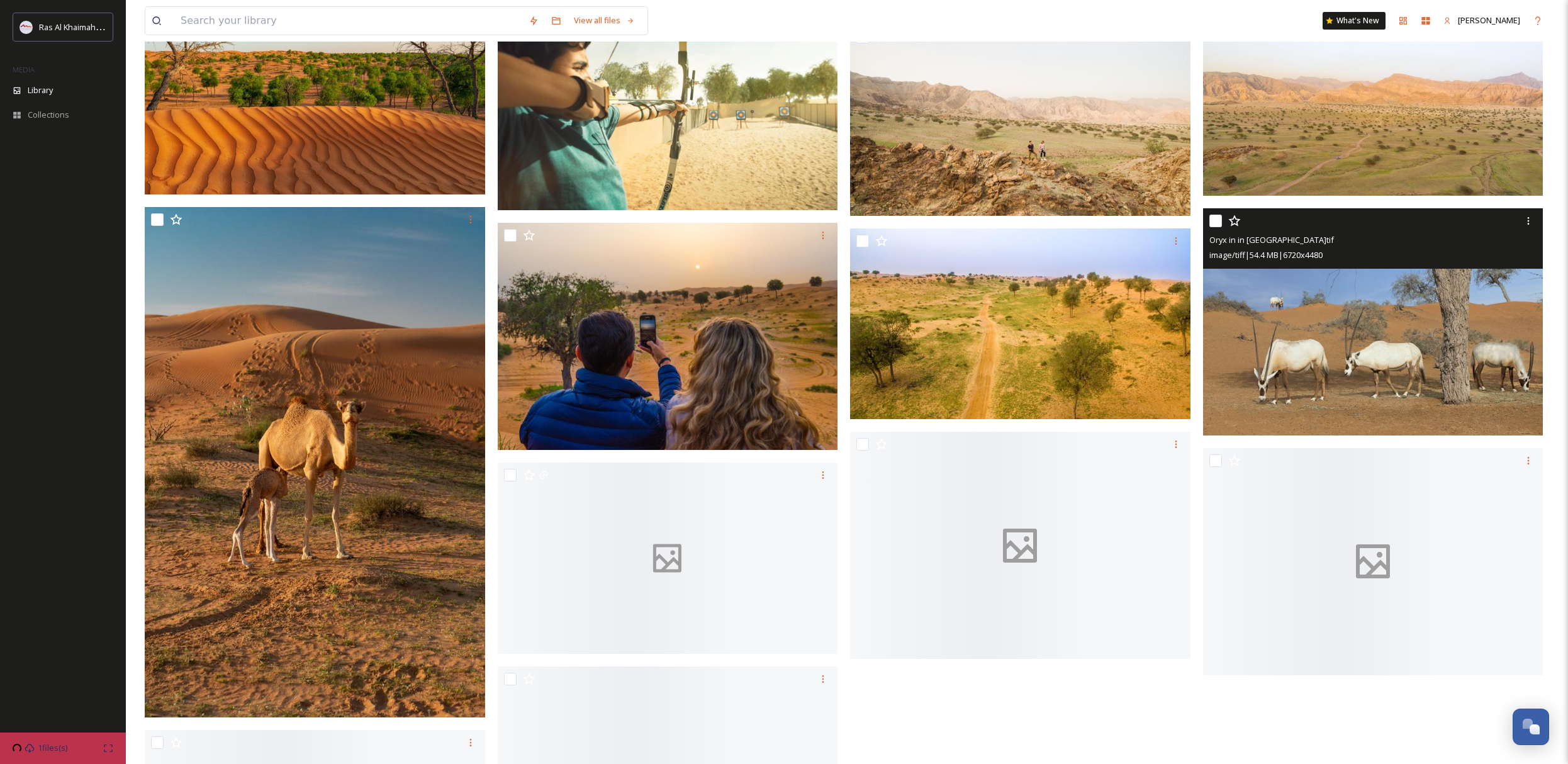
scroll to position [1960, 0]
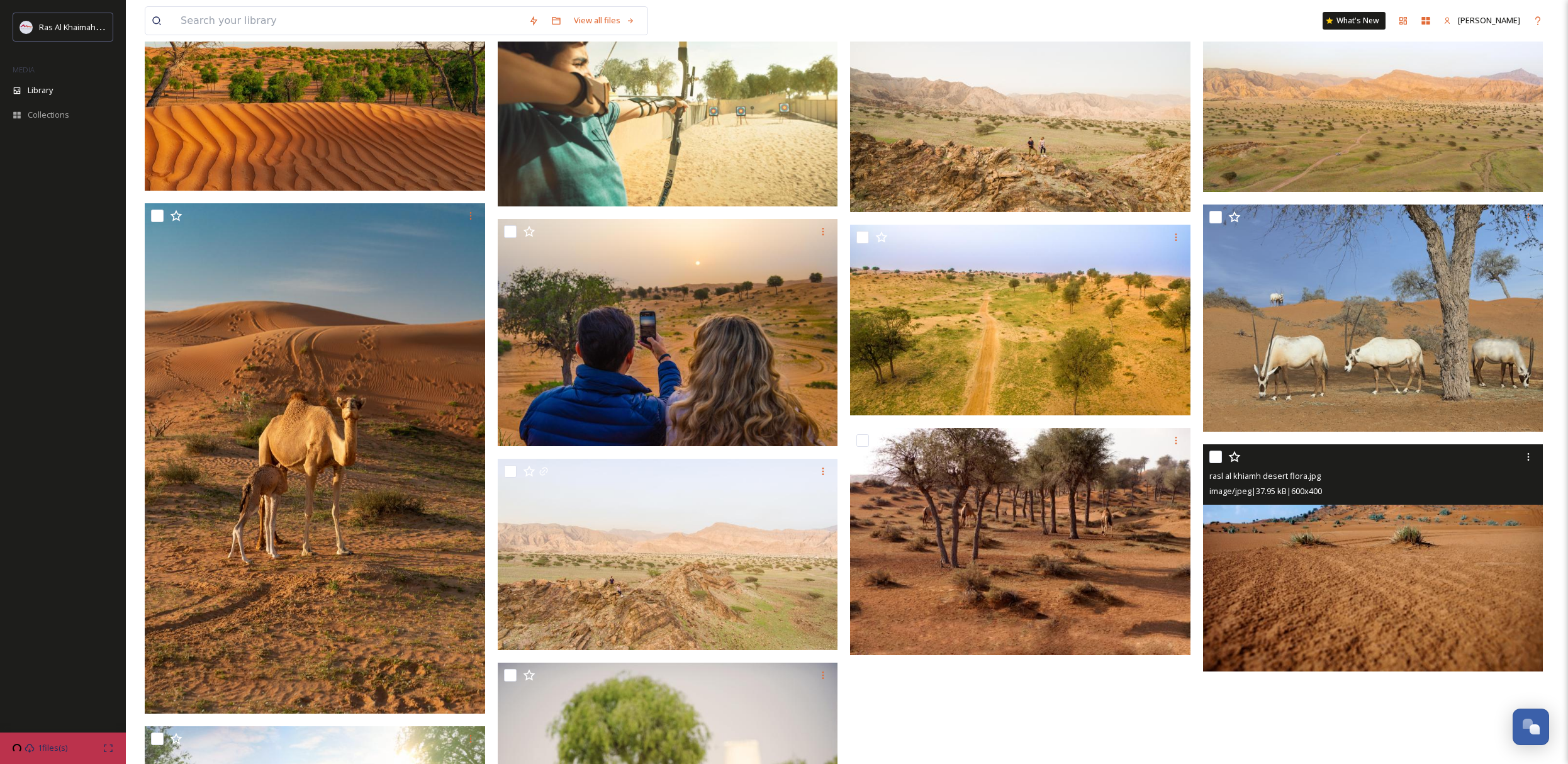
click at [1293, 554] on img at bounding box center [1374, 557] width 341 height 227
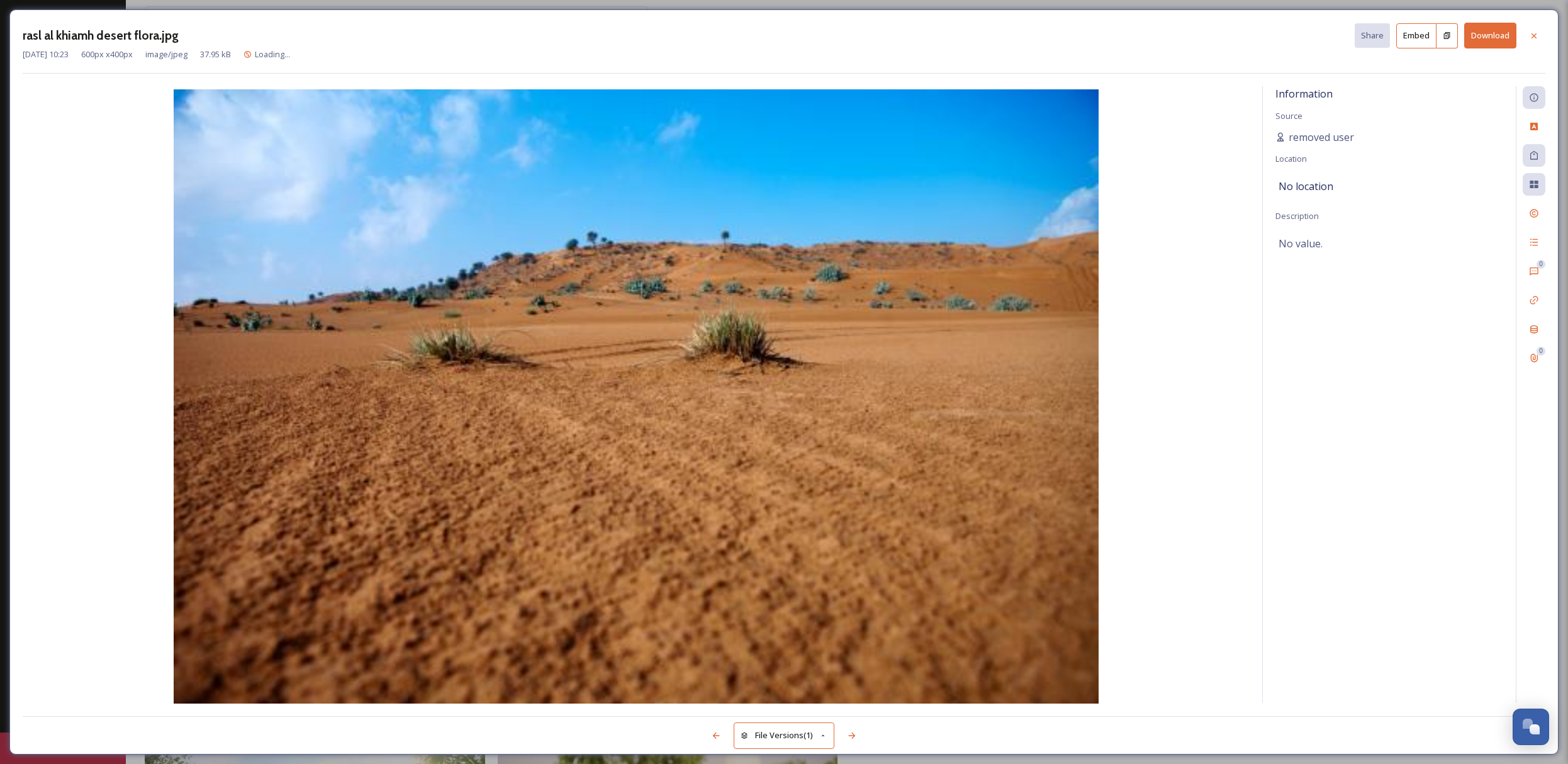
click at [1488, 42] on button "Download" at bounding box center [1489, 35] width 52 height 26
click at [1527, 35] on div at bounding box center [1533, 36] width 22 height 22
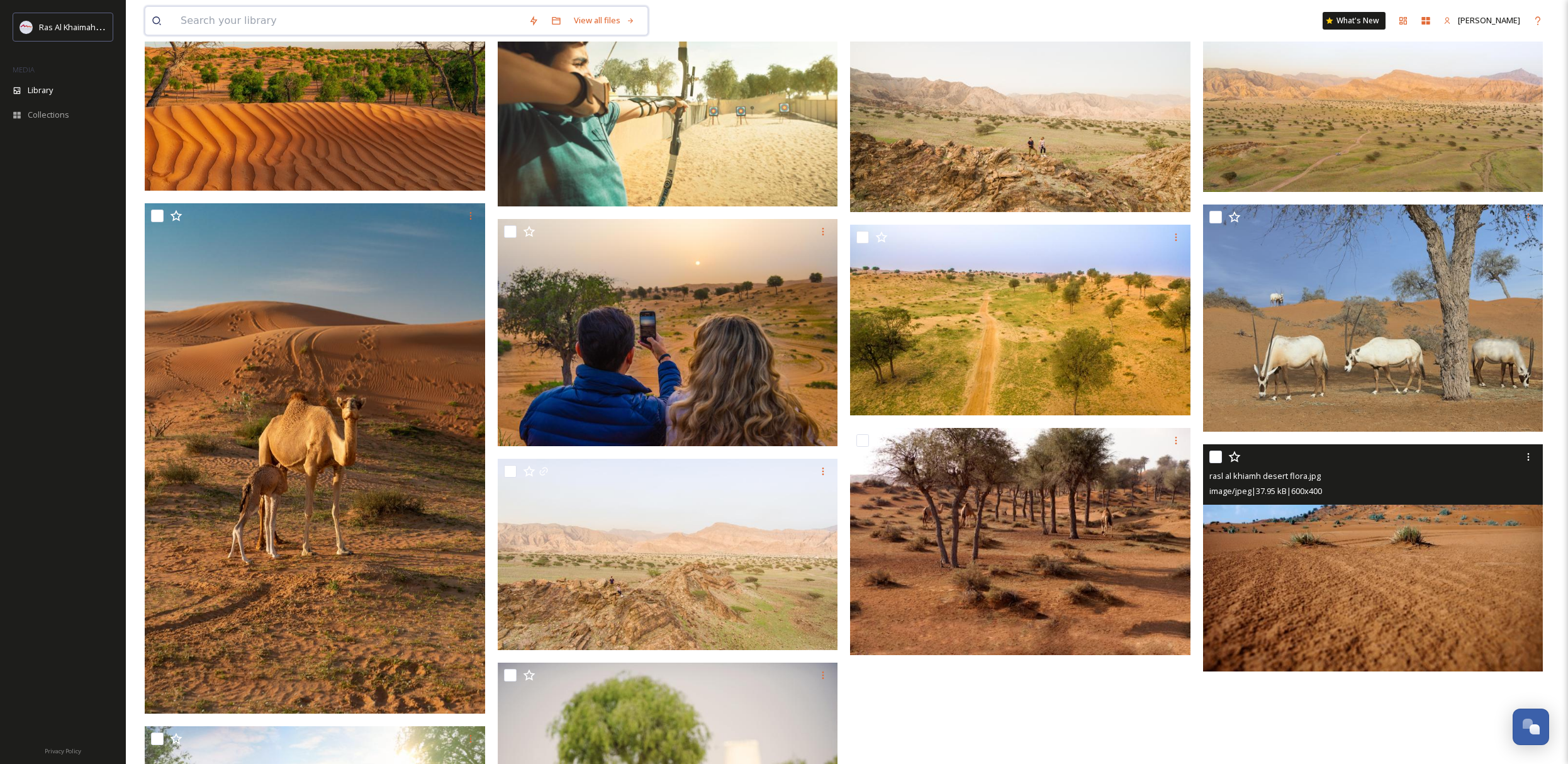
click at [235, 22] on input at bounding box center [348, 20] width 348 height 27
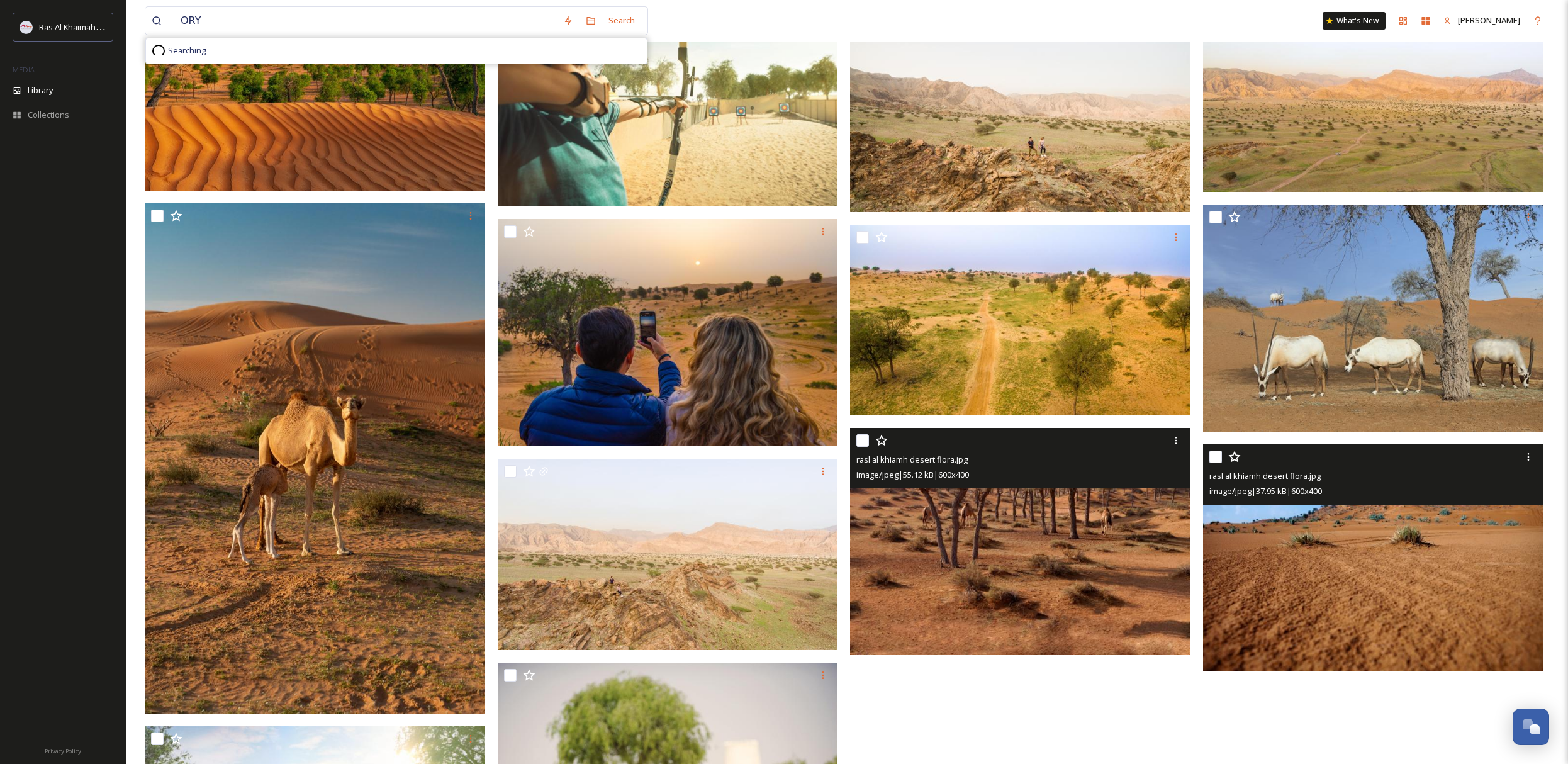
click at [1015, 508] on img at bounding box center [1021, 541] width 341 height 227
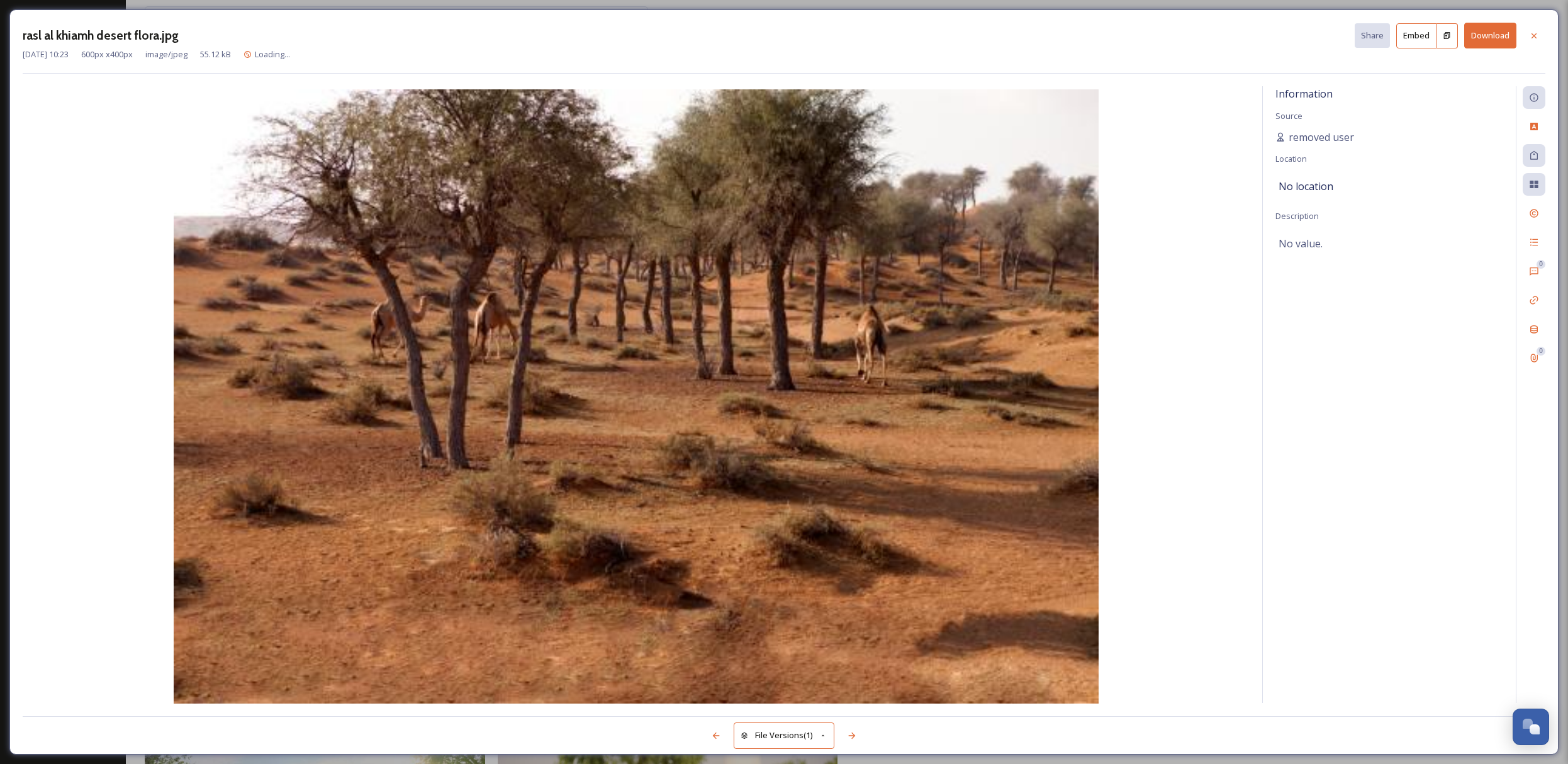
click at [1482, 45] on button "Download" at bounding box center [1489, 35] width 52 height 26
click at [1507, 36] on button "Download" at bounding box center [1489, 35] width 52 height 26
click at [1537, 39] on icon at bounding box center [1534, 36] width 10 height 10
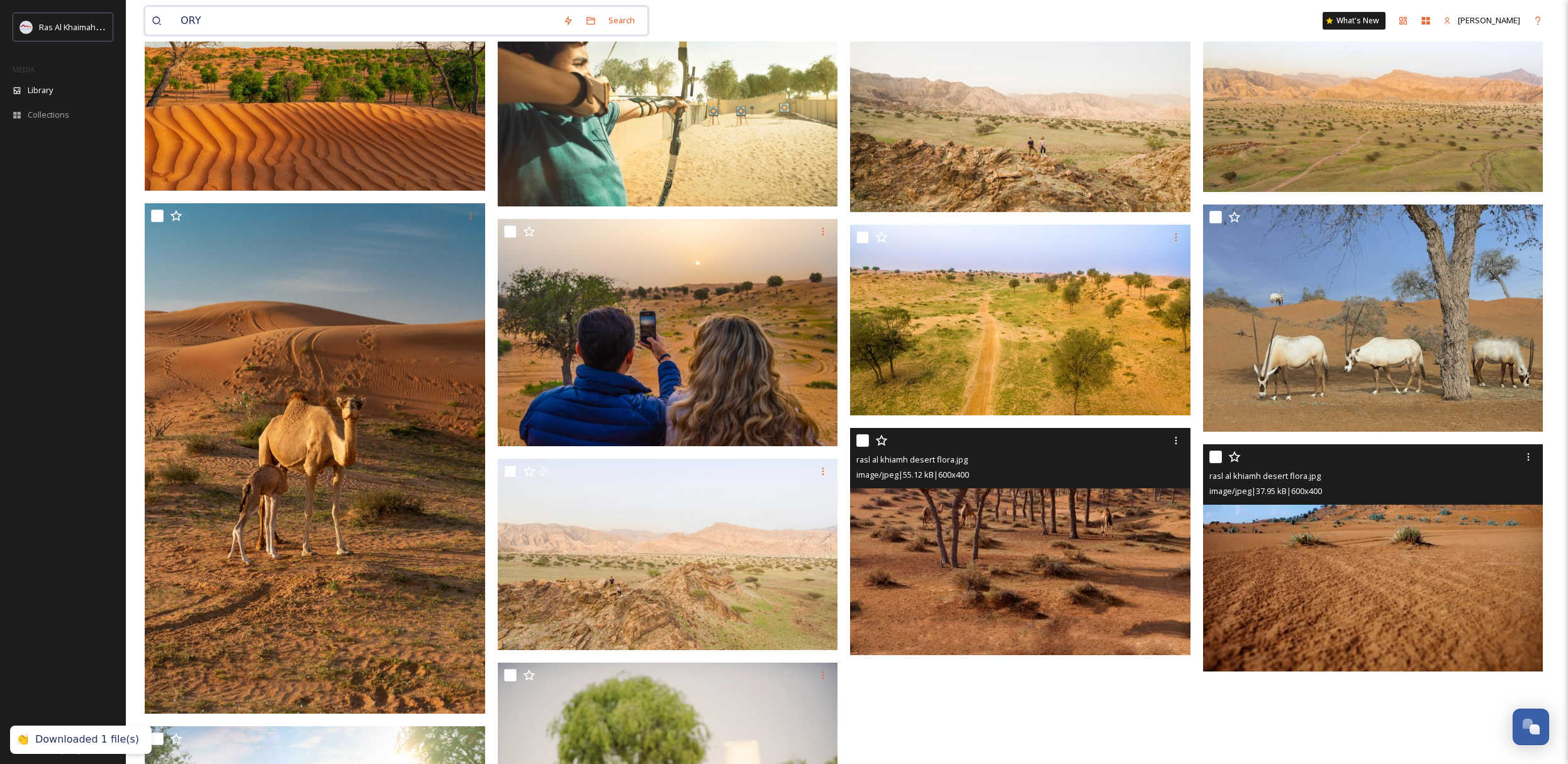
click at [231, 20] on input "ORY" at bounding box center [366, 20] width 383 height 27
type input "ORYX"
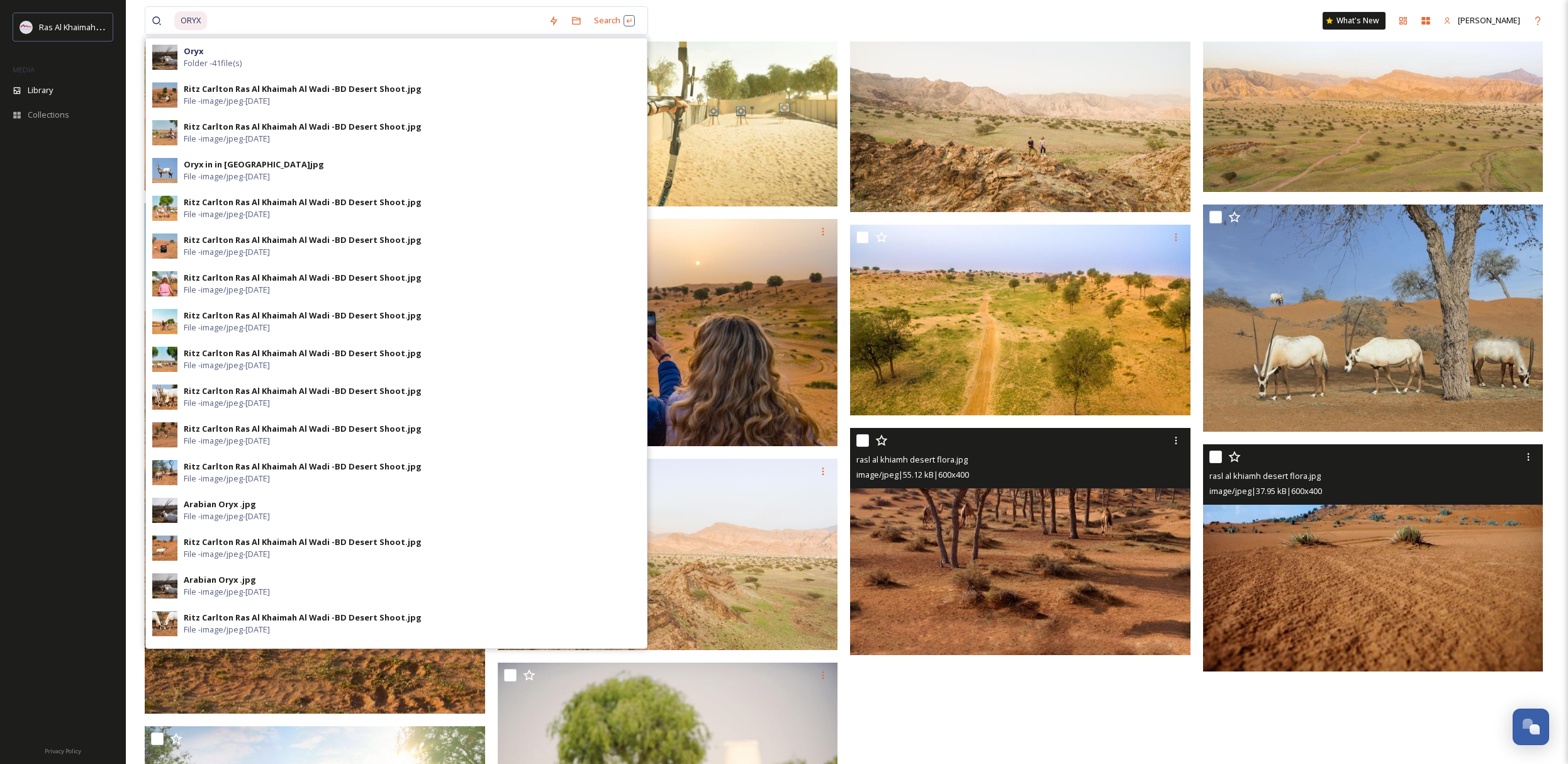
click at [792, 26] on div "ORYX Search Oryx Folder - 41 file(s) Ritz Carlton [GEOGRAPHIC_DATA] [GEOGRAPHIC…" at bounding box center [516, 21] width 743 height 29
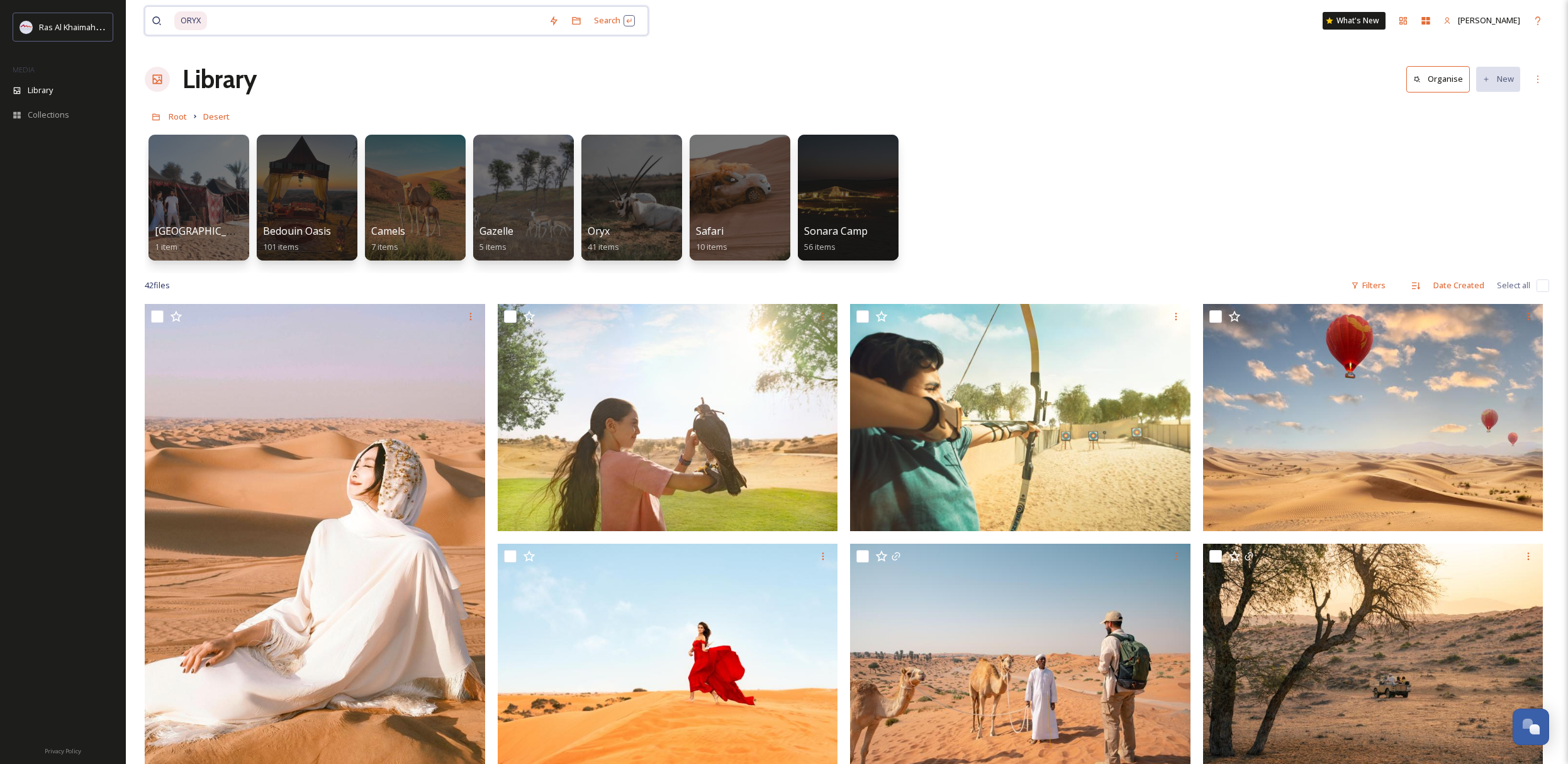
click at [338, 22] on input at bounding box center [375, 20] width 334 height 27
click at [614, 200] on div at bounding box center [631, 197] width 103 height 128
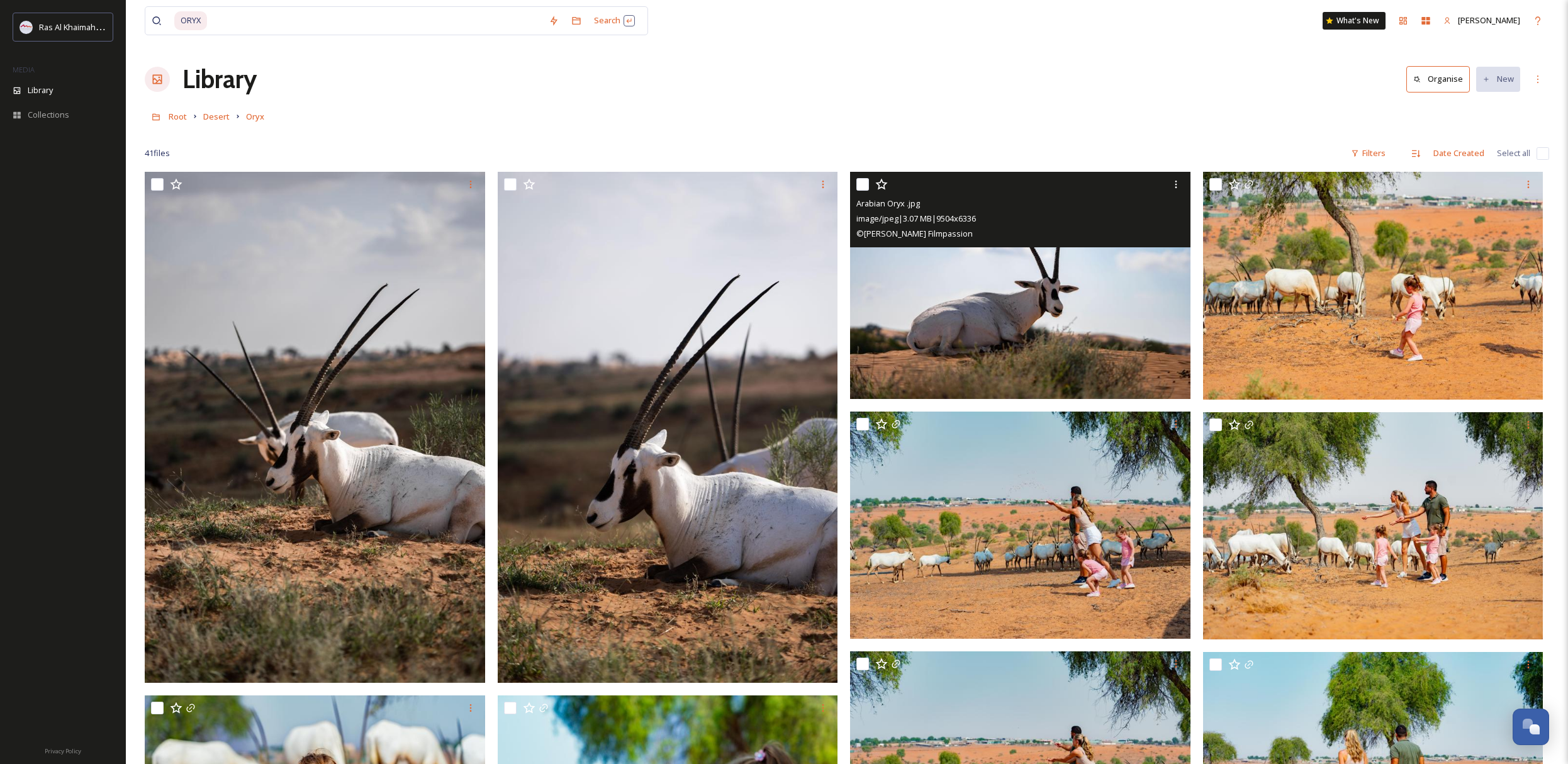
click at [1112, 298] on img at bounding box center [1021, 285] width 341 height 227
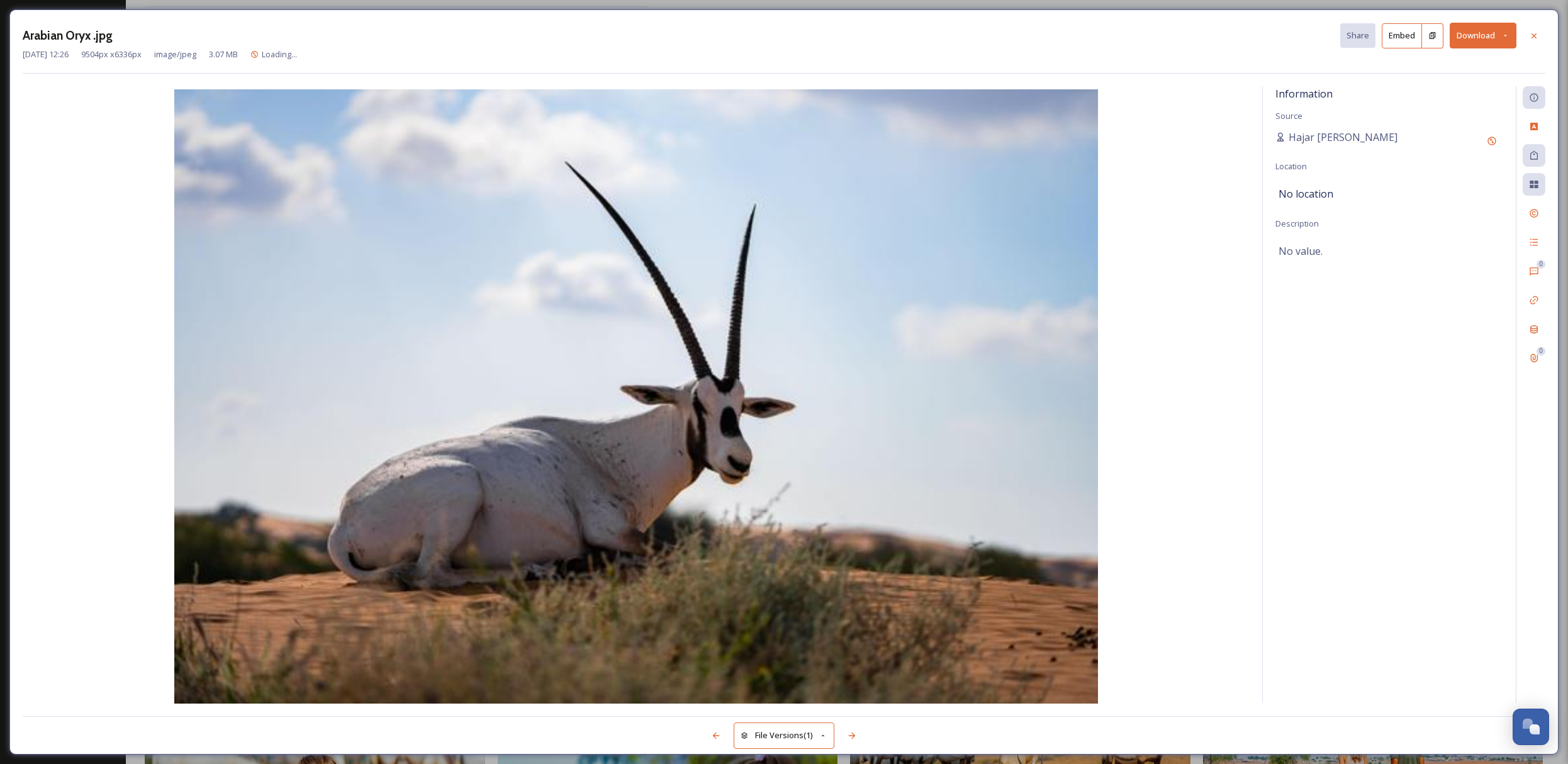
click at [1478, 41] on button "Download" at bounding box center [1483, 35] width 67 height 26
click at [1537, 36] on icon at bounding box center [1534, 36] width 10 height 10
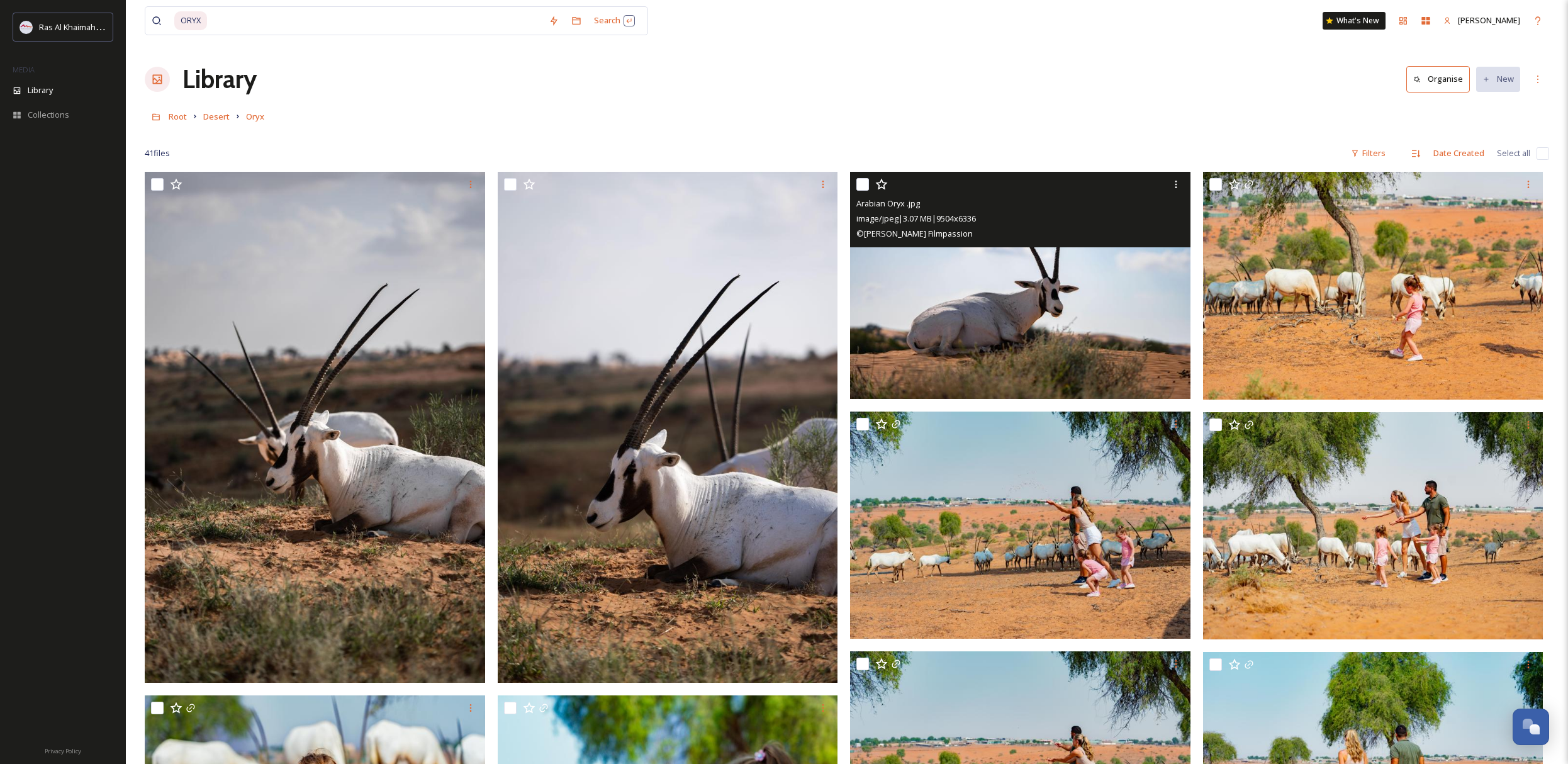
click at [1537, 36] on div "ORYX Search What's New [PERSON_NAME]" at bounding box center [847, 21] width 1404 height 41
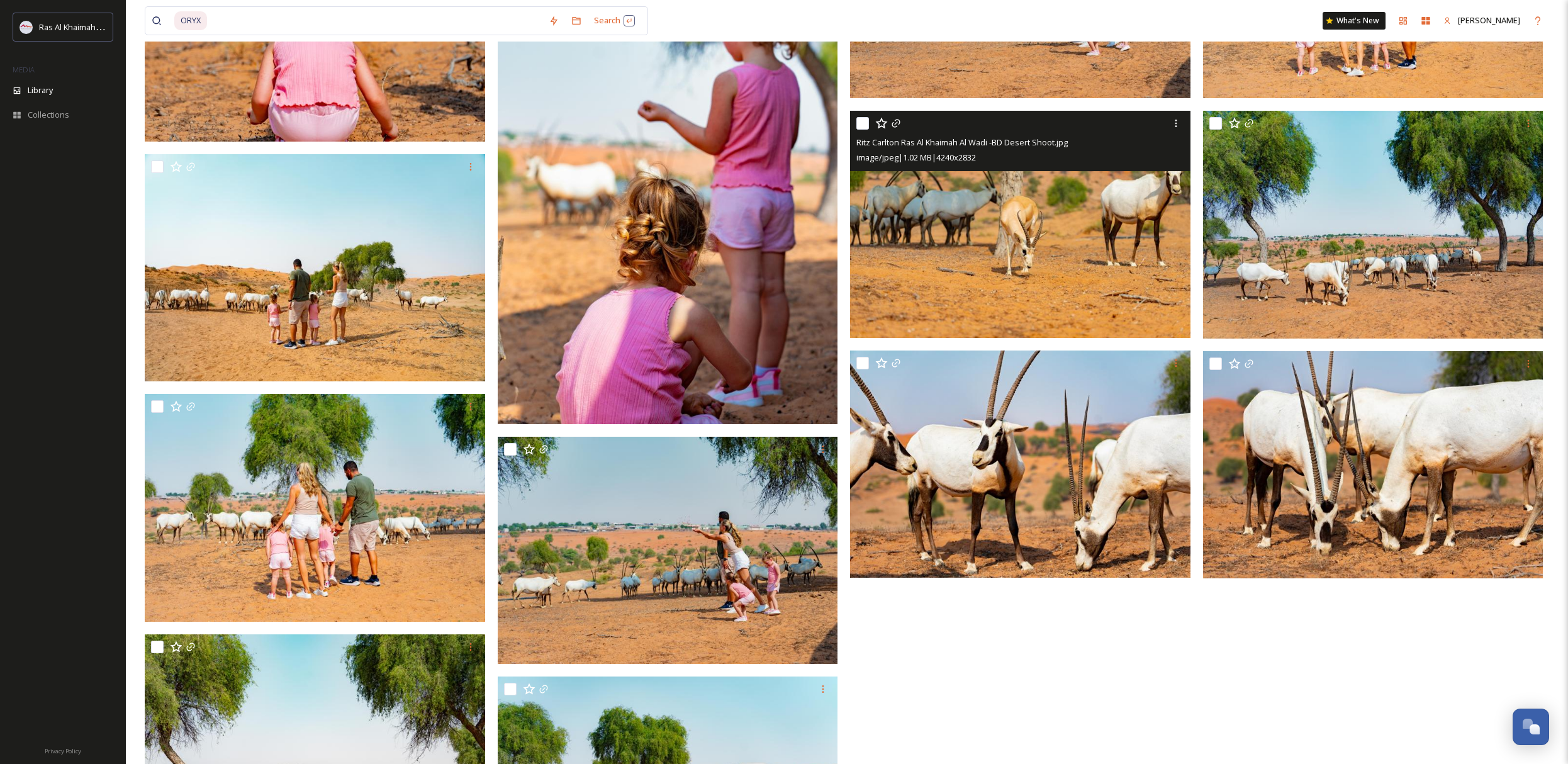
scroll to position [817, 0]
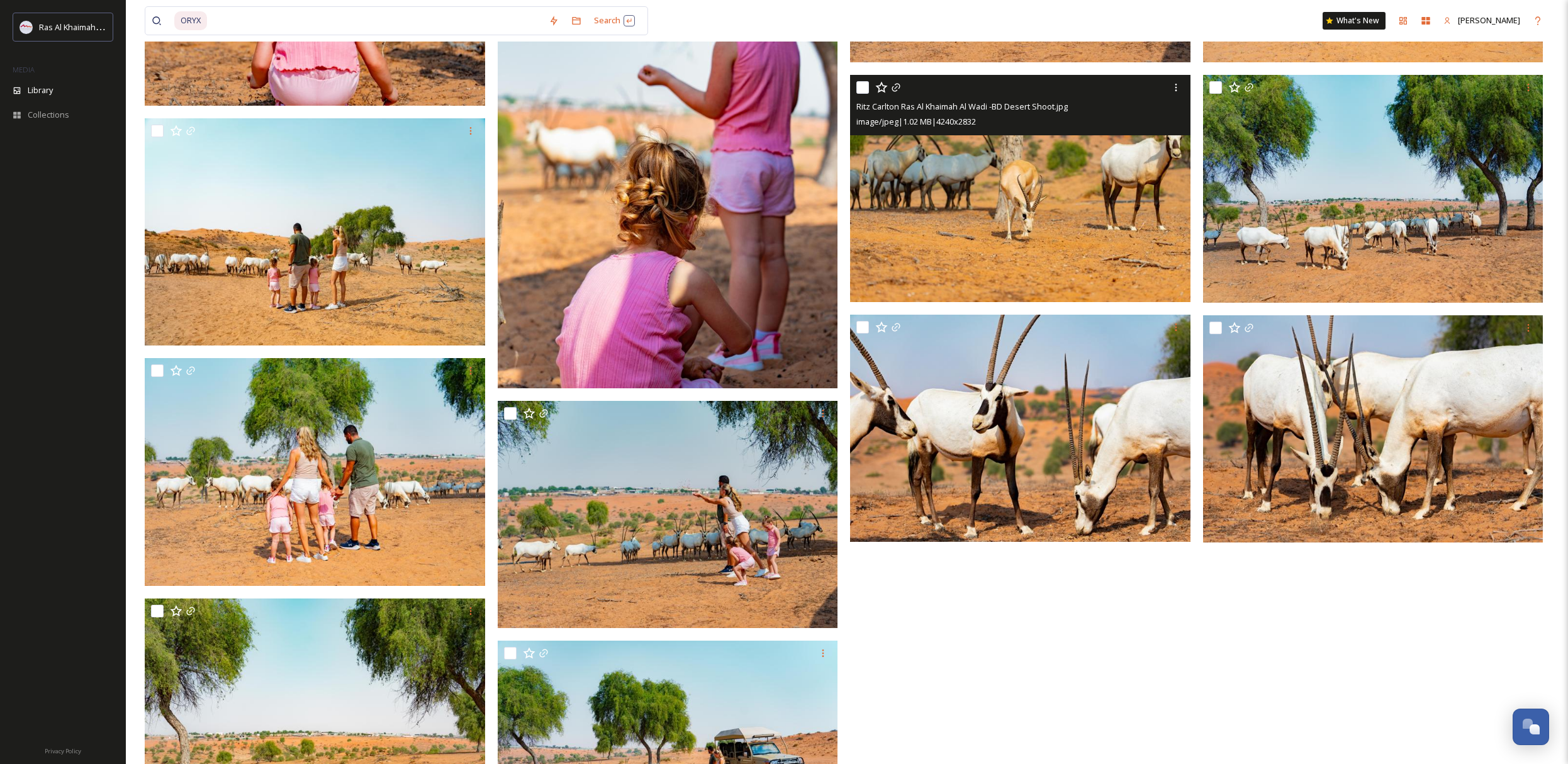
click at [1025, 217] on img at bounding box center [1021, 188] width 341 height 227
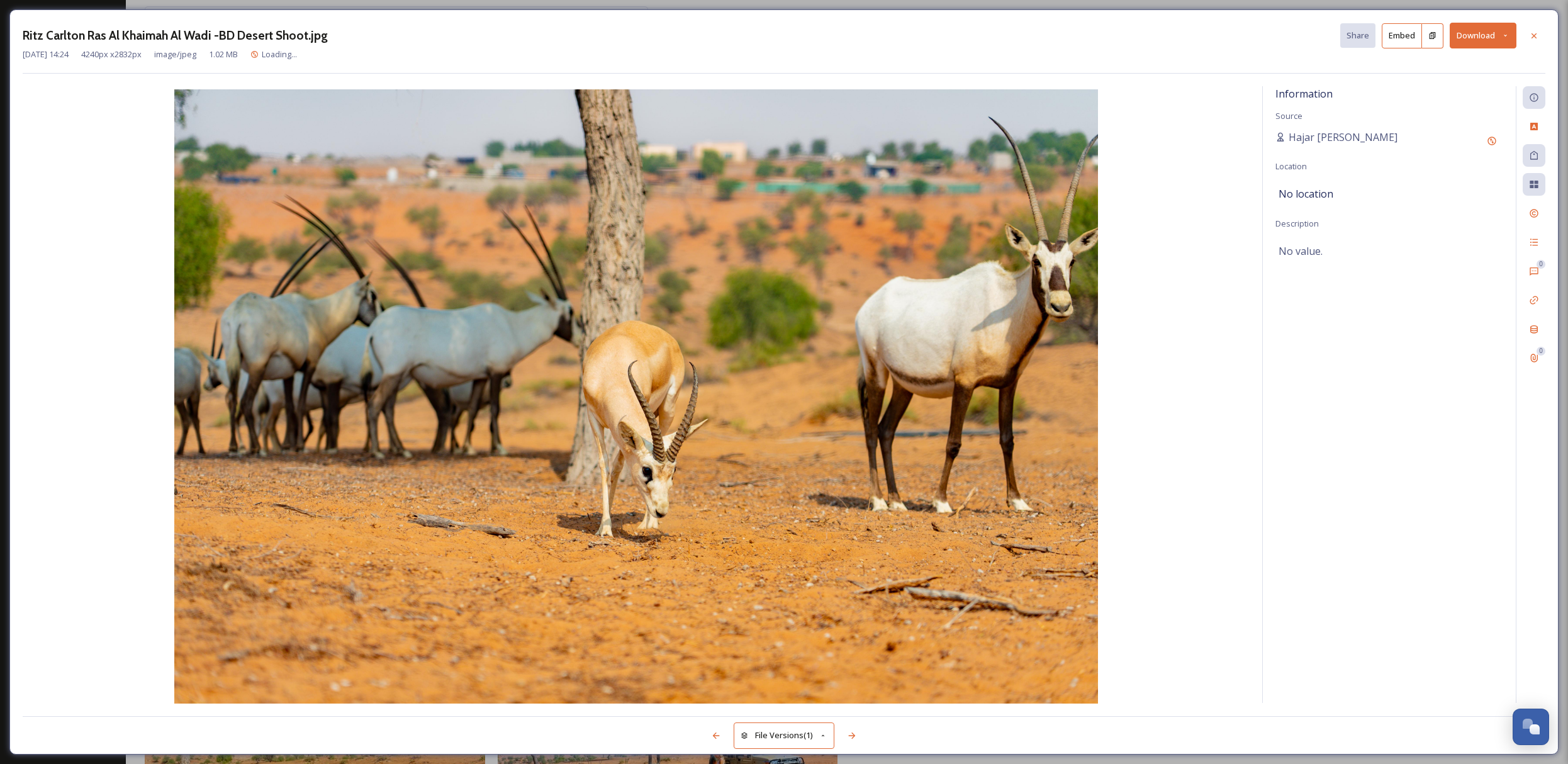
click at [1472, 40] on button "Download" at bounding box center [1483, 35] width 67 height 26
click at [1532, 35] on icon at bounding box center [1534, 36] width 10 height 10
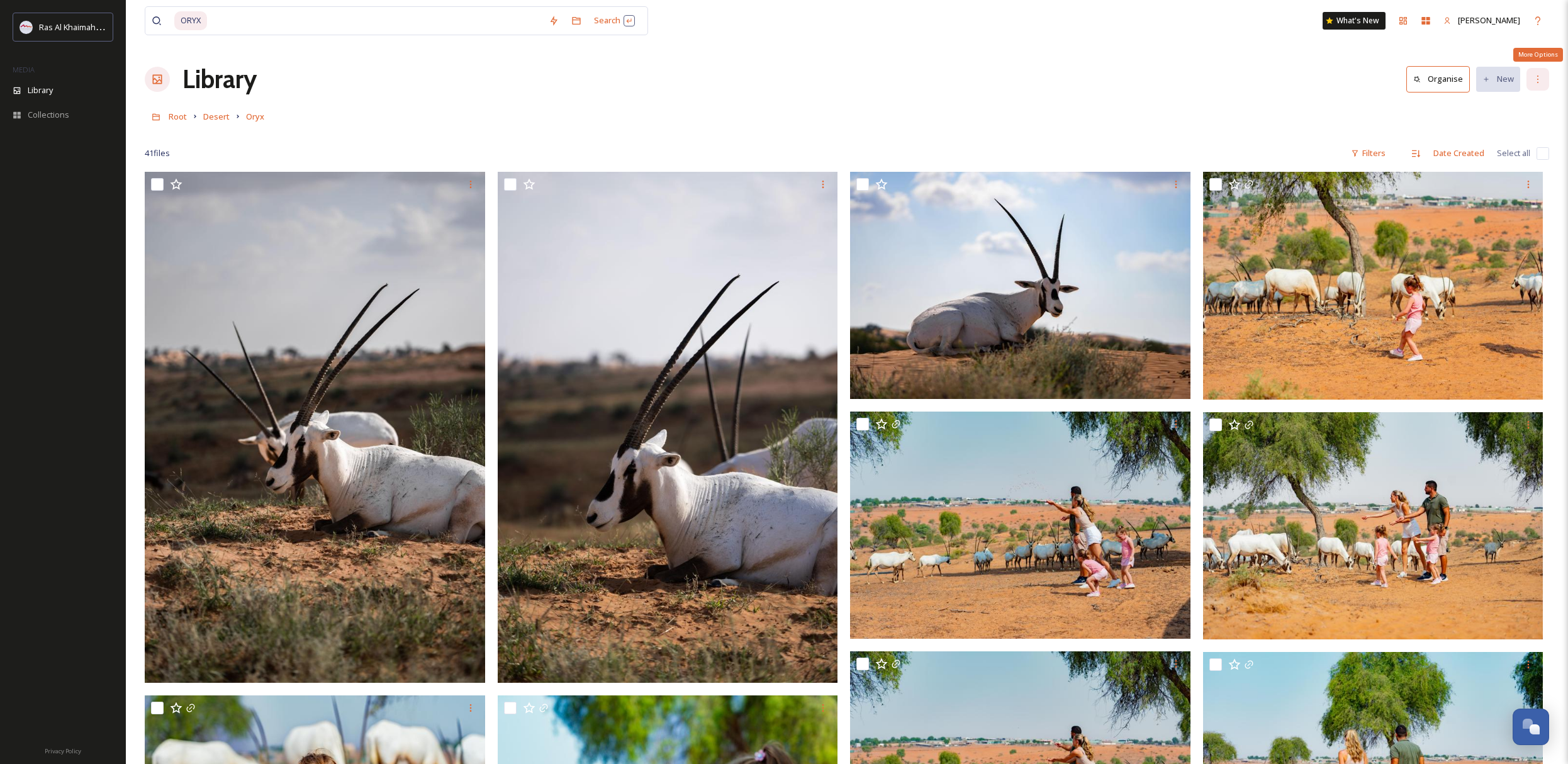
click at [1535, 85] on div "More Options" at bounding box center [1537, 79] width 22 height 22
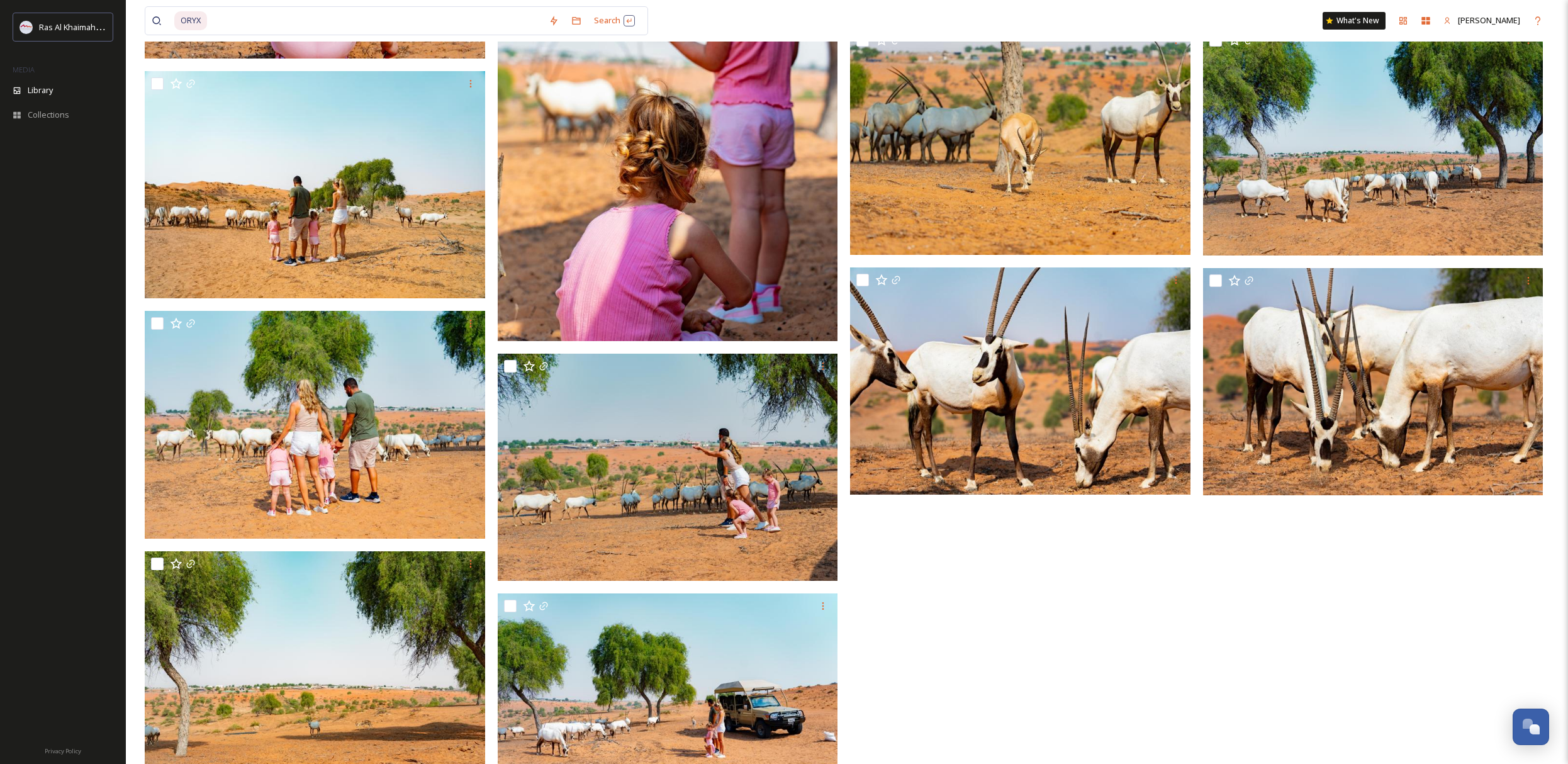
scroll to position [869, 0]
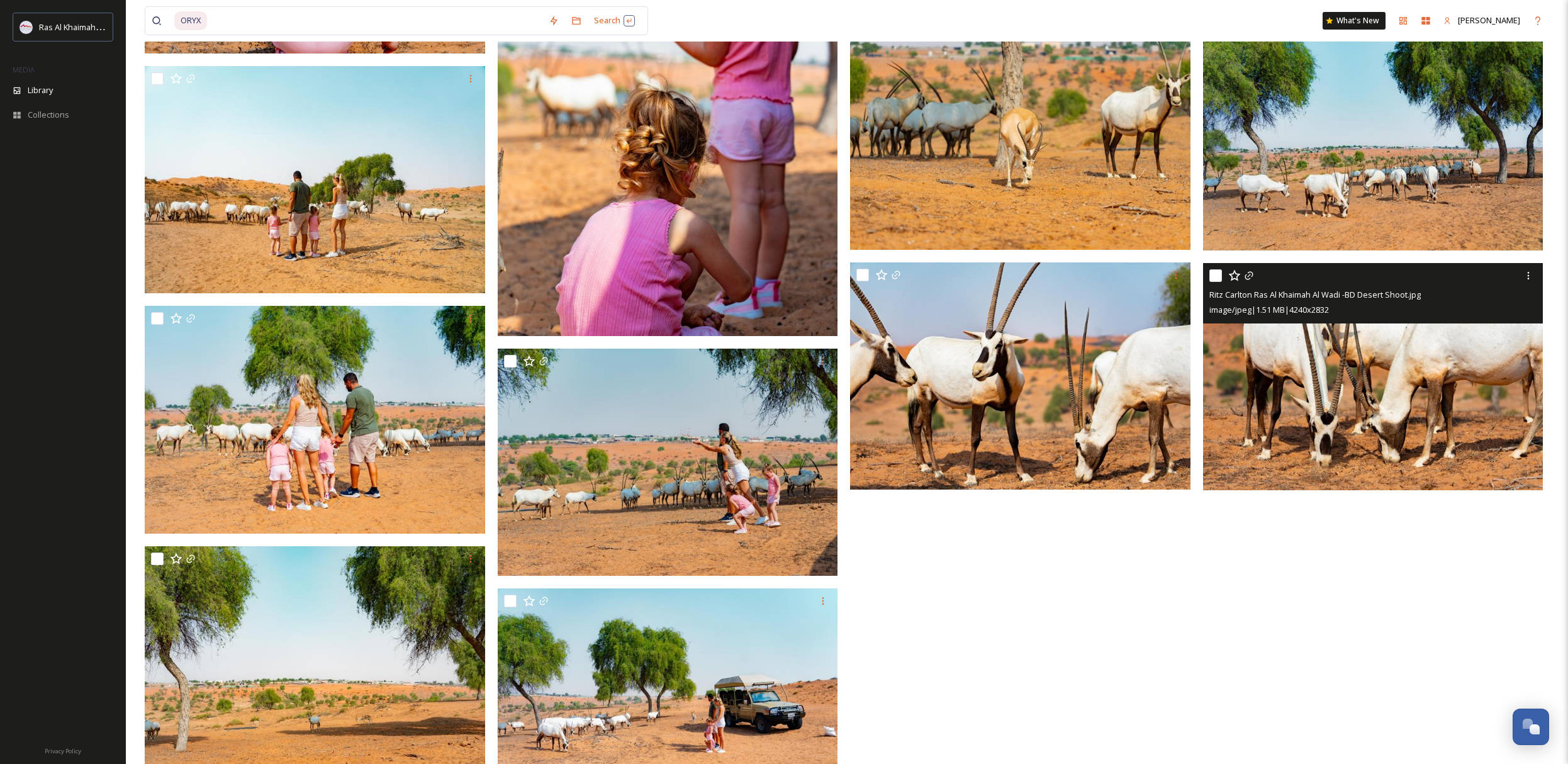
click at [1466, 345] on img at bounding box center [1374, 375] width 341 height 227
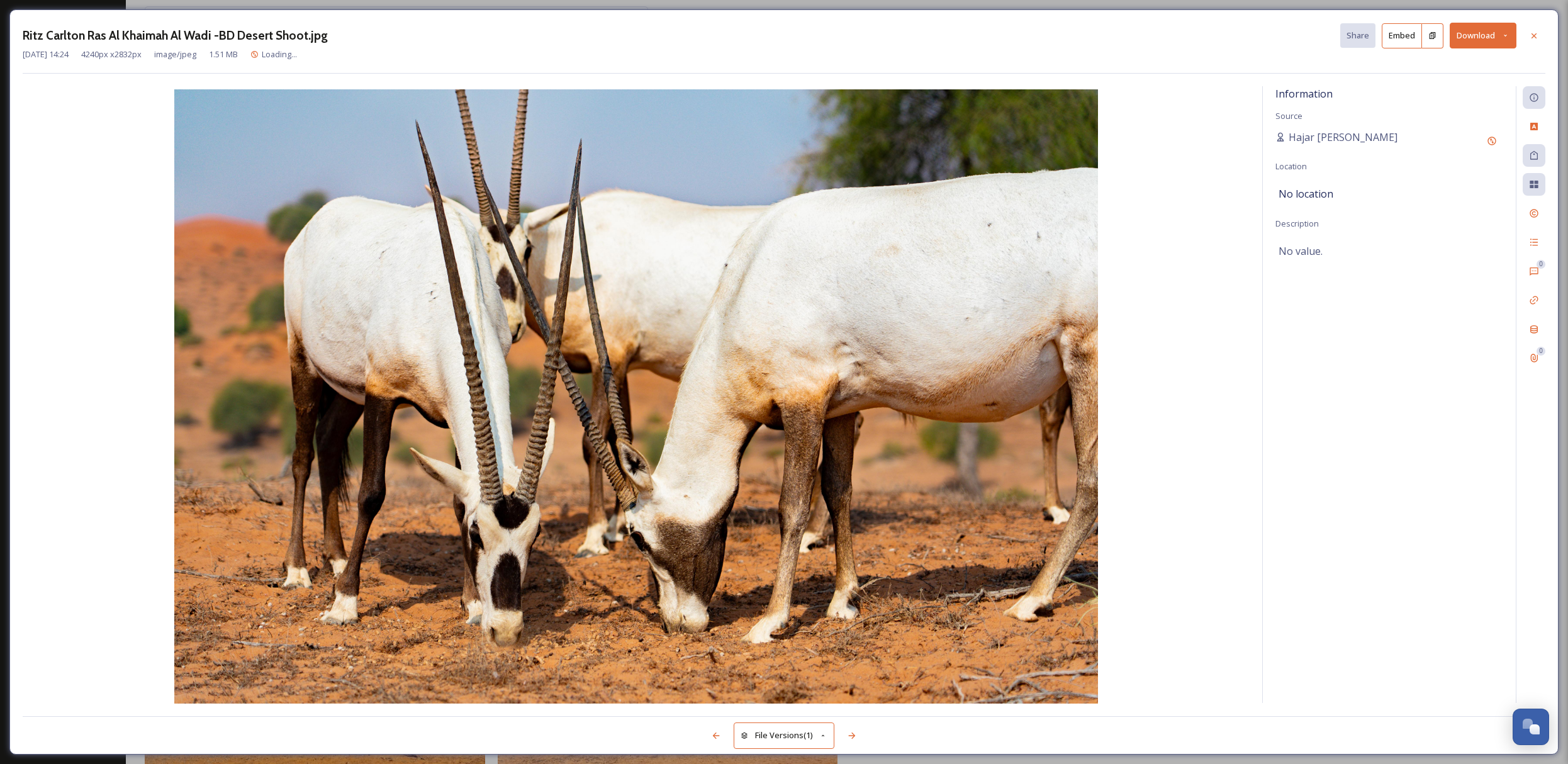
click at [1480, 35] on button "Download" at bounding box center [1483, 35] width 67 height 26
click at [1468, 90] on span "Download Large (2000 x 1336)" at bounding box center [1446, 88] width 111 height 12
click at [1537, 31] on icon at bounding box center [1534, 36] width 10 height 10
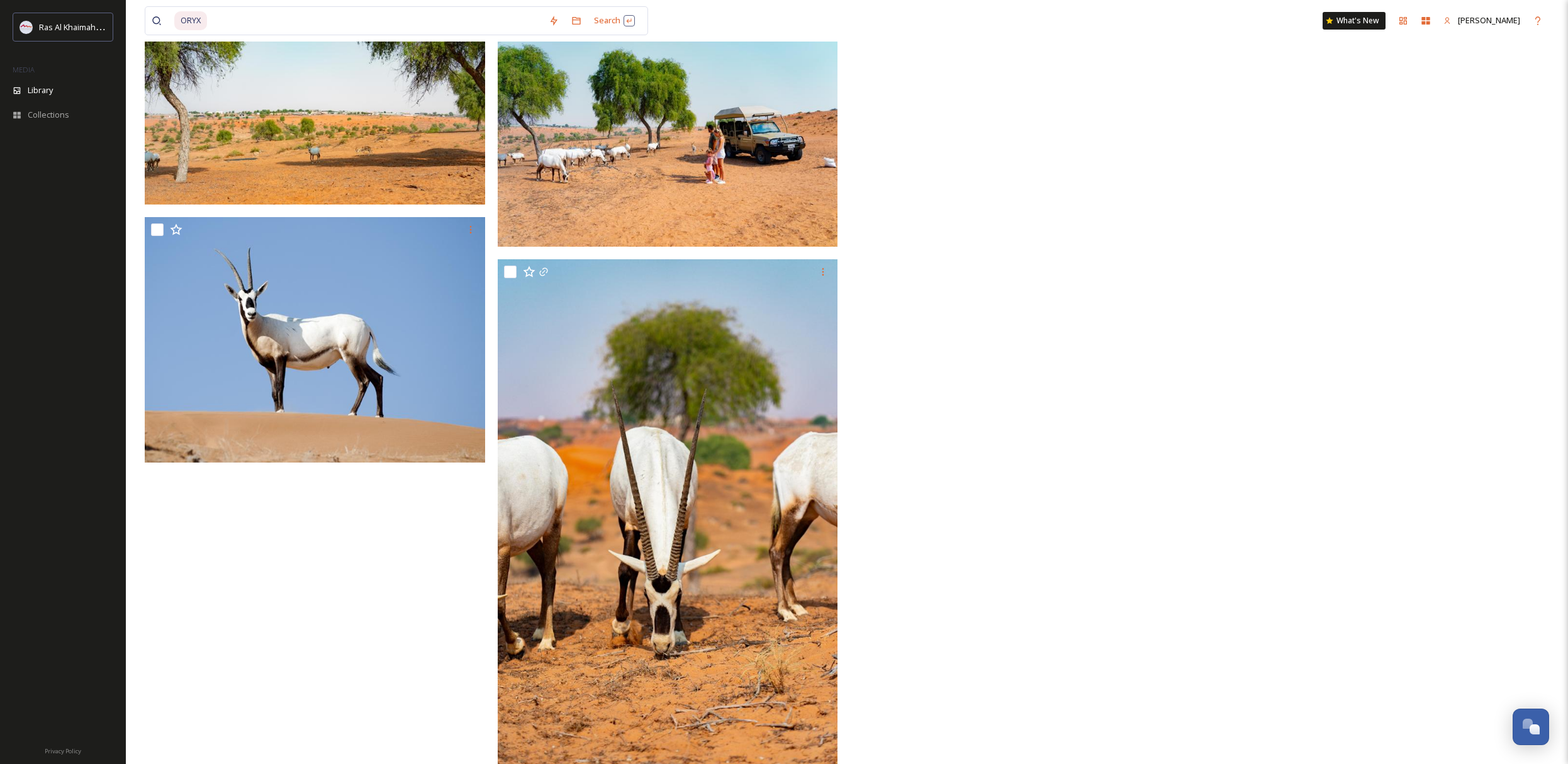
scroll to position [1464, 0]
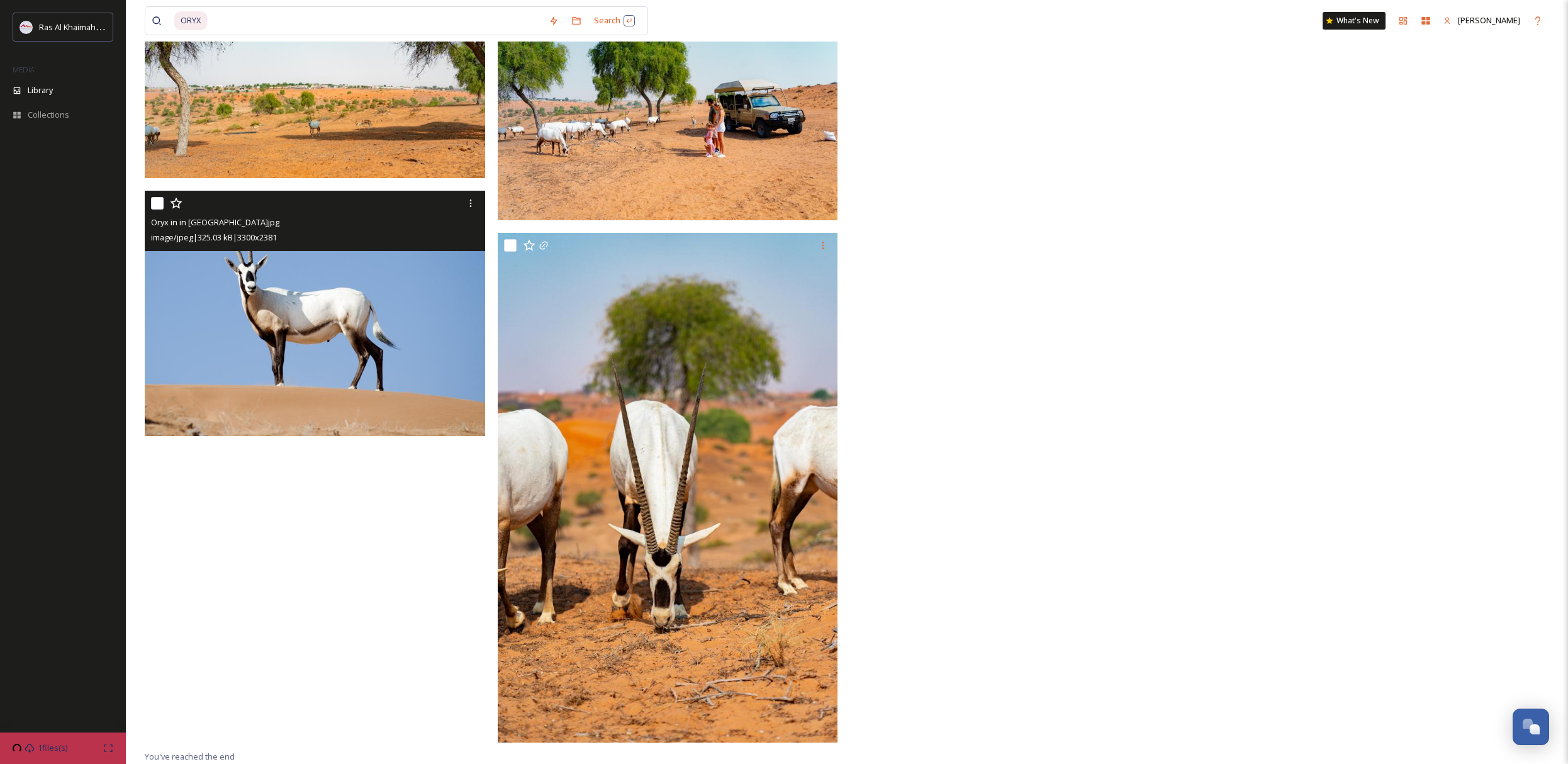
click at [323, 341] on img at bounding box center [315, 313] width 341 height 246
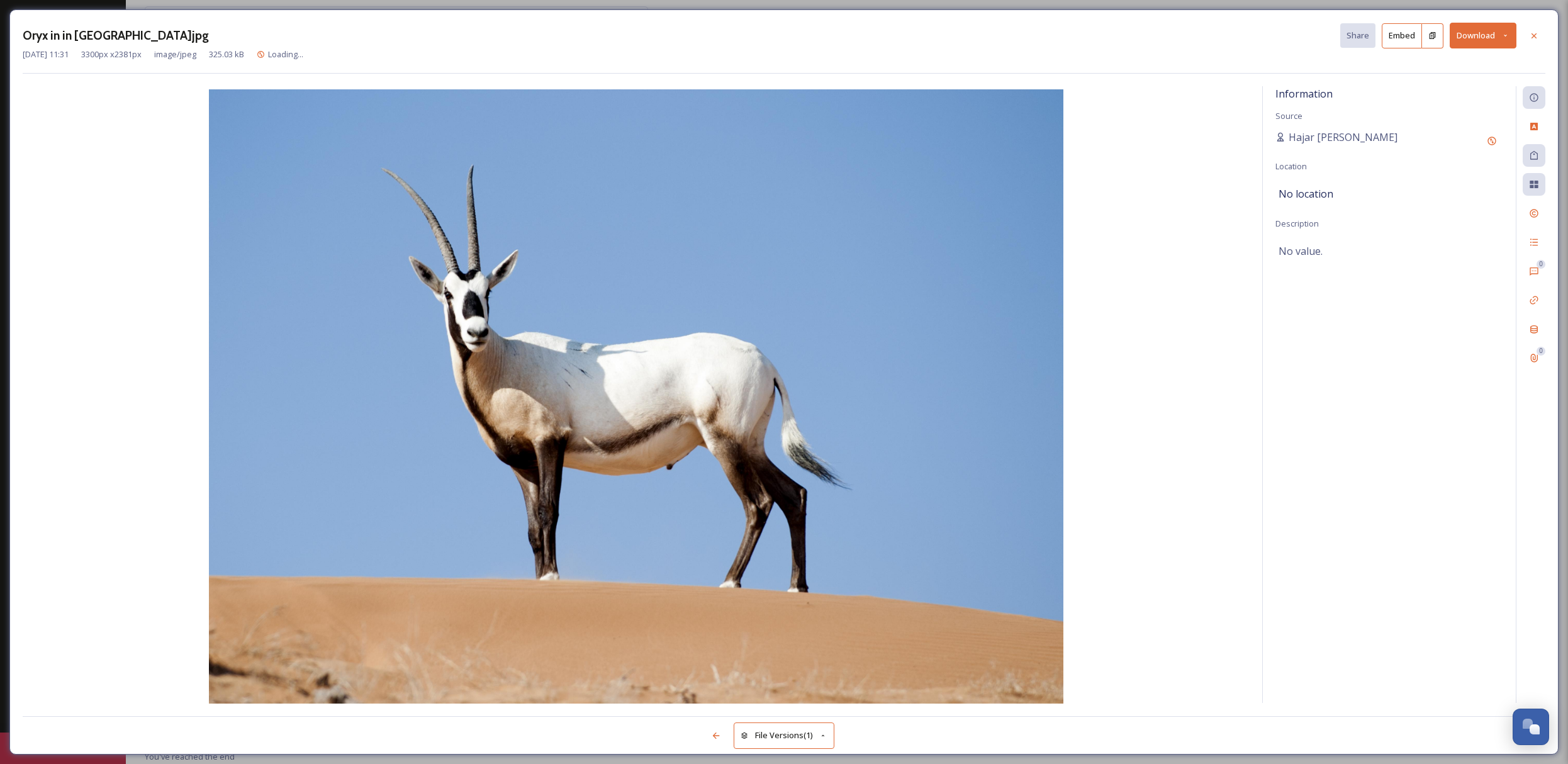
click at [1486, 28] on button "Download" at bounding box center [1483, 35] width 67 height 26
click at [1435, 85] on span "Download Large (2000 x 1443)" at bounding box center [1446, 88] width 111 height 12
click at [1539, 36] on div at bounding box center [1533, 36] width 22 height 22
